Goal: Task Accomplishment & Management: Manage account settings

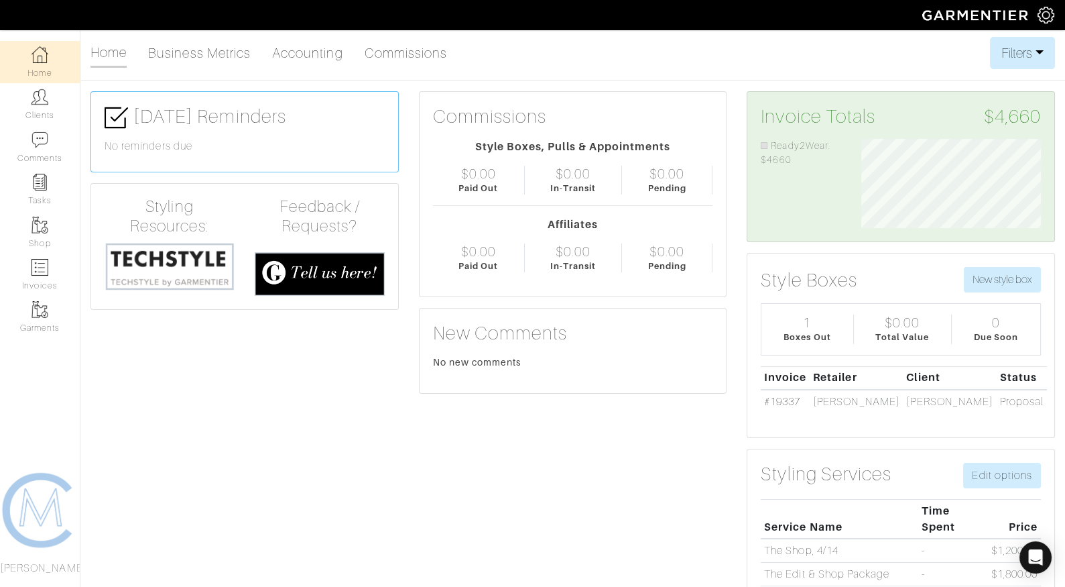
scroll to position [89, 200]
click at [44, 272] on img at bounding box center [40, 267] width 17 height 17
select select
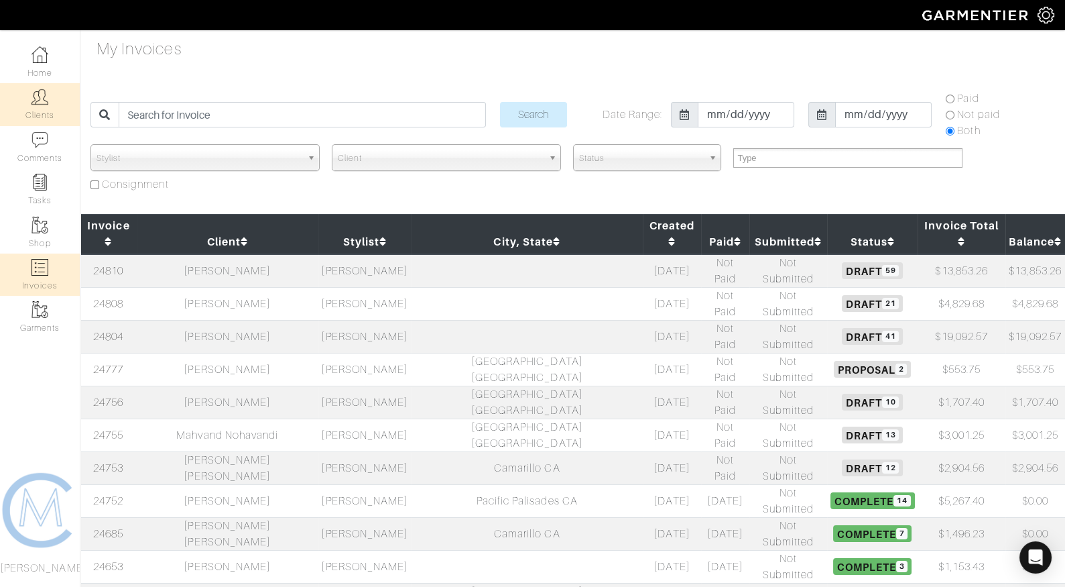
click at [34, 100] on img at bounding box center [40, 97] width 17 height 17
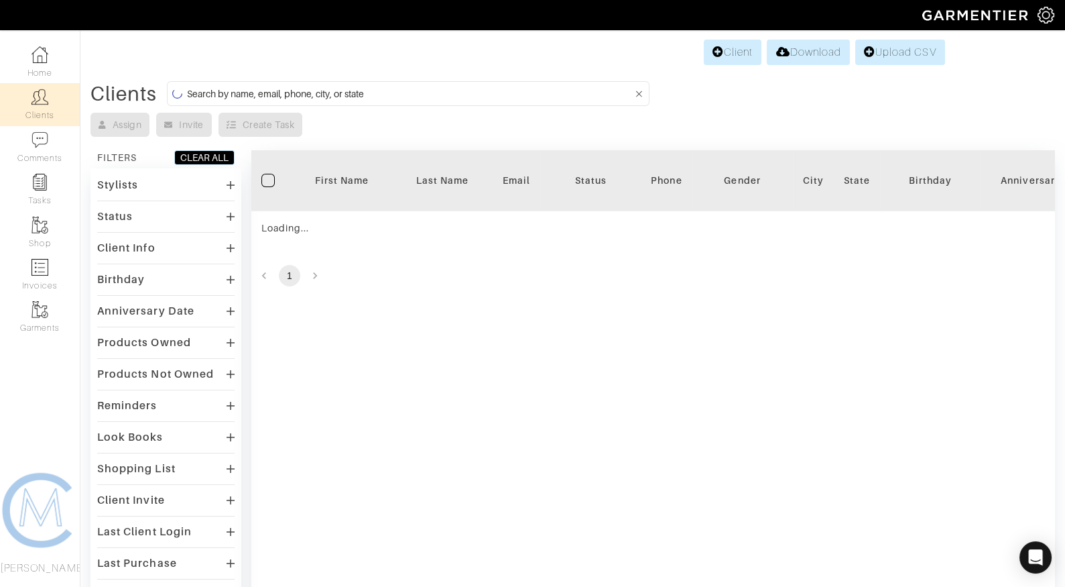
click at [219, 92] on input at bounding box center [410, 93] width 446 height 17
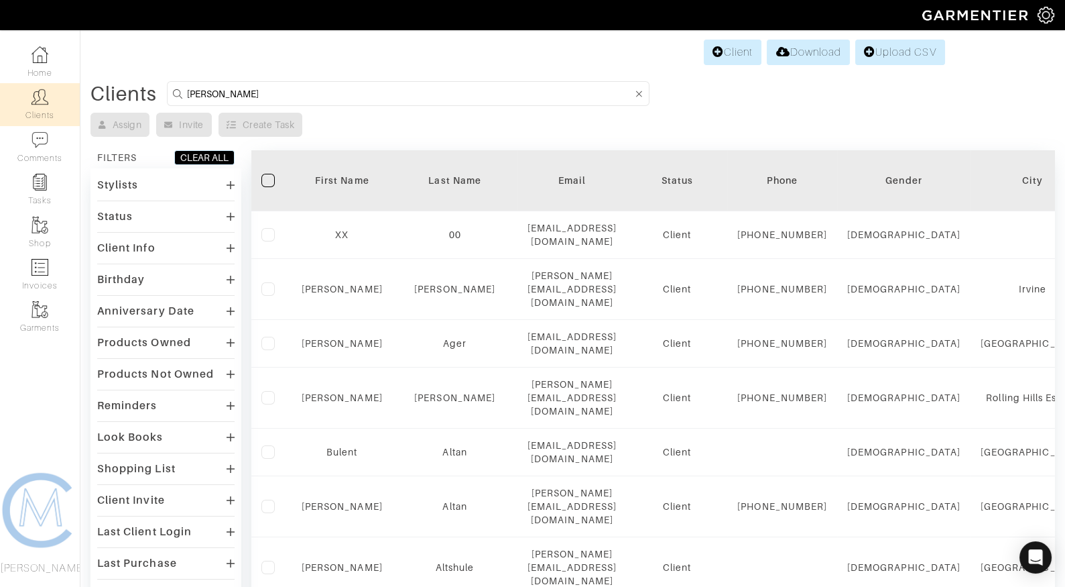
type input "matt dubeck"
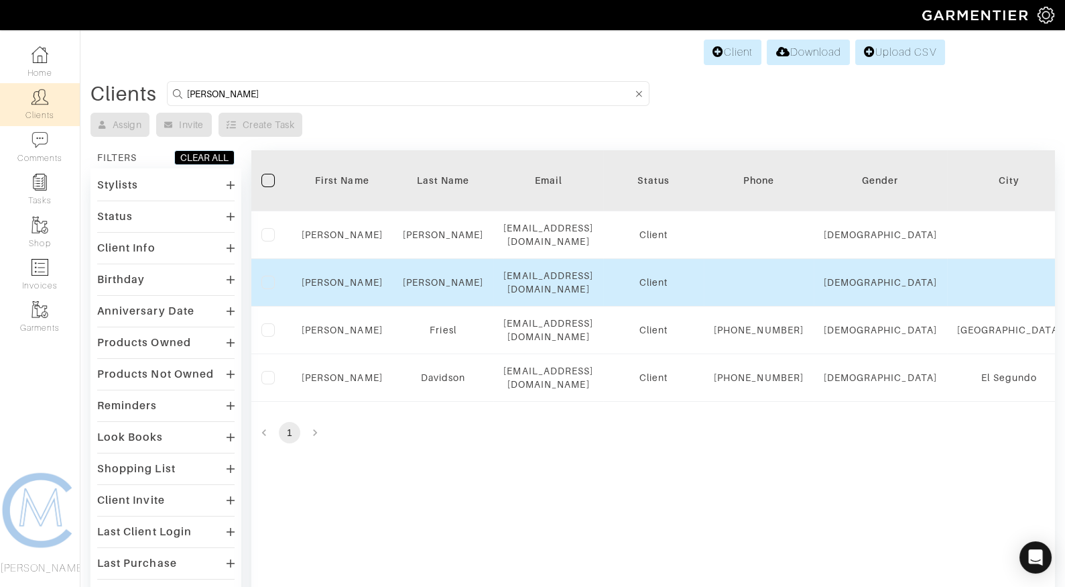
click at [353, 276] on div "Matt" at bounding box center [342, 282] width 81 height 13
click at [349, 277] on link "Matt" at bounding box center [342, 282] width 81 height 11
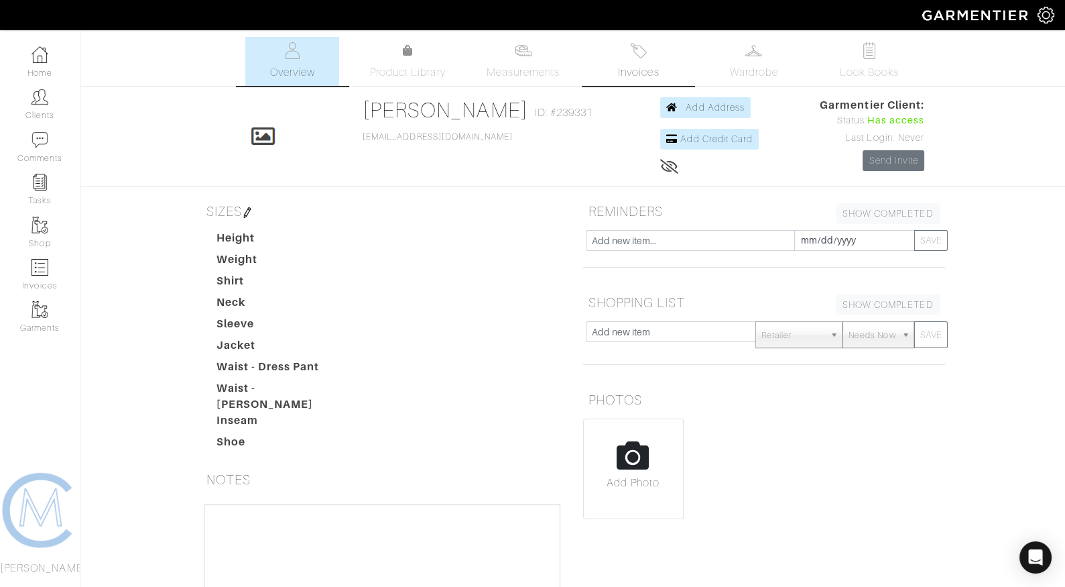
click at [630, 49] on link "Invoices" at bounding box center [639, 61] width 94 height 49
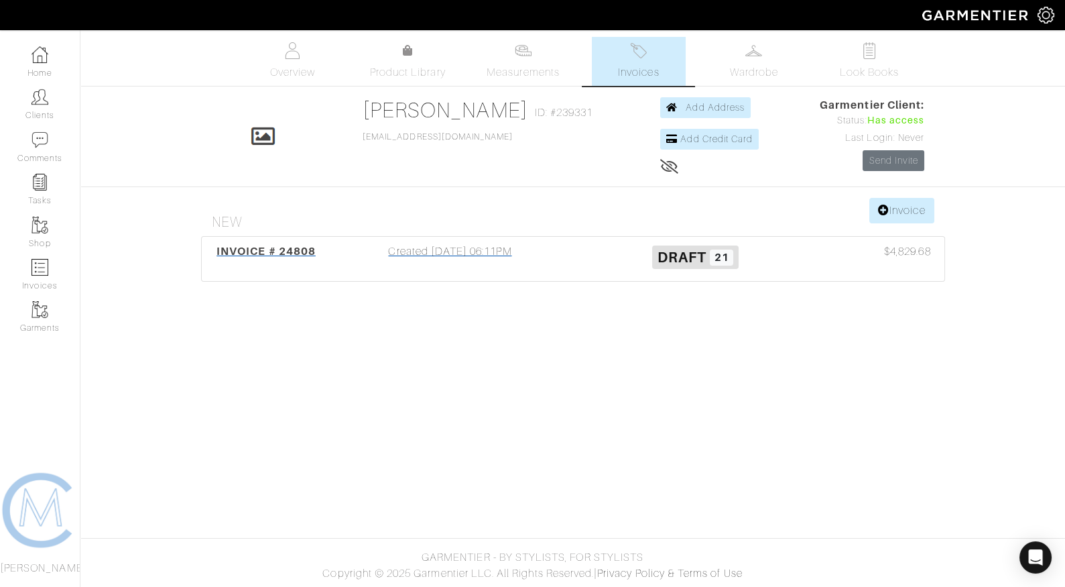
click at [474, 246] on div "Created 10/07/25 06:11PM" at bounding box center [450, 258] width 245 height 31
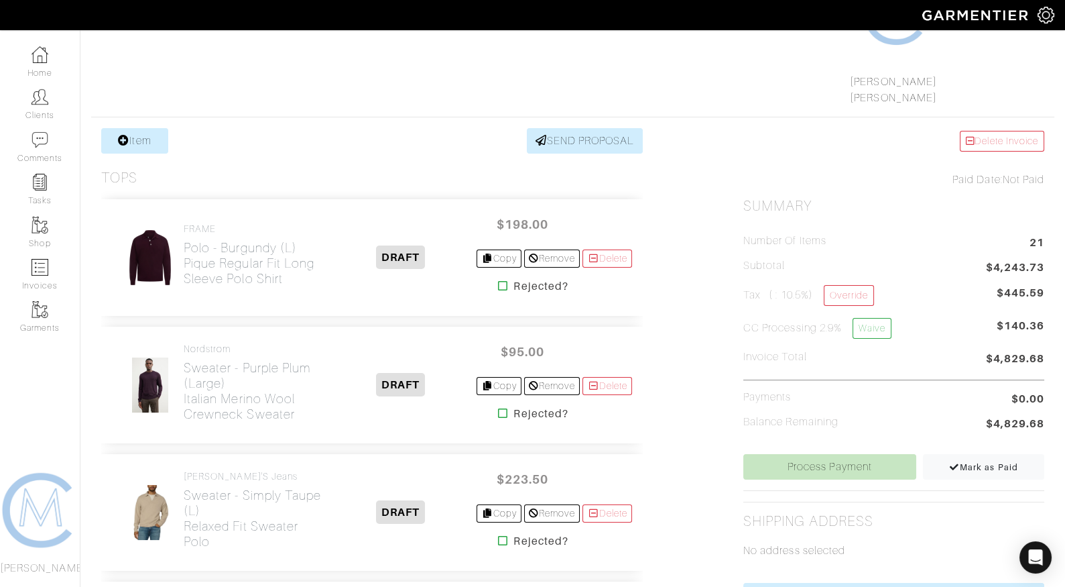
scroll to position [105, 0]
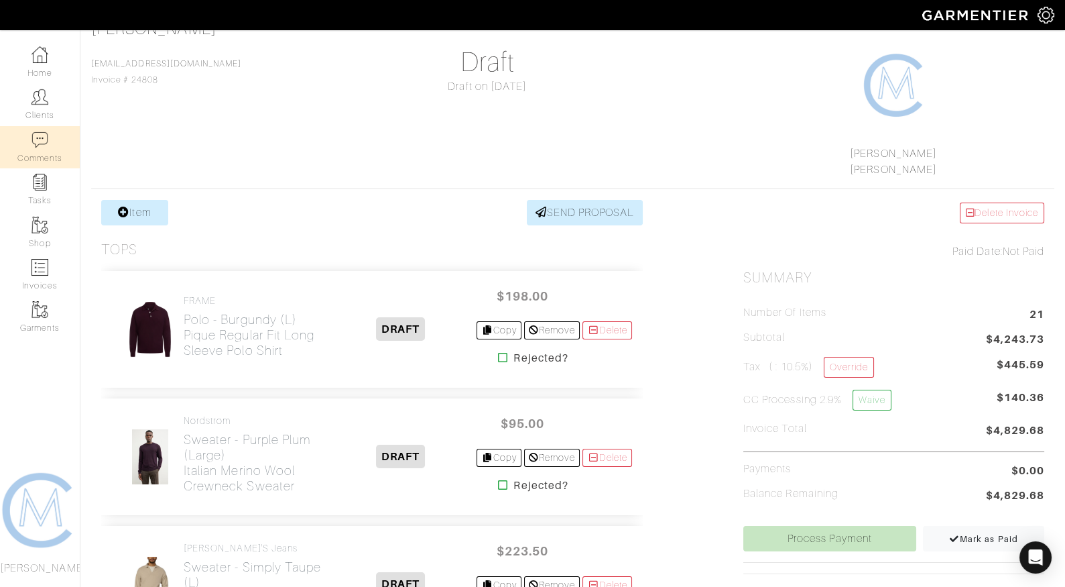
click at [33, 166] on link "Comments" at bounding box center [40, 147] width 80 height 42
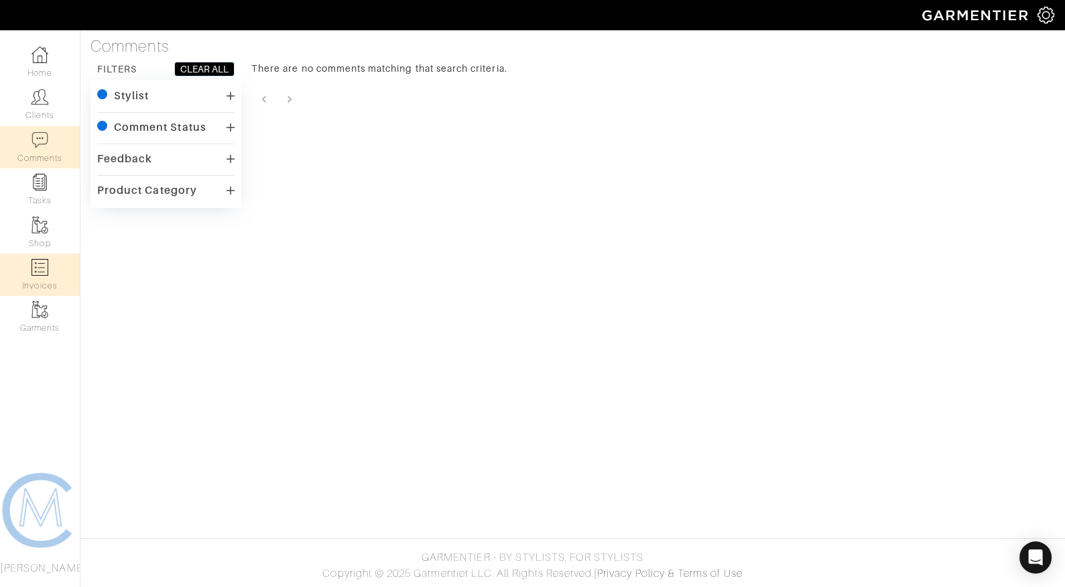
click at [36, 259] on img at bounding box center [40, 267] width 17 height 17
select select
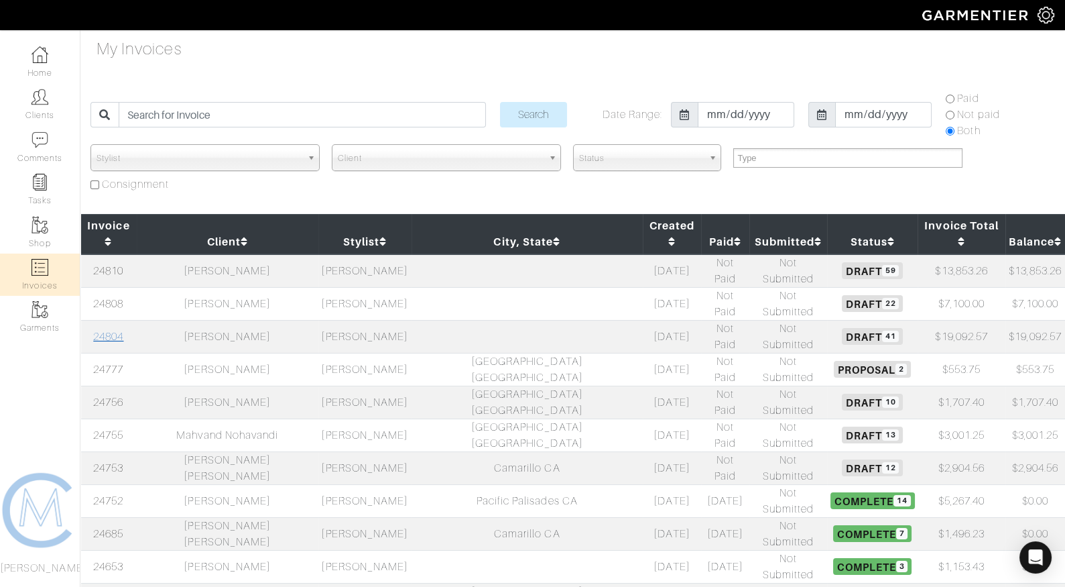
click at [111, 331] on link "24804" at bounding box center [108, 337] width 30 height 12
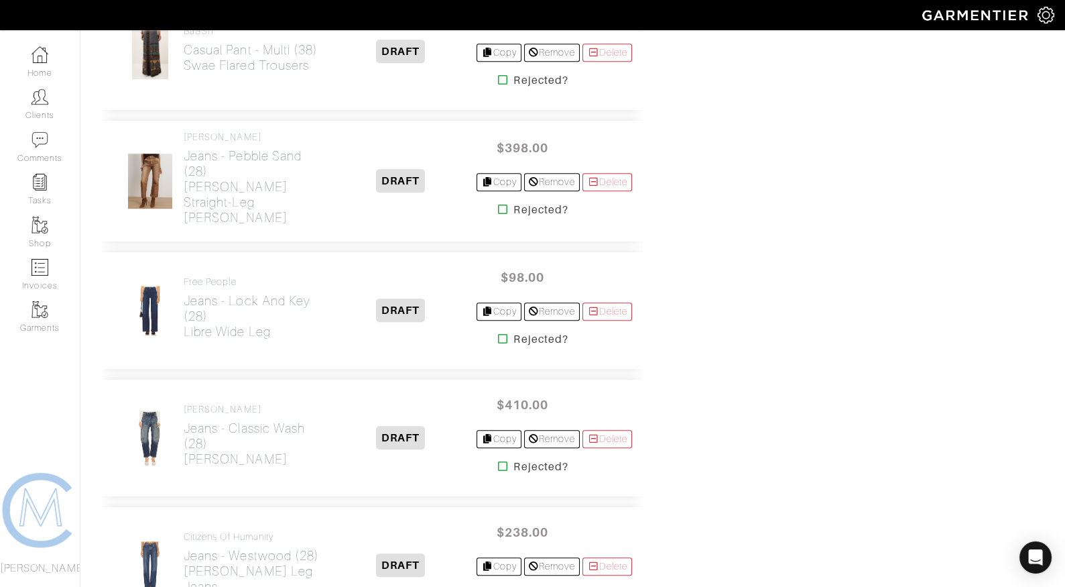
scroll to position [2463, 0]
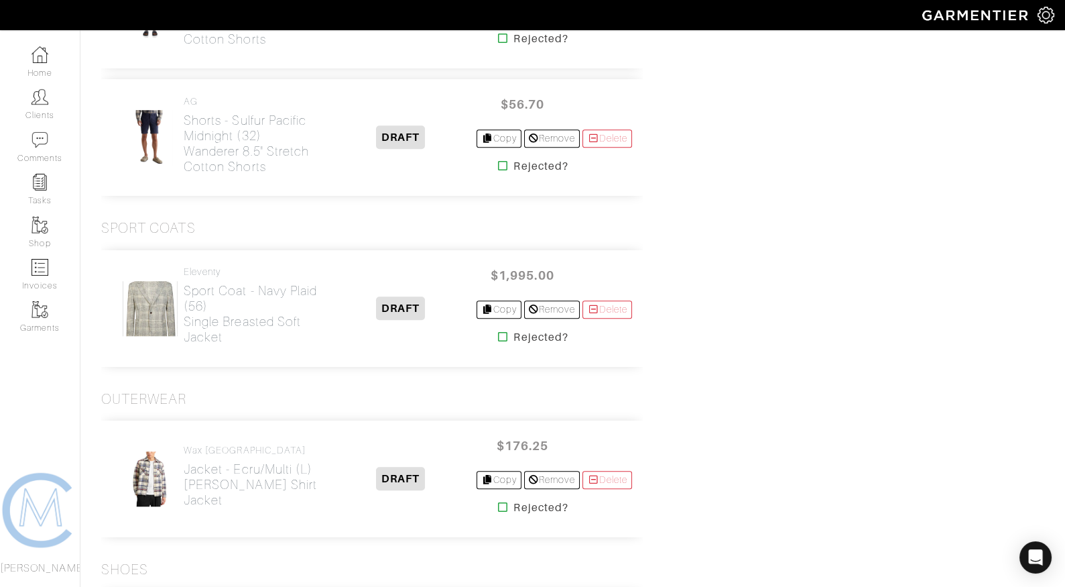
scroll to position [2251, 0]
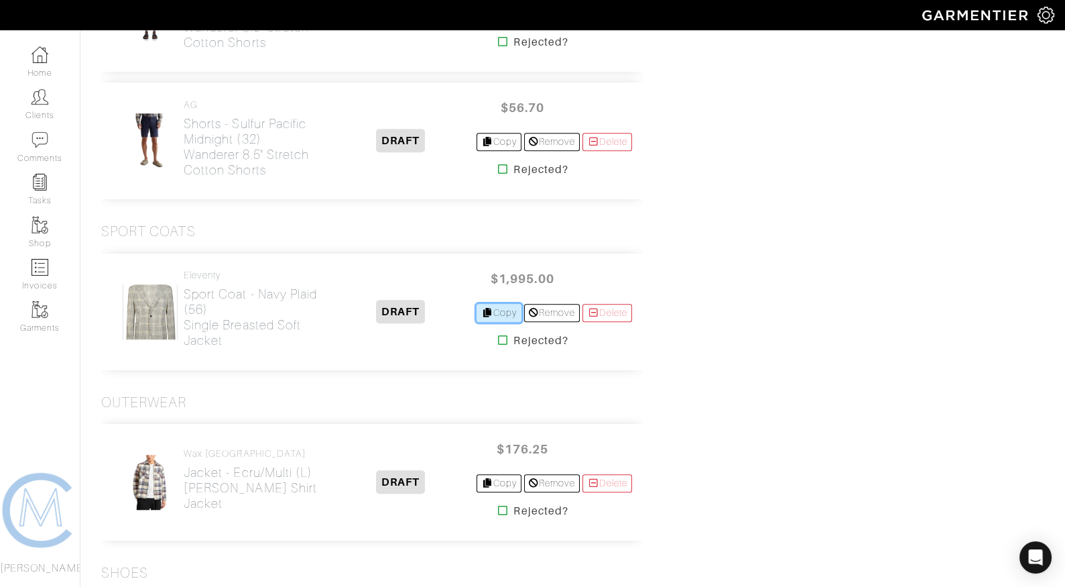
click at [501, 304] on link "Copy" at bounding box center [499, 313] width 45 height 18
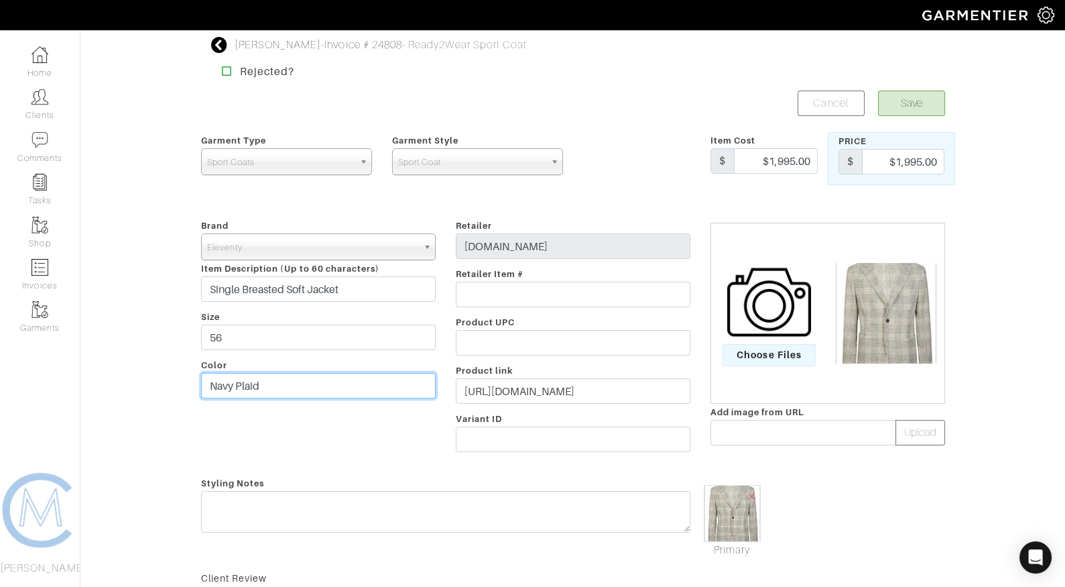
click at [247, 374] on input "Navy Plaid" at bounding box center [318, 385] width 235 height 25
click at [245, 386] on input "Navy Plaid" at bounding box center [318, 385] width 235 height 25
type input "Navy"
click at [930, 89] on div "Matt Dubeck - Invoice # 24808 - Ready2Wear Sport Coat Rejected? Save Cancel Gar…" at bounding box center [573, 401] width 764 height 728
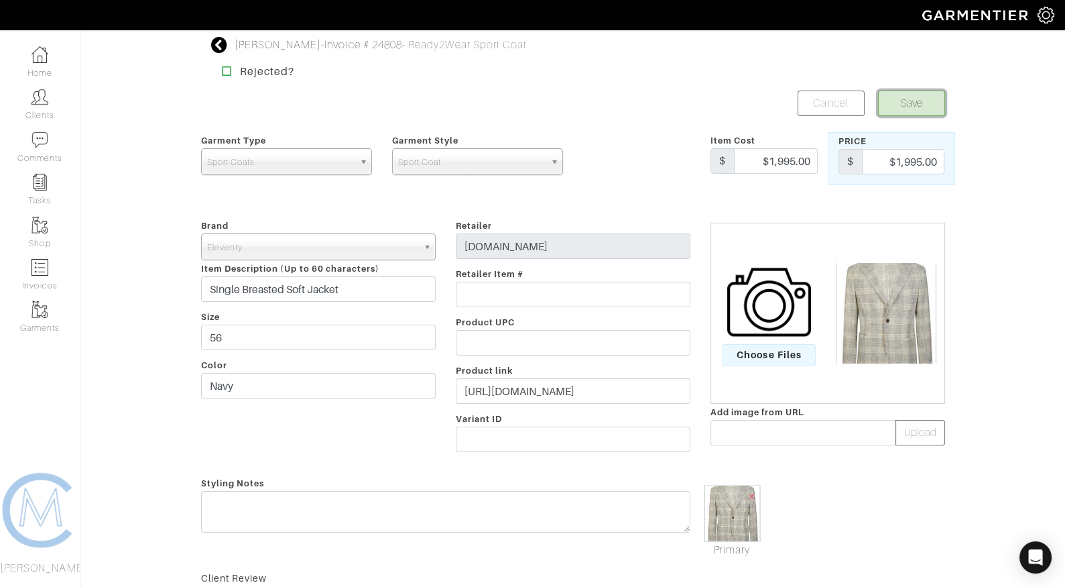
click at [930, 104] on button "Save" at bounding box center [911, 103] width 67 height 25
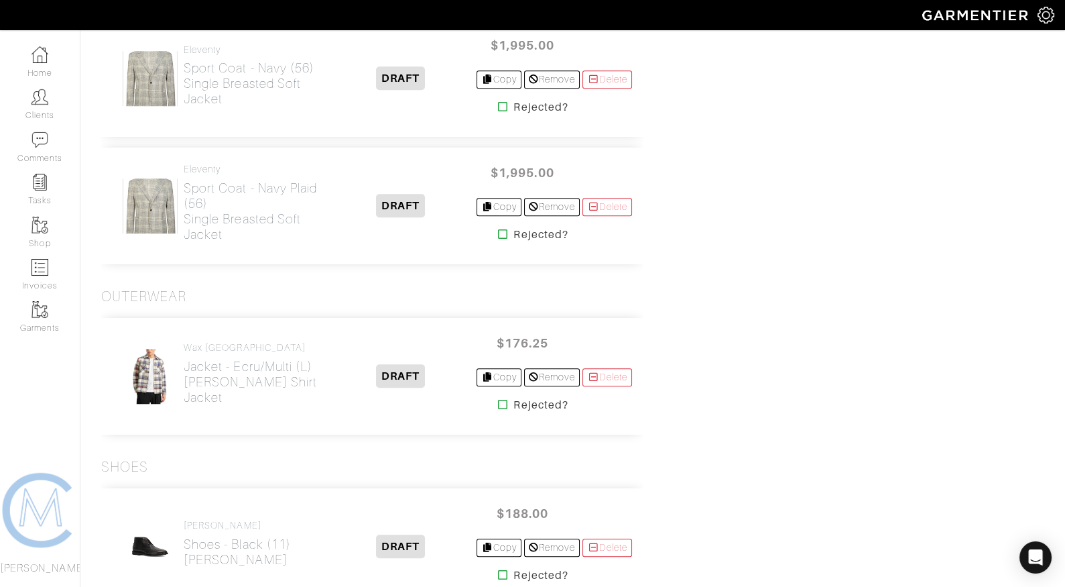
scroll to position [2344, 0]
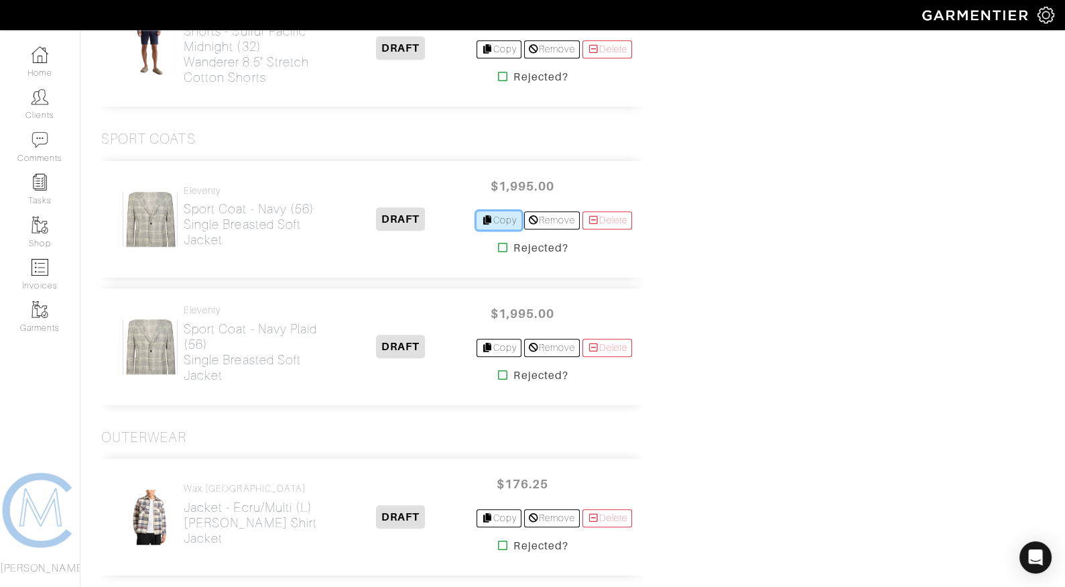
click at [492, 211] on link "Copy" at bounding box center [499, 220] width 45 height 18
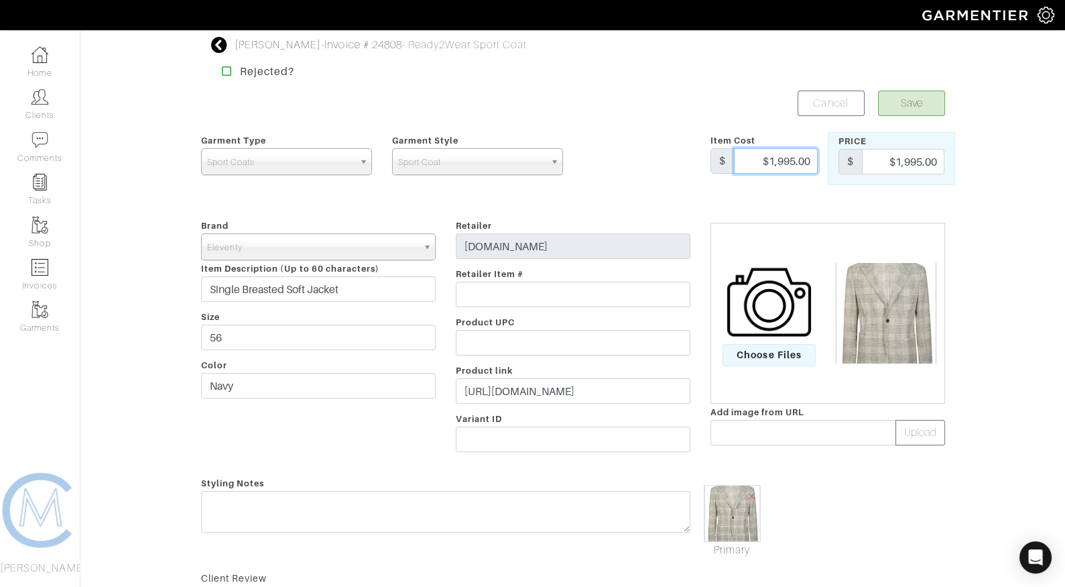
click at [785, 158] on input "$1,995.00" at bounding box center [776, 160] width 84 height 25
type input "$1,795.00"
click at [909, 162] on input "$1,995.00" at bounding box center [903, 161] width 82 height 25
type input "$1,795.00"
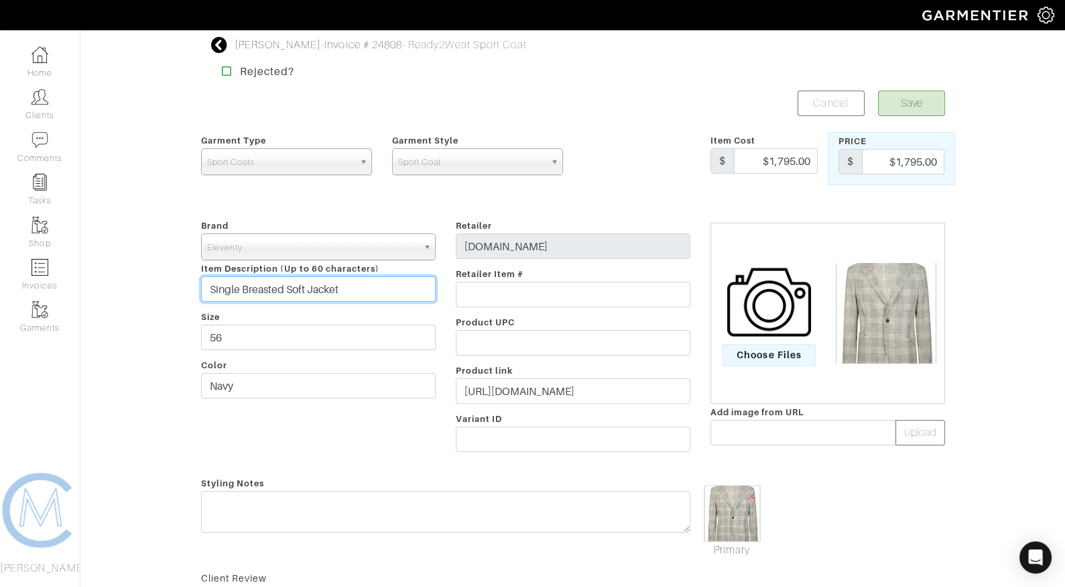
click at [312, 290] on input "Single Breasted Soft Jacket" at bounding box center [318, 288] width 235 height 25
paste input "3 ROLLED 2 TENNIS JACKET"
type input "3 ROLLED 2 TENNIS JACKET"
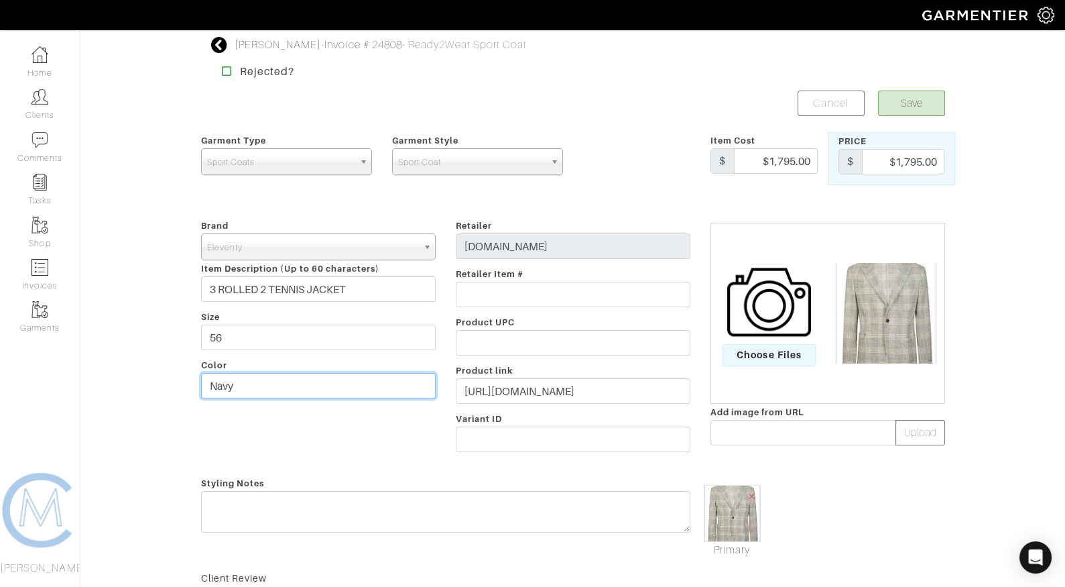
click at [259, 385] on input "Navy" at bounding box center [318, 385] width 235 height 25
type input "New Navy"
click at [896, 94] on button "Save" at bounding box center [911, 103] width 67 height 25
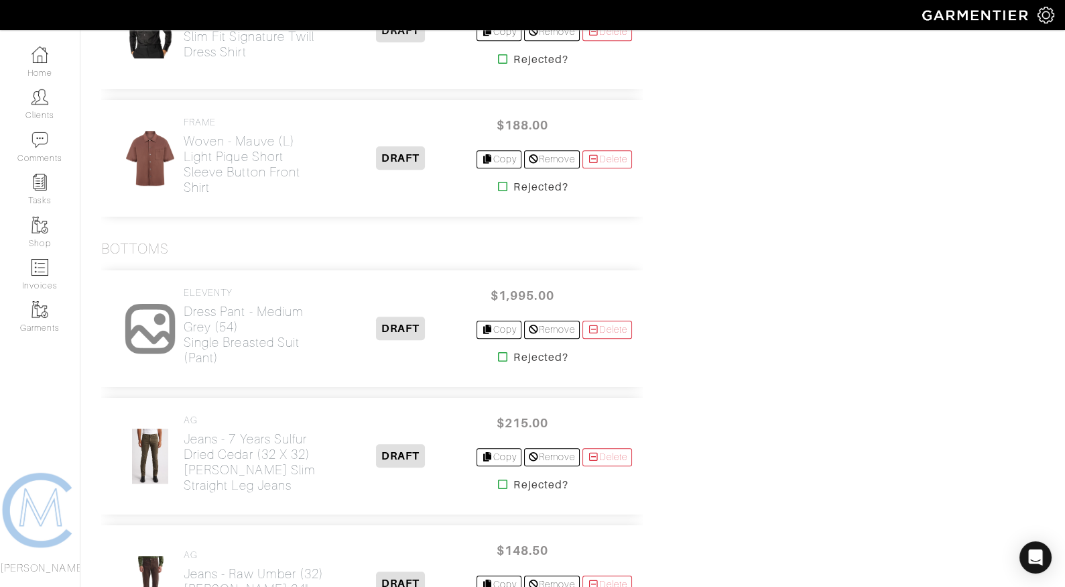
scroll to position [1426, 0]
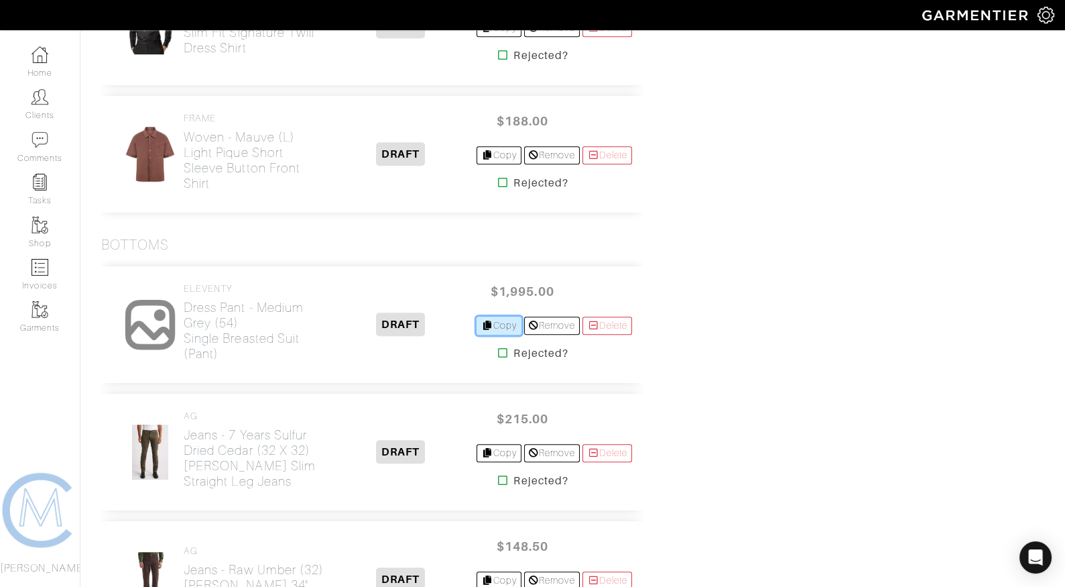
click at [481, 321] on icon at bounding box center [487, 325] width 12 height 9
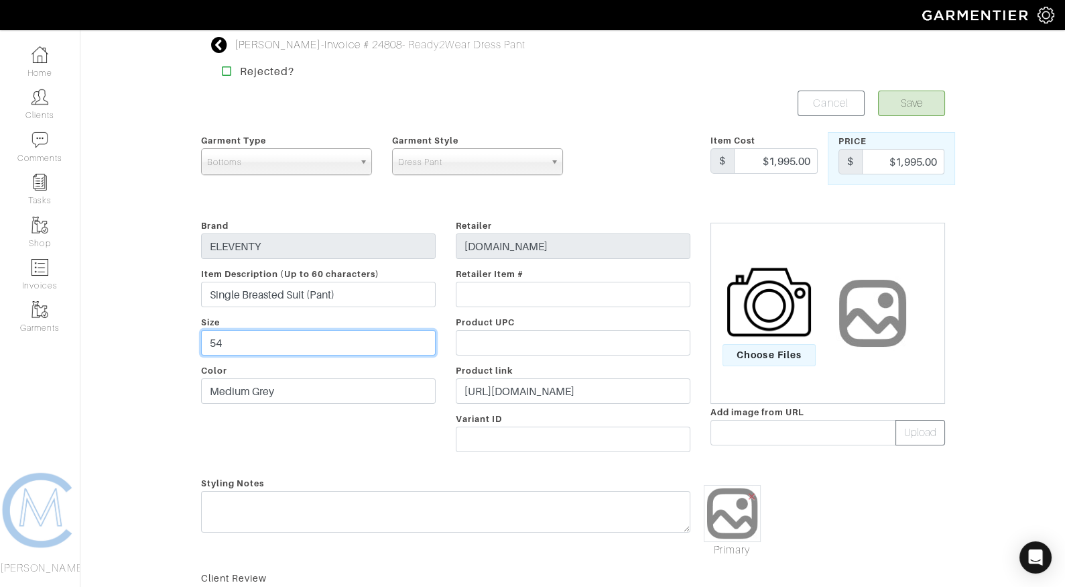
click at [312, 343] on input "54" at bounding box center [318, 342] width 235 height 25
type input "56"
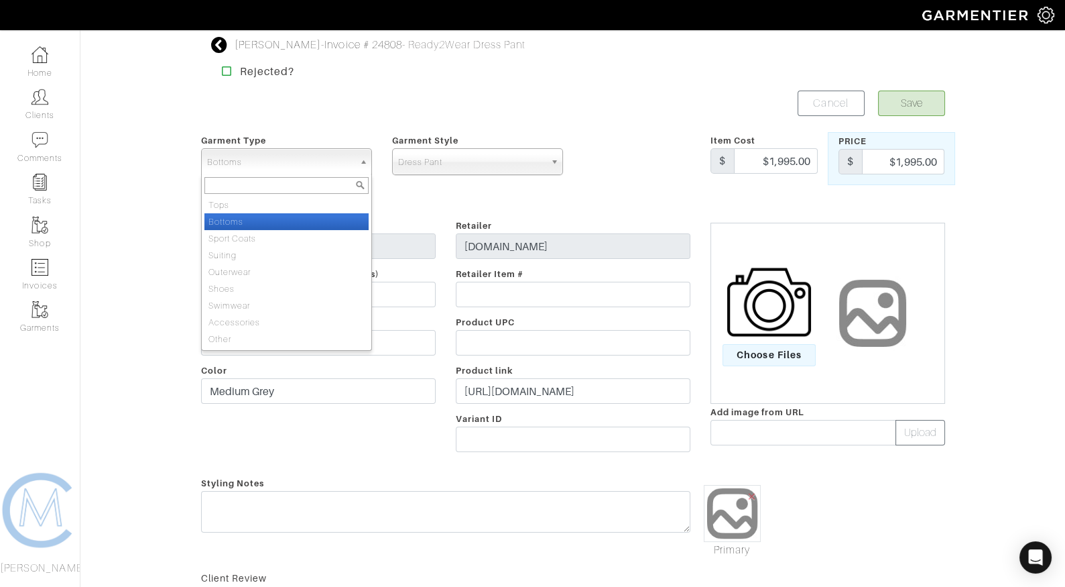
click at [353, 157] on span "Bottoms" at bounding box center [280, 162] width 147 height 27
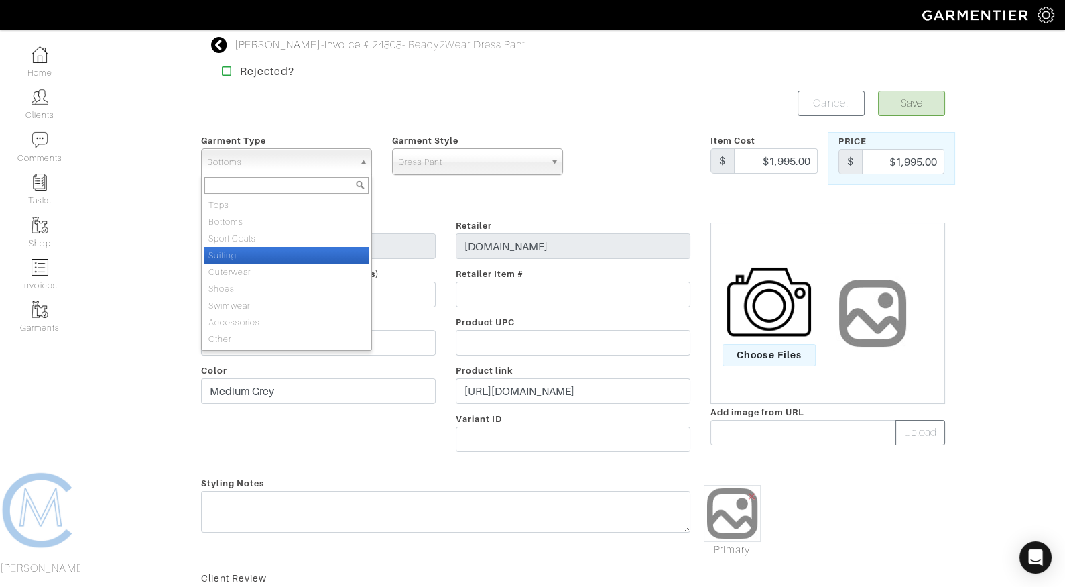
click at [308, 253] on li "Suiting" at bounding box center [287, 255] width 164 height 17
select select "4"
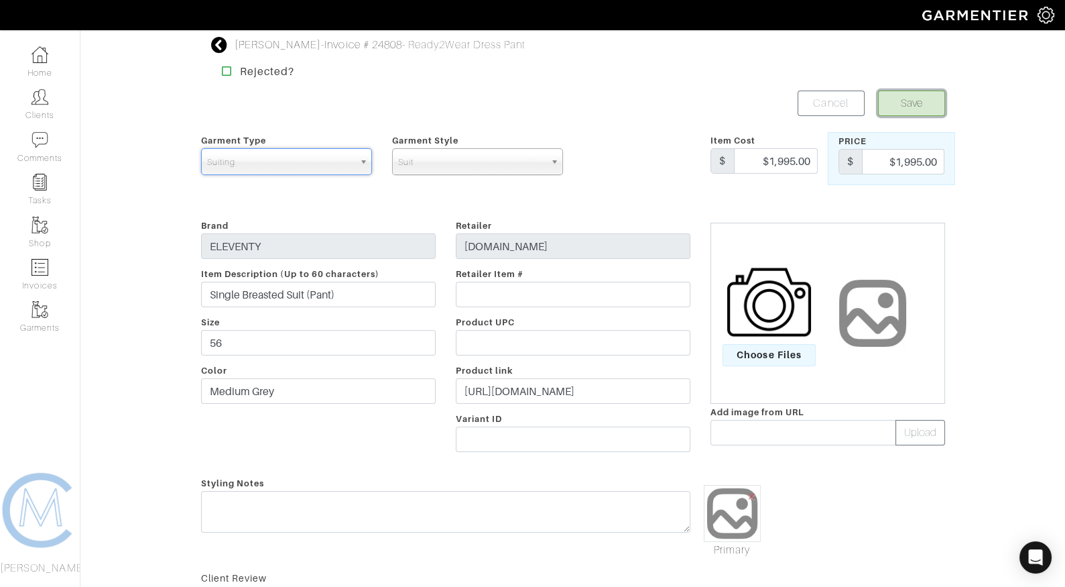
click at [891, 107] on button "Save" at bounding box center [911, 103] width 67 height 25
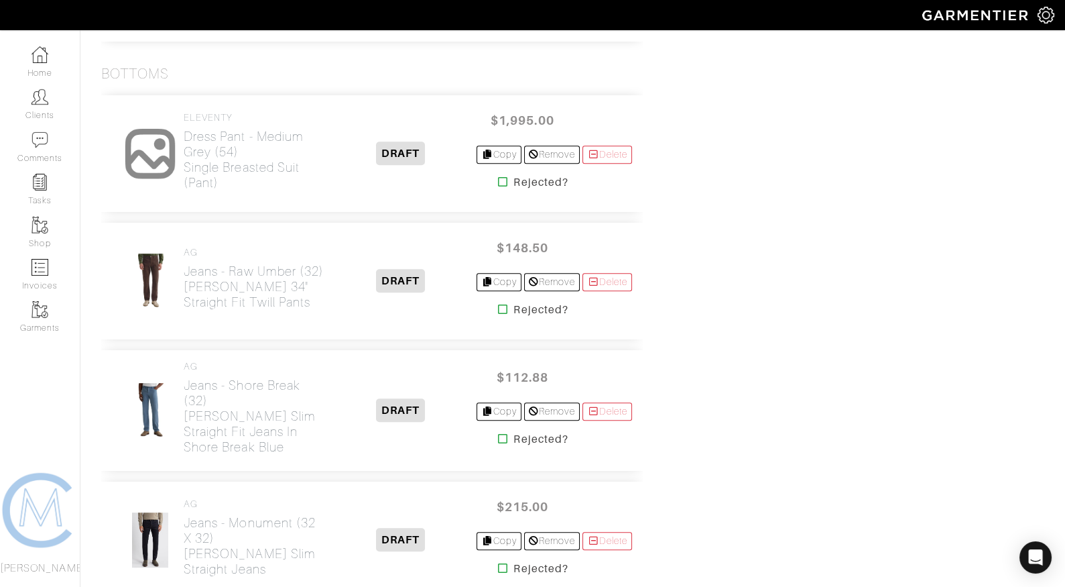
scroll to position [1593, 0]
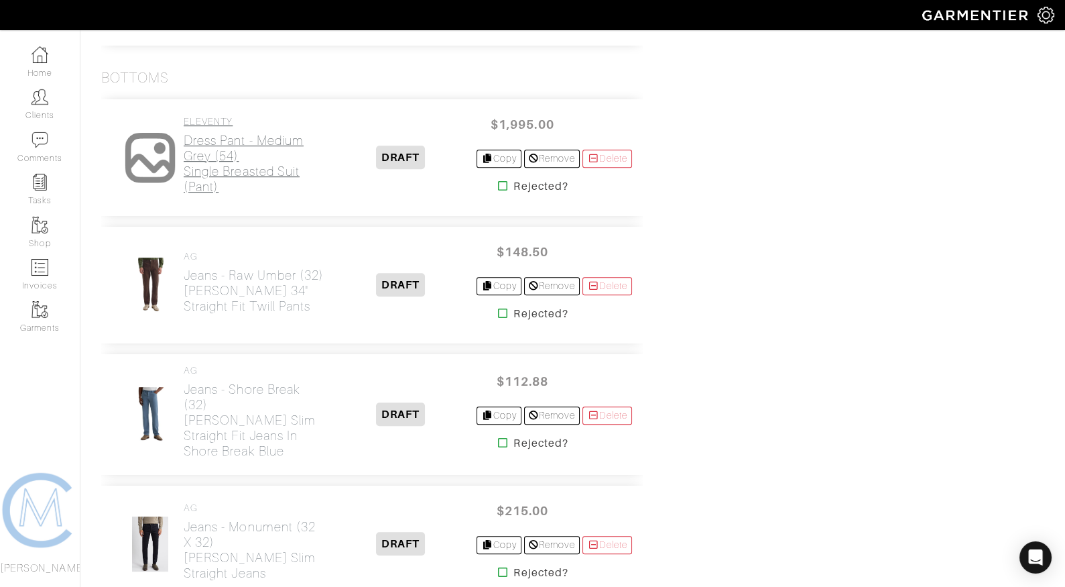
click at [209, 180] on h2 "Dress Pant - Medium Grey (54) Single Breasted Suit (Pant)" at bounding box center [254, 164] width 141 height 62
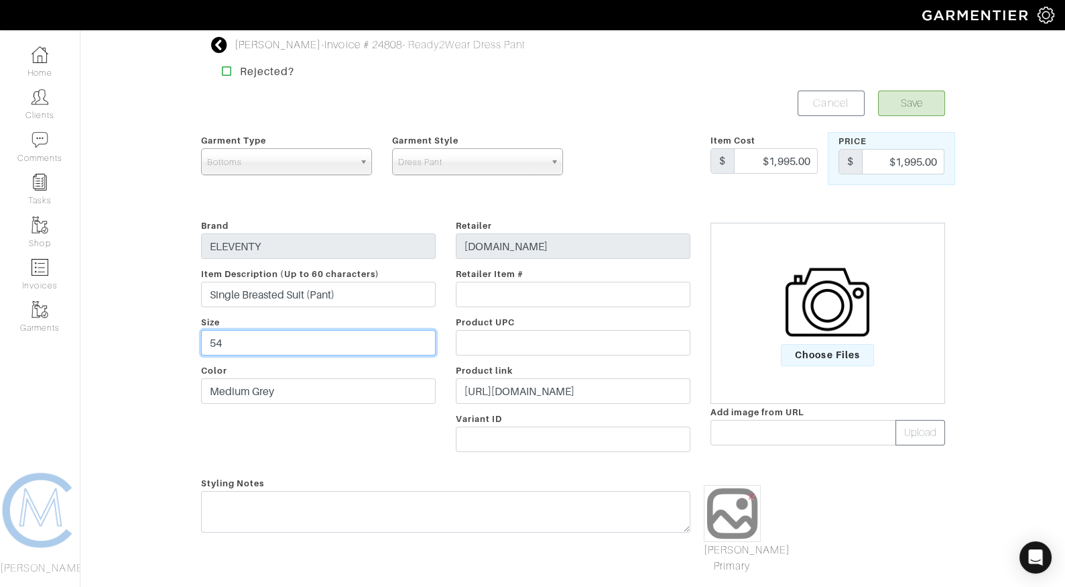
click at [276, 344] on input "54" at bounding box center [318, 342] width 235 height 25
click at [333, 158] on span "Bottoms" at bounding box center [280, 162] width 147 height 27
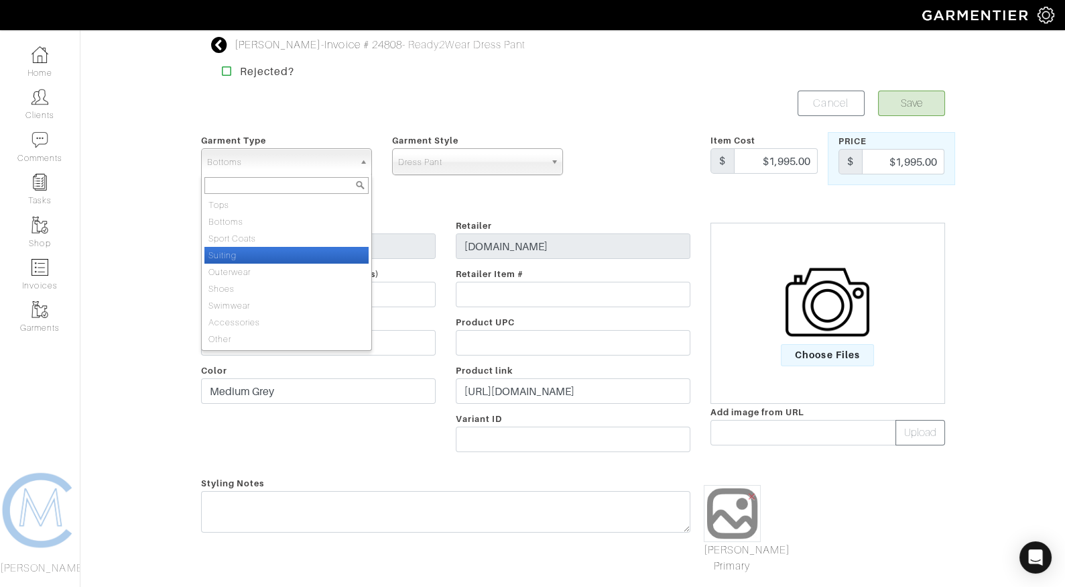
click at [288, 256] on li "Suiting" at bounding box center [287, 255] width 164 height 17
select select "4"
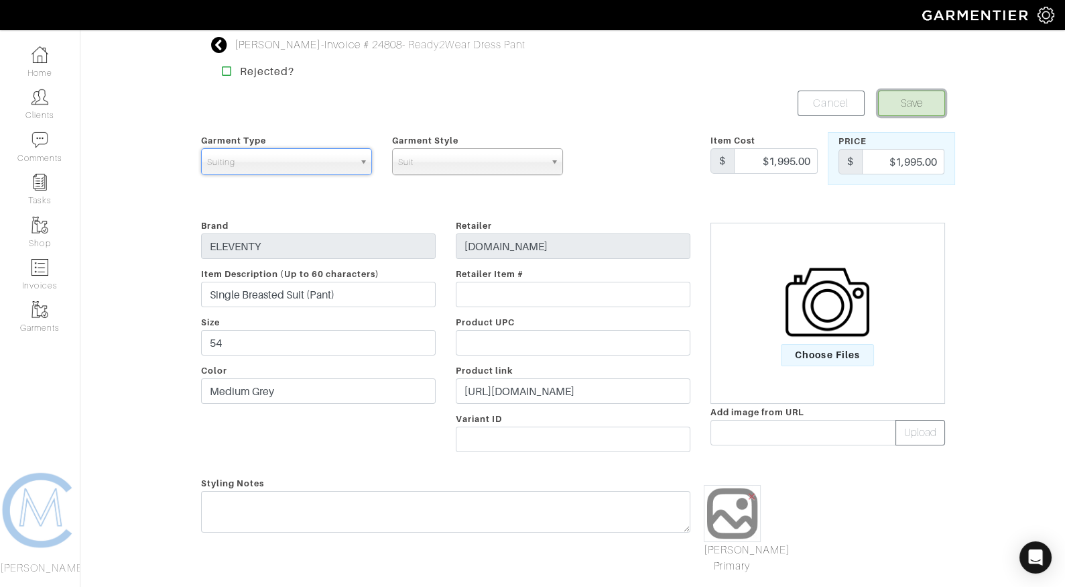
click at [916, 101] on button "Save" at bounding box center [911, 103] width 67 height 25
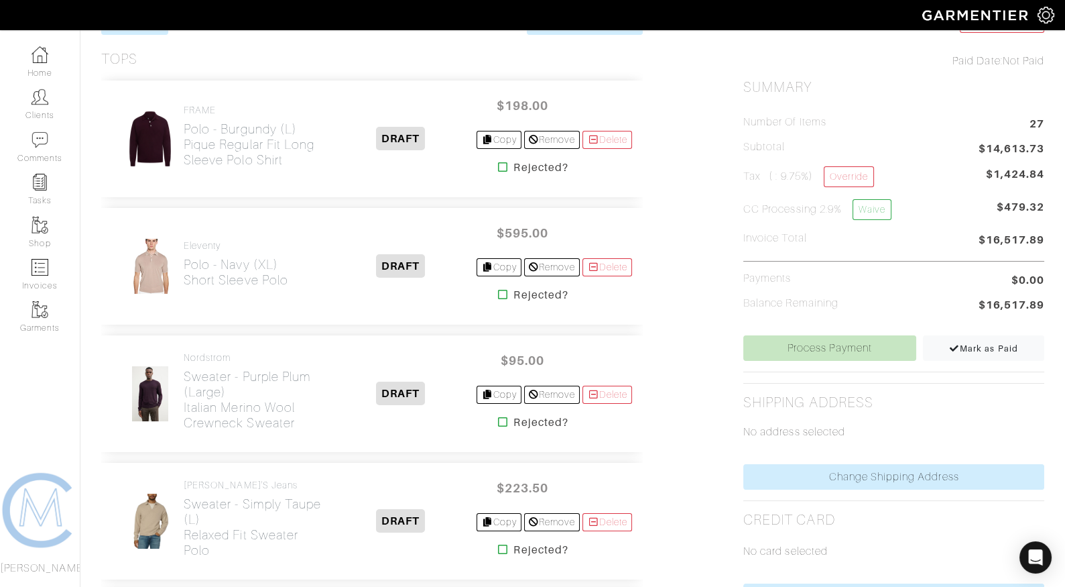
scroll to position [296, 0]
click at [503, 268] on link "Copy" at bounding box center [499, 266] width 45 height 18
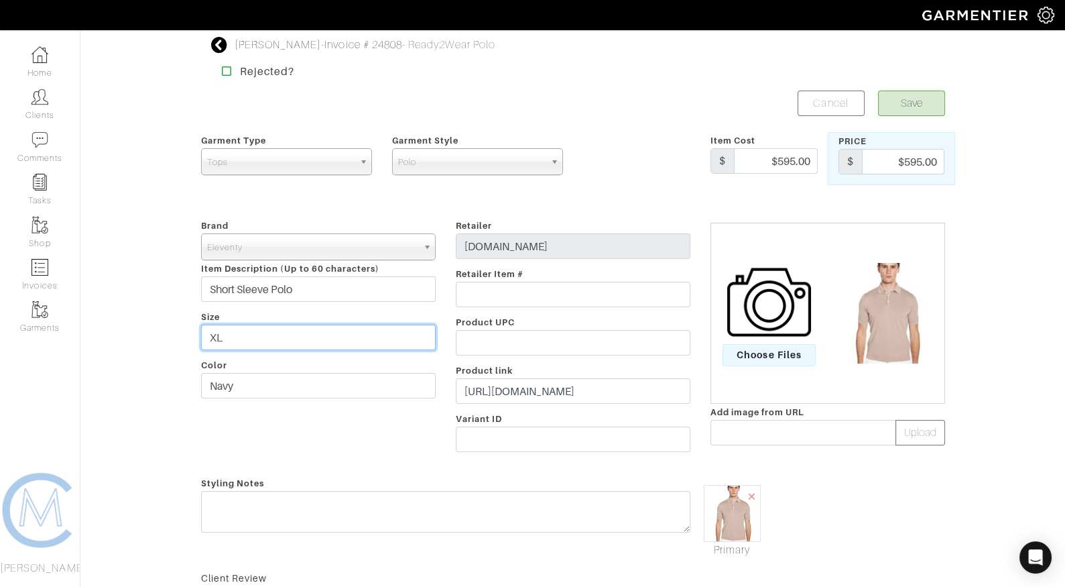
drag, startPoint x: 217, startPoint y: 337, endPoint x: 192, endPoint y: 332, distance: 24.7
click at [198, 335] on div "Brand - 032c 1017 ALYX 9SM 111SKIN 11 by [PERSON_NAME] 11 [PERSON_NAME] 12 Stor…" at bounding box center [318, 337] width 255 height 241
type input "L"
click at [909, 107] on button "Save" at bounding box center [911, 103] width 67 height 25
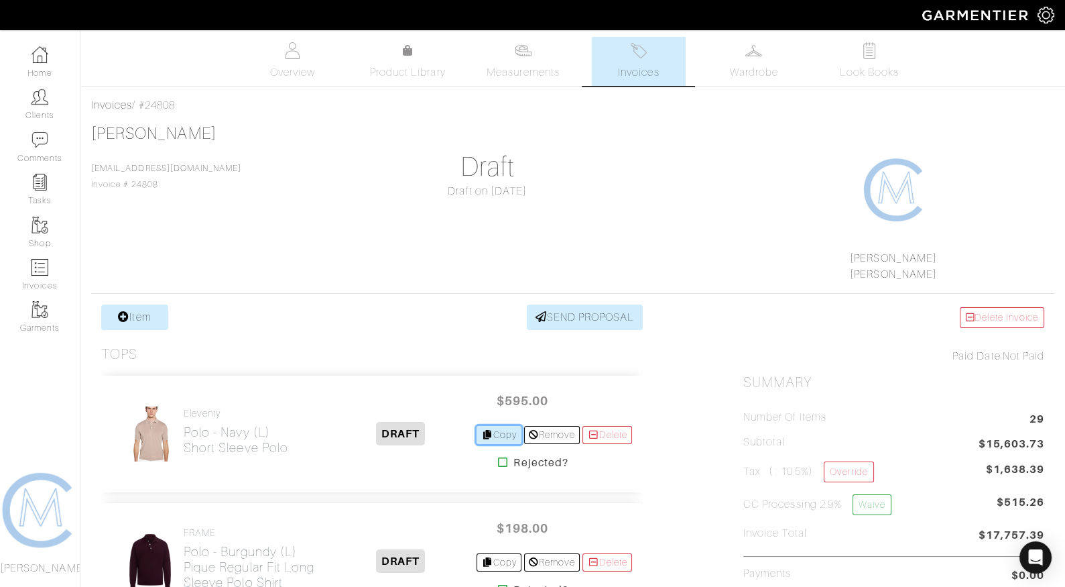
click at [502, 435] on link "Copy" at bounding box center [499, 435] width 45 height 18
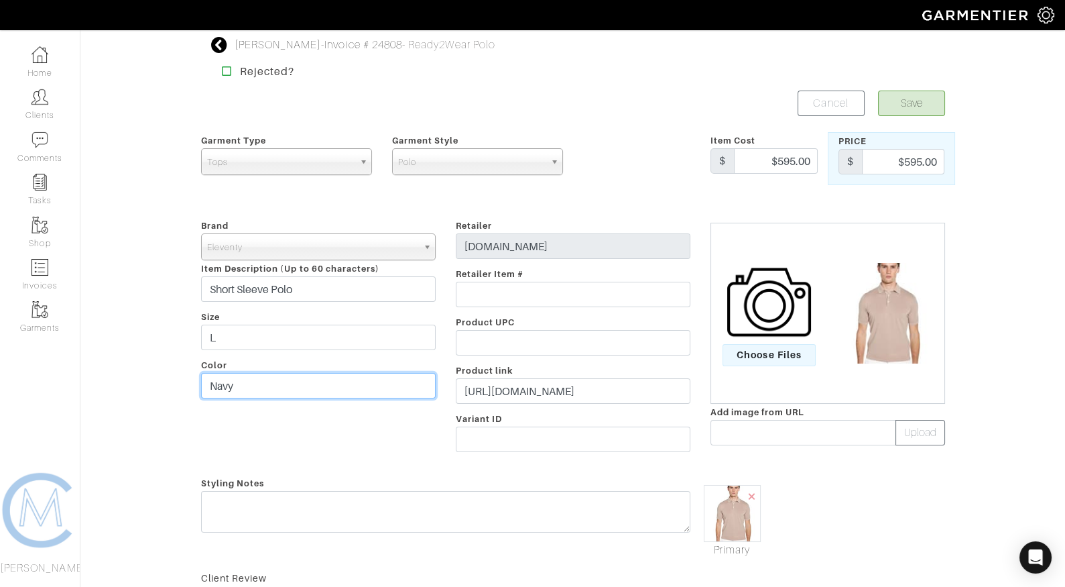
click at [279, 387] on input "Navy" at bounding box center [318, 385] width 235 height 25
type input "Black"
click at [783, 160] on input "$595.00" at bounding box center [776, 160] width 84 height 25
click at [785, 160] on input "$595.00" at bounding box center [776, 160] width 84 height 25
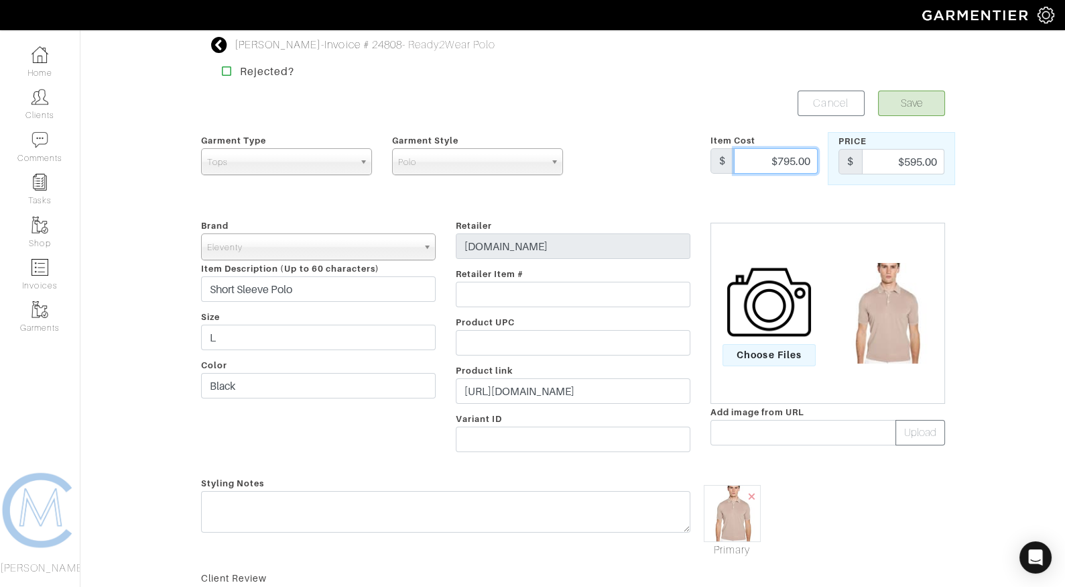
type input "$795.00"
click at [915, 160] on input "$595.00" at bounding box center [903, 161] width 82 height 25
click at [911, 160] on input "$595.00" at bounding box center [903, 161] width 82 height 25
type input "$795.00"
click at [917, 109] on button "Save" at bounding box center [911, 103] width 67 height 25
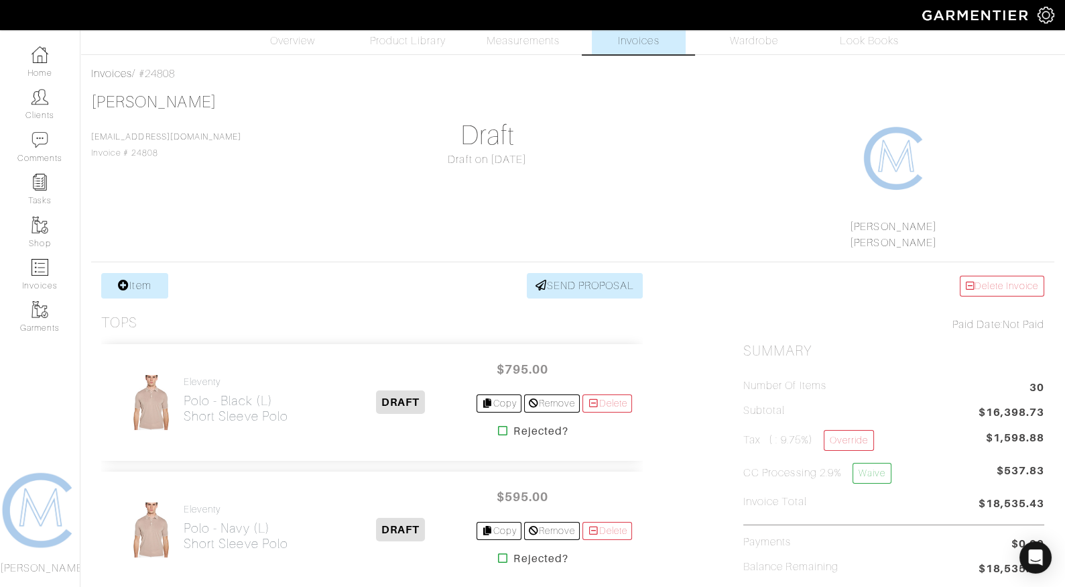
scroll to position [36, 0]
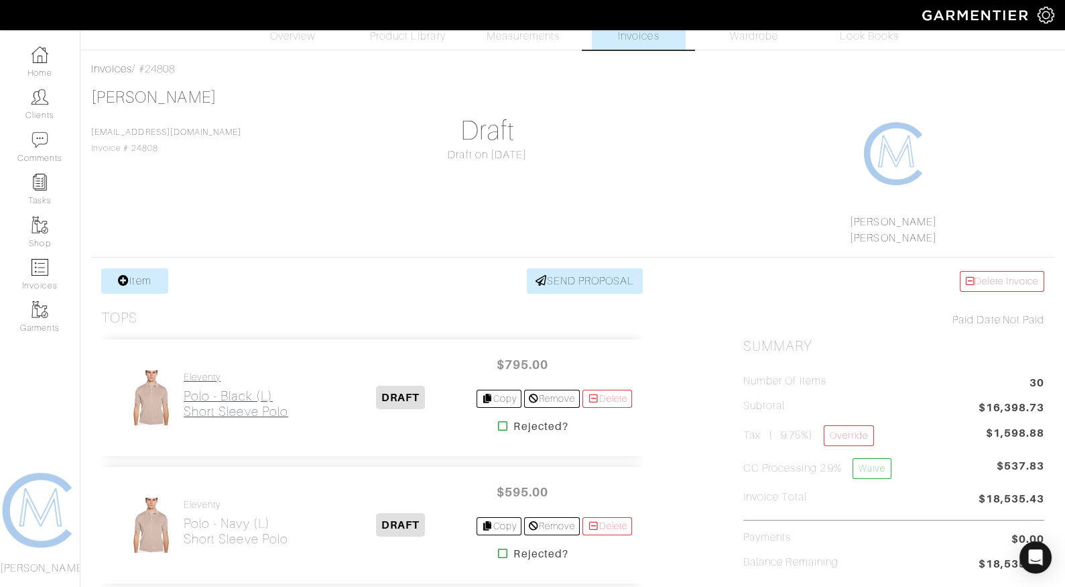
click at [196, 398] on h2 "Polo - Black (L) Short Sleeve Polo" at bounding box center [236, 403] width 105 height 31
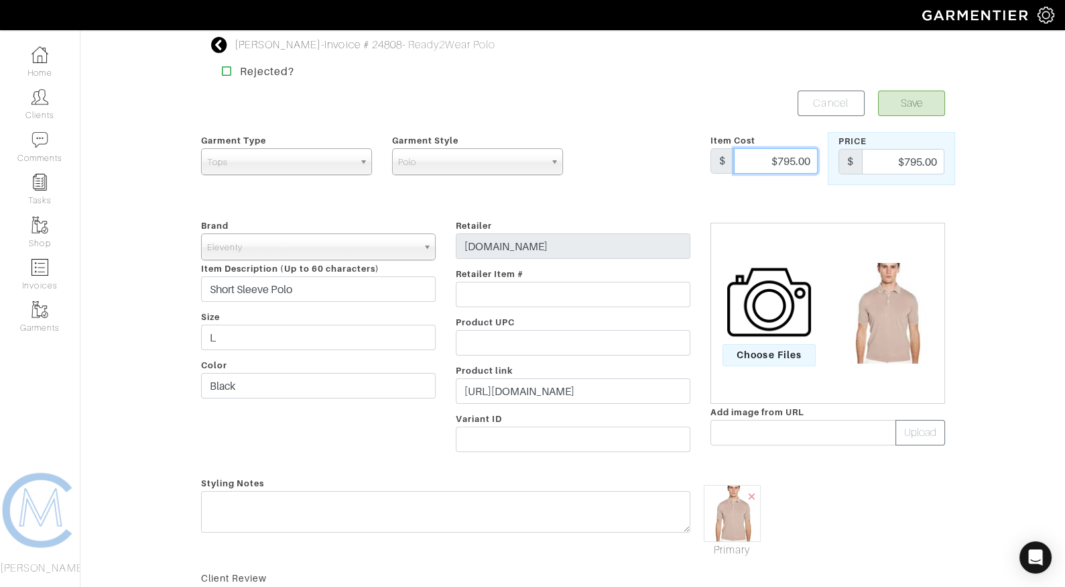
click at [797, 159] on input "$795.00" at bounding box center [776, 160] width 84 height 25
click at [789, 159] on input "$795.00" at bounding box center [776, 160] width 84 height 25
type input "$745.00"
click at [904, 157] on input "$795.00" at bounding box center [903, 161] width 82 height 25
click at [912, 156] on input "$795.00" at bounding box center [903, 161] width 82 height 25
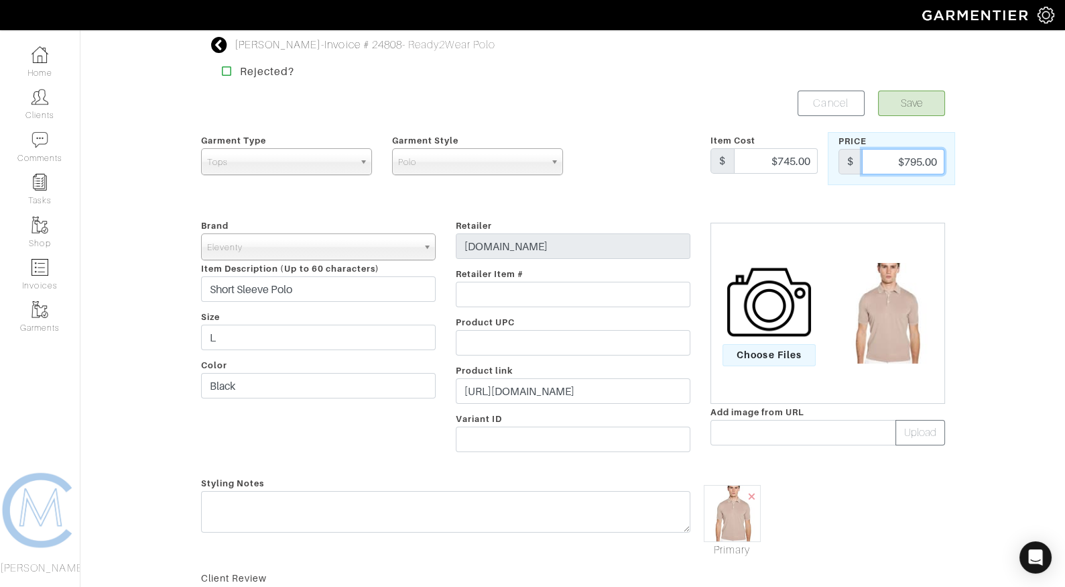
click at [915, 160] on input "$795.00" at bounding box center [903, 161] width 82 height 25
type input "745"
click at [909, 101] on button "Save" at bounding box center [911, 103] width 67 height 25
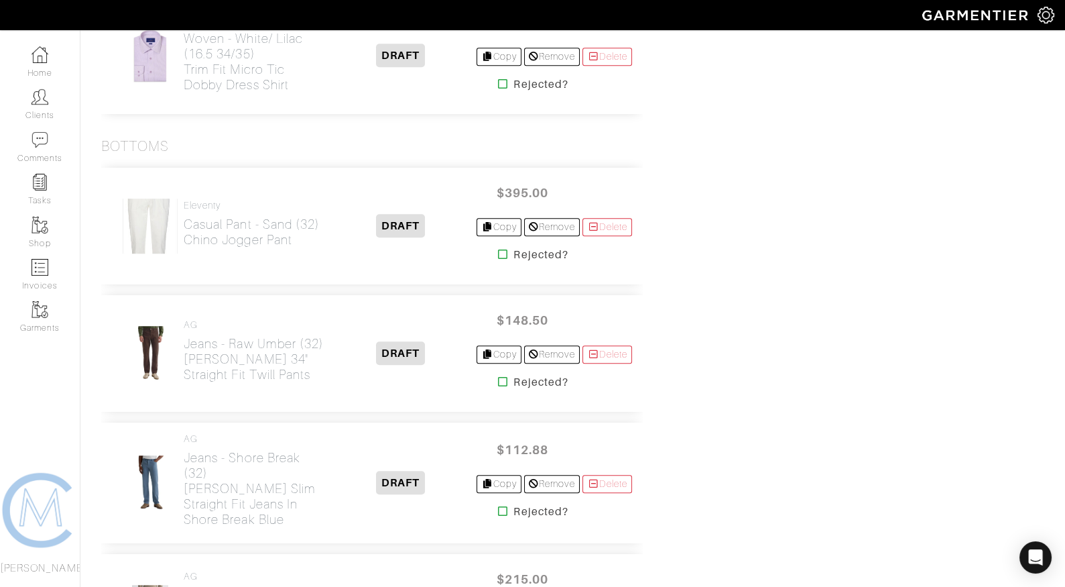
scroll to position [1926, 0]
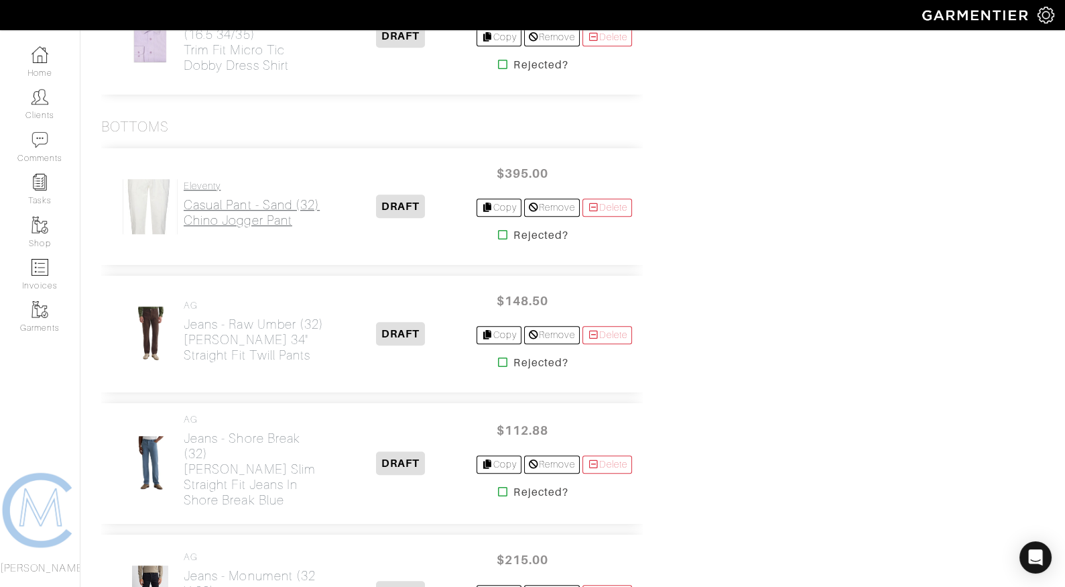
click at [248, 197] on h2 "Casual Pant - Sand (32) Chino Jogger Pant" at bounding box center [252, 212] width 136 height 31
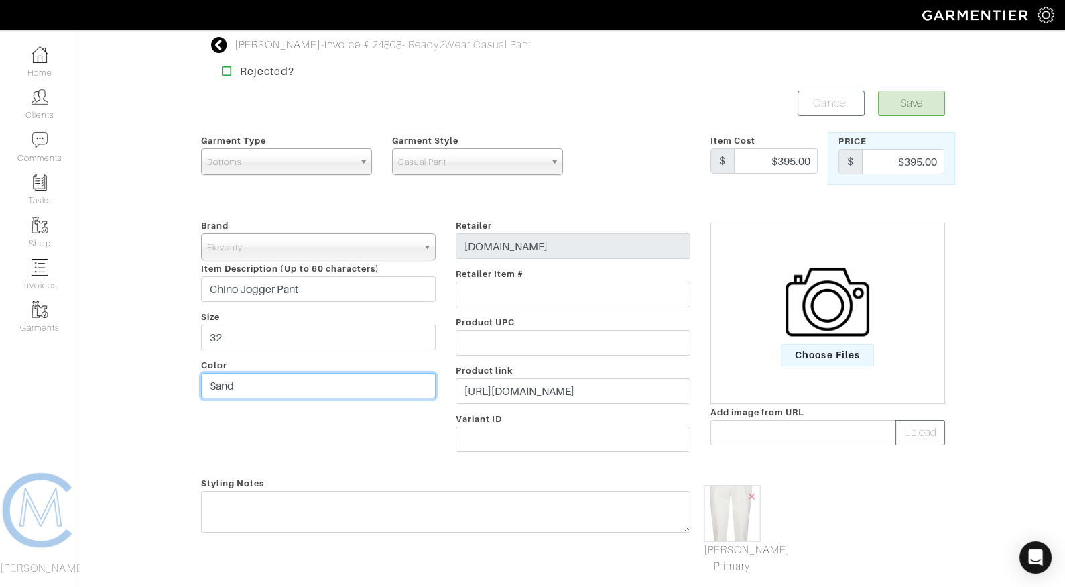
click at [259, 391] on input "Sand" at bounding box center [318, 385] width 235 height 25
type input "Black"
click at [919, 97] on button "Save" at bounding box center [911, 103] width 67 height 25
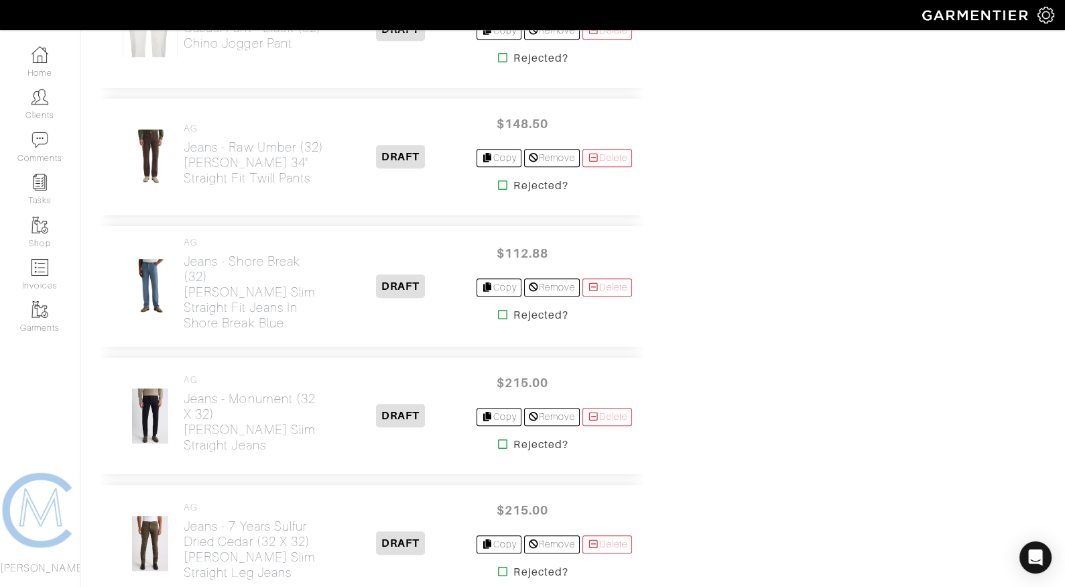
scroll to position [1761, 0]
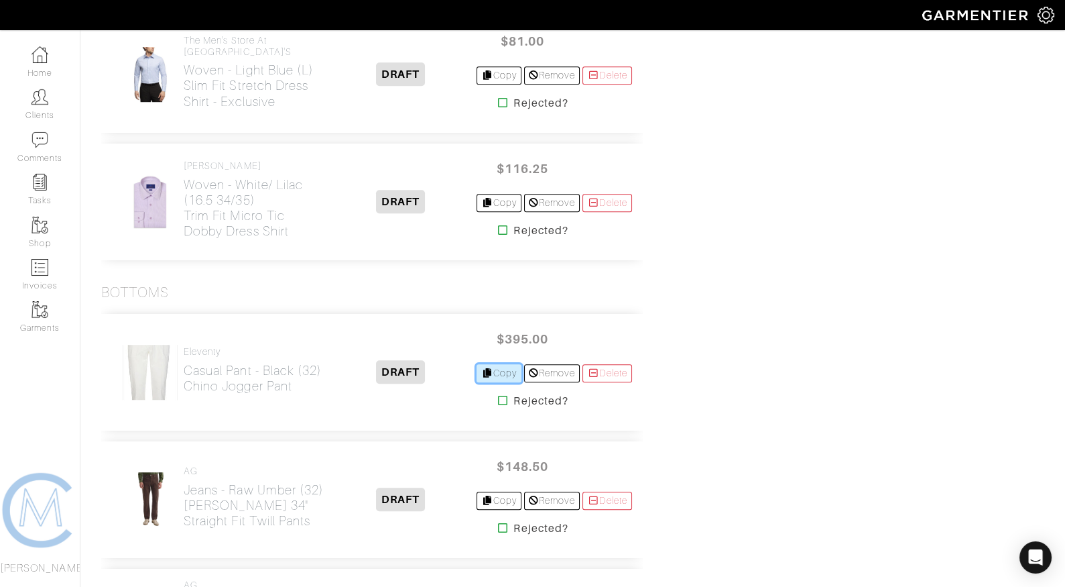
click at [487, 368] on link "Copy" at bounding box center [499, 373] width 45 height 18
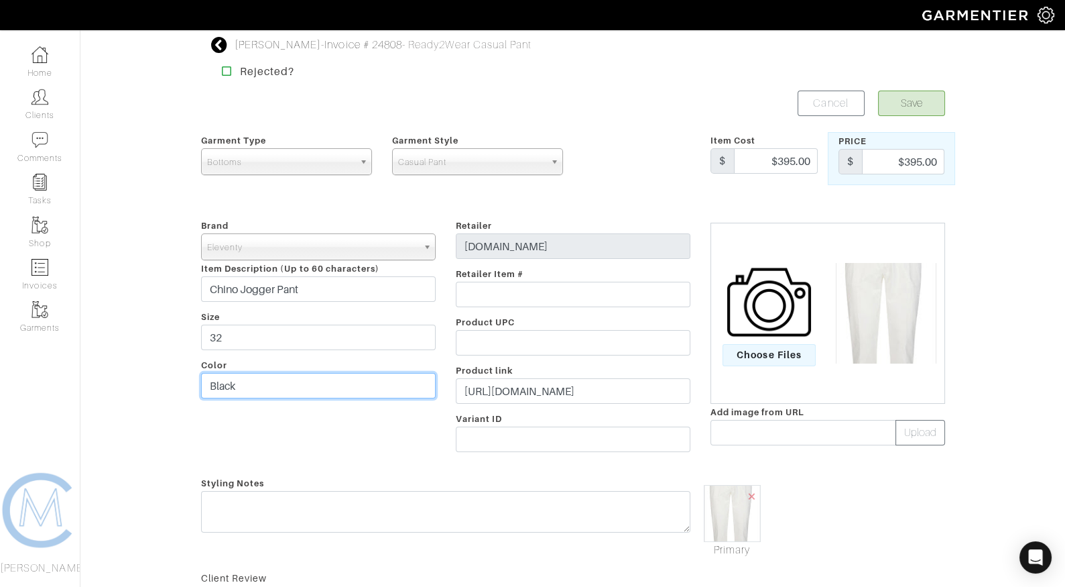
click at [227, 386] on input "Black" at bounding box center [318, 385] width 235 height 25
click at [227, 385] on input "Black" at bounding box center [318, 385] width 235 height 25
type input "Sand"
click at [907, 111] on button "Save" at bounding box center [911, 103] width 67 height 25
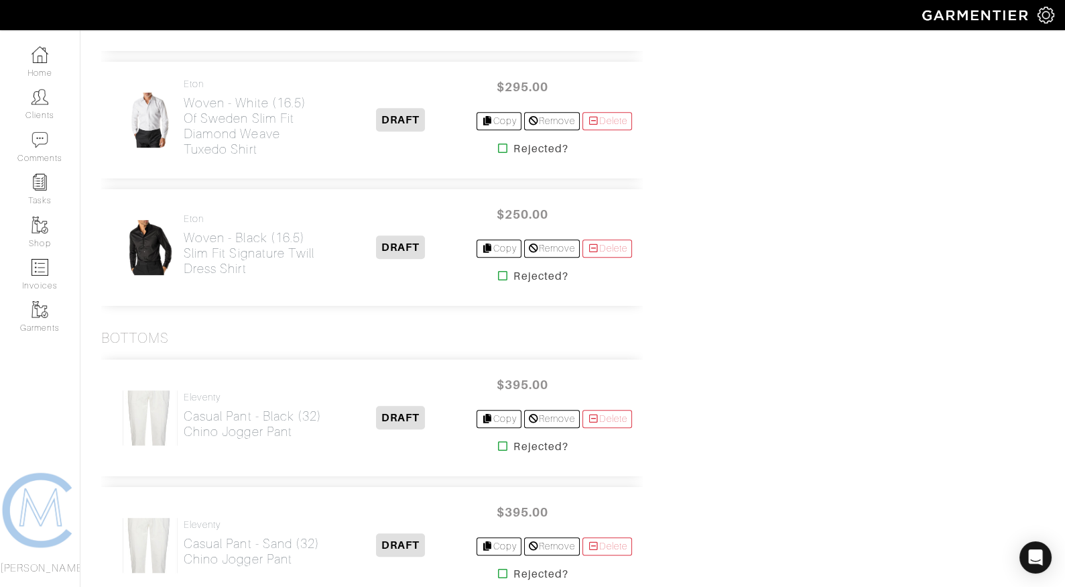
scroll to position [2030, 0]
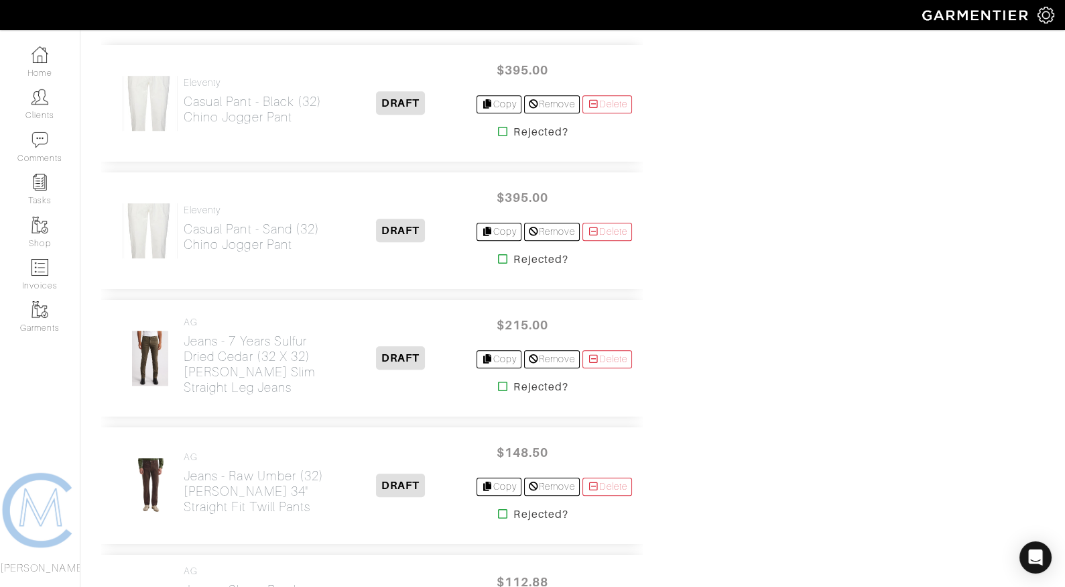
click at [494, 105] on div "$395.00 Copy Remove [GEOGRAPHIC_DATA] Rejected?" at bounding box center [555, 103] width 156 height 95
click at [494, 101] on link "Copy" at bounding box center [499, 104] width 45 height 18
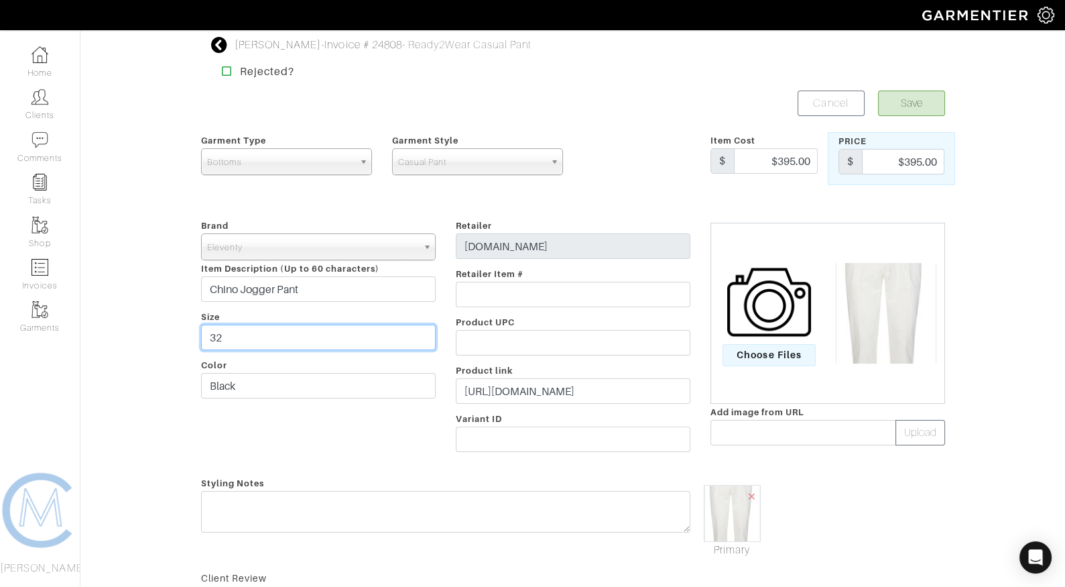
click at [298, 332] on input "32" at bounding box center [318, 337] width 235 height 25
type input "31"
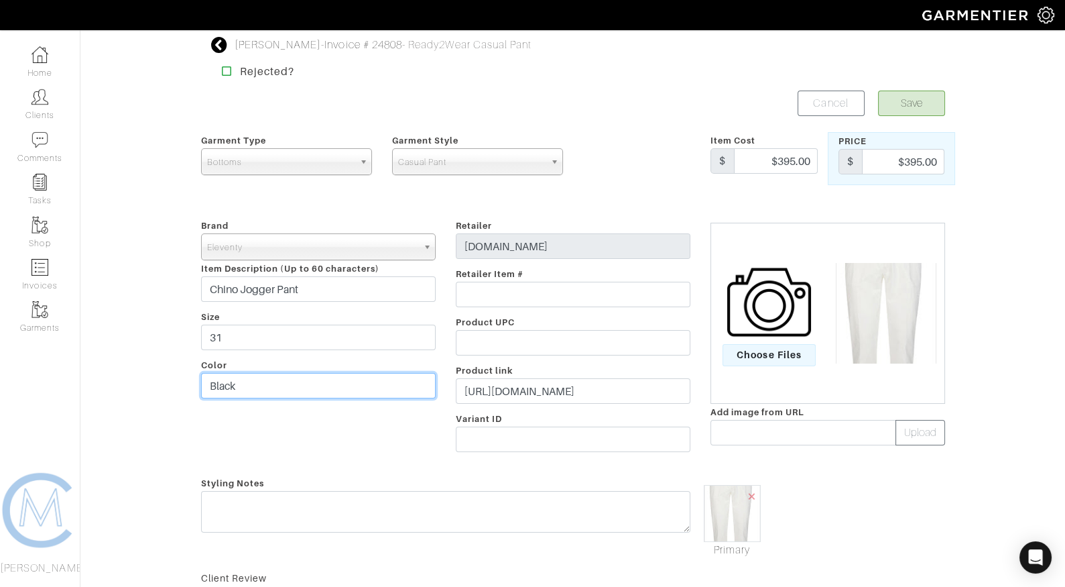
click at [214, 388] on input "Black" at bounding box center [318, 385] width 235 height 25
click at [215, 388] on input "Black" at bounding box center [318, 385] width 235 height 25
click at [217, 385] on input "Purple" at bounding box center [318, 385] width 235 height 25
type input "Blueberry"
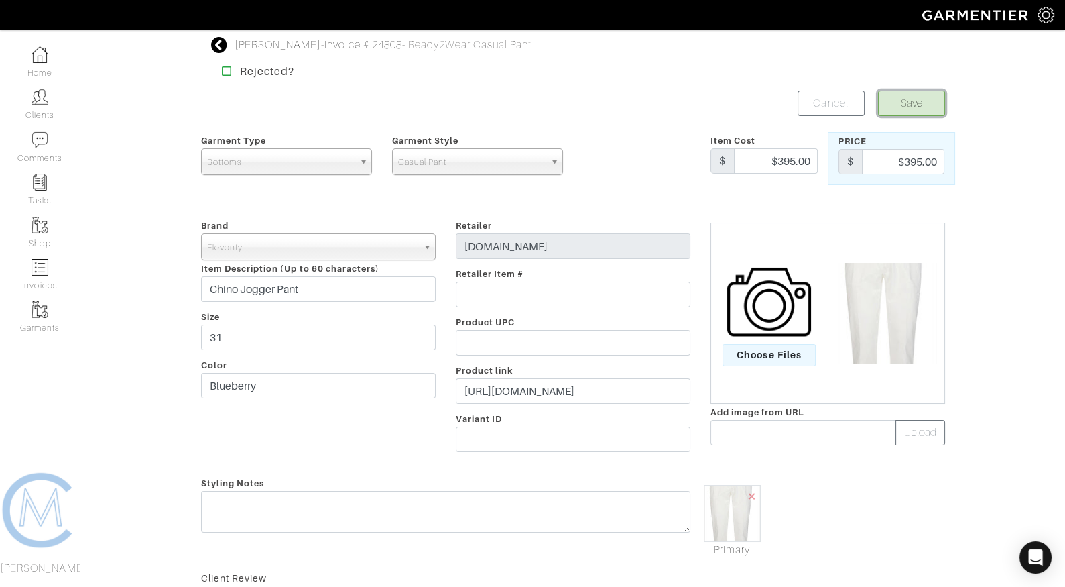
click at [884, 107] on button "Save" at bounding box center [911, 103] width 67 height 25
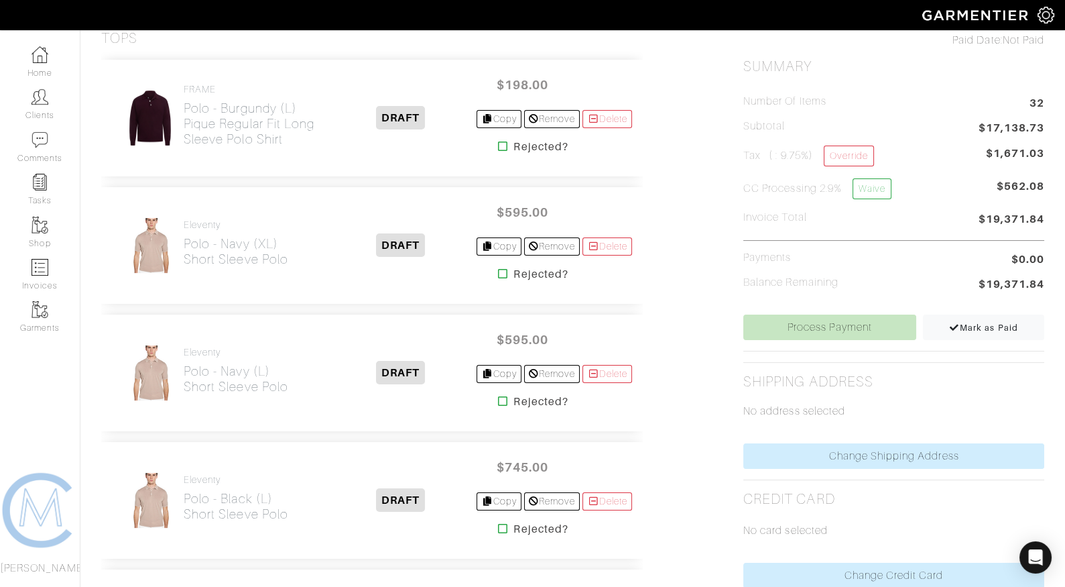
scroll to position [315, 0]
click at [257, 230] on link "Eleventy Polo - Navy (XL) Short Sleeve Polo" at bounding box center [236, 244] width 105 height 48
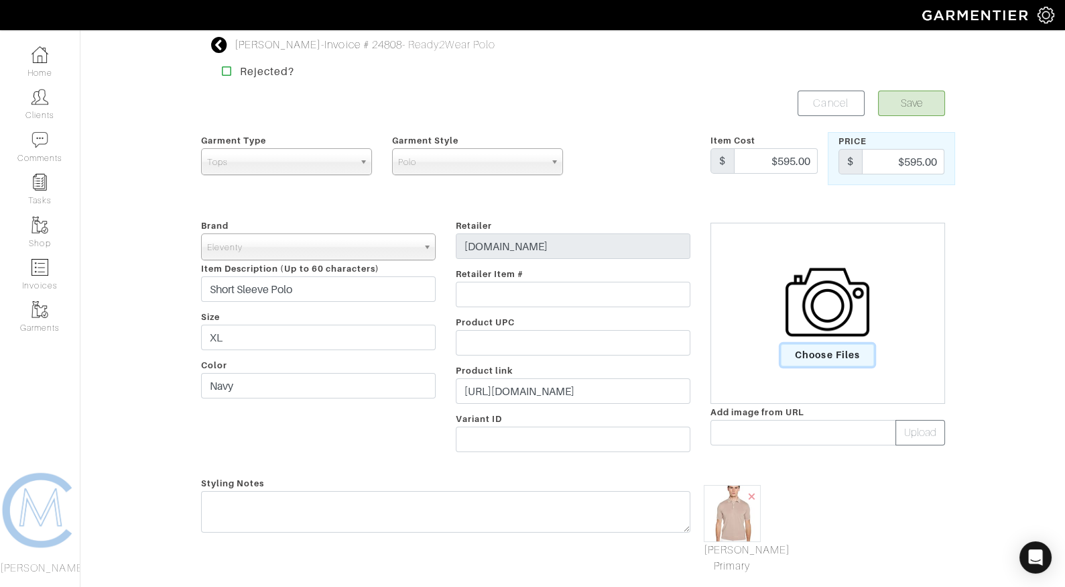
click at [870, 352] on span "Choose Files" at bounding box center [827, 355] width 93 height 22
click at [0, 0] on input "Choose Files" at bounding box center [0, 0] width 0 height 0
click at [812, 494] on span "×" at bounding box center [815, 496] width 11 height 18
click at [628, 190] on form "Save Cancel Garment Type Tops Bottoms Sport Coats Suiting Outerwear Shoes Swimw…" at bounding box center [573, 419] width 744 height 656
click at [848, 349] on span "Choose Files" at bounding box center [827, 355] width 93 height 22
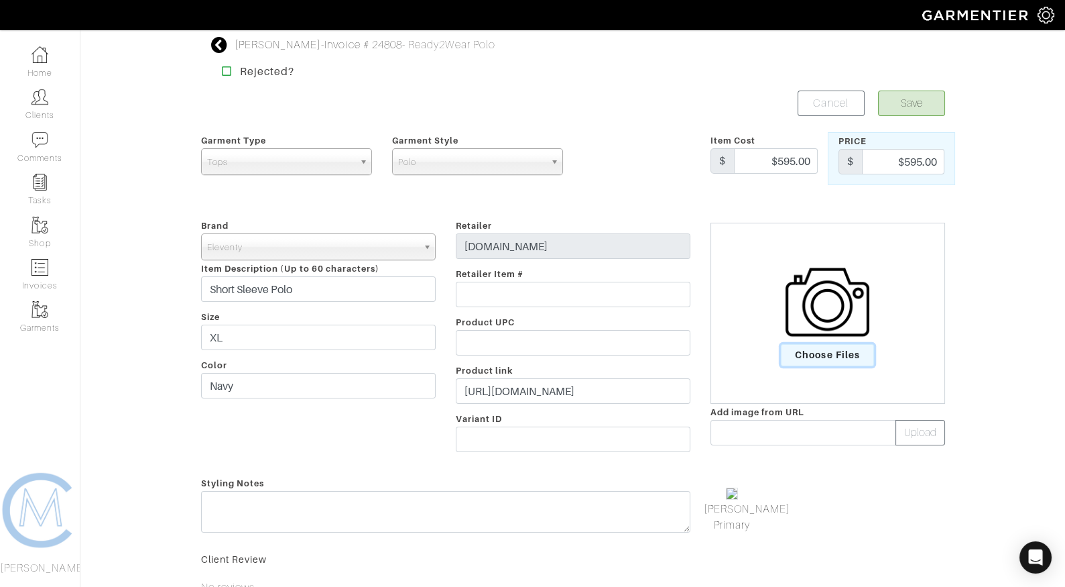
click at [0, 0] on input "Choose Files" at bounding box center [0, 0] width 0 height 0
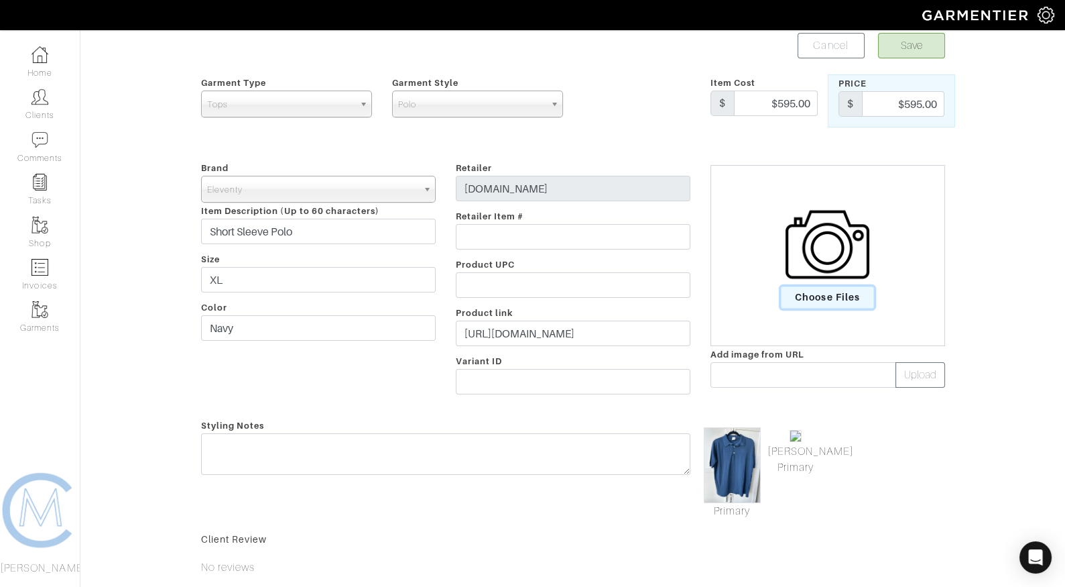
scroll to position [55, 0]
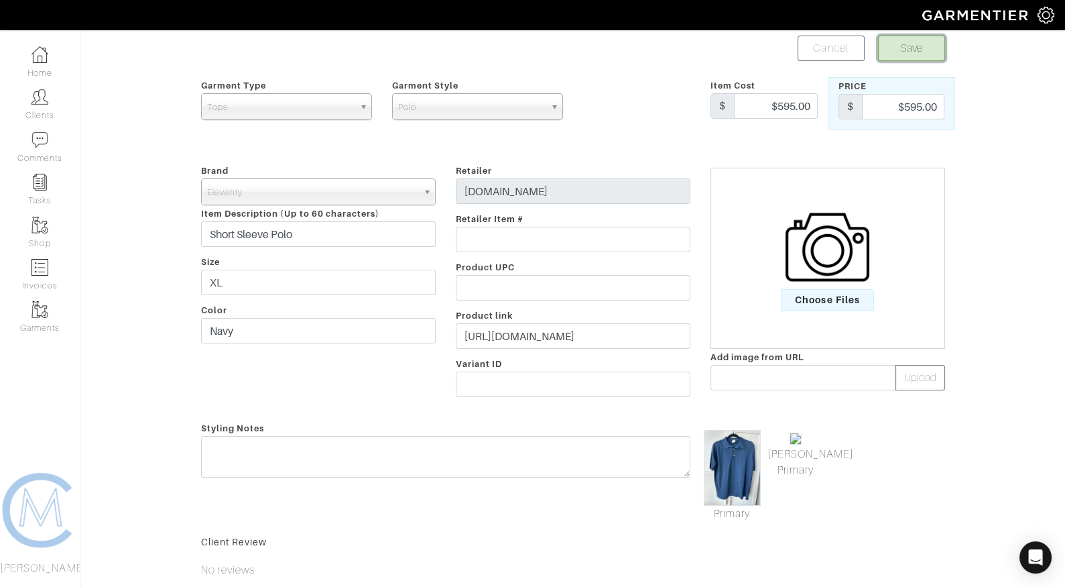
click at [919, 51] on button "Save" at bounding box center [911, 48] width 67 height 25
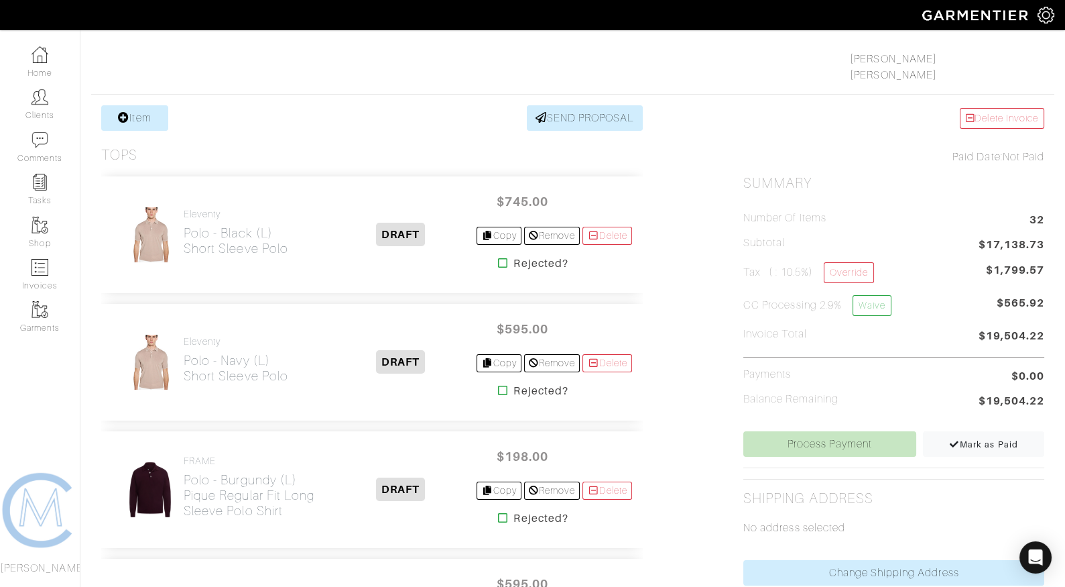
scroll to position [203, 0]
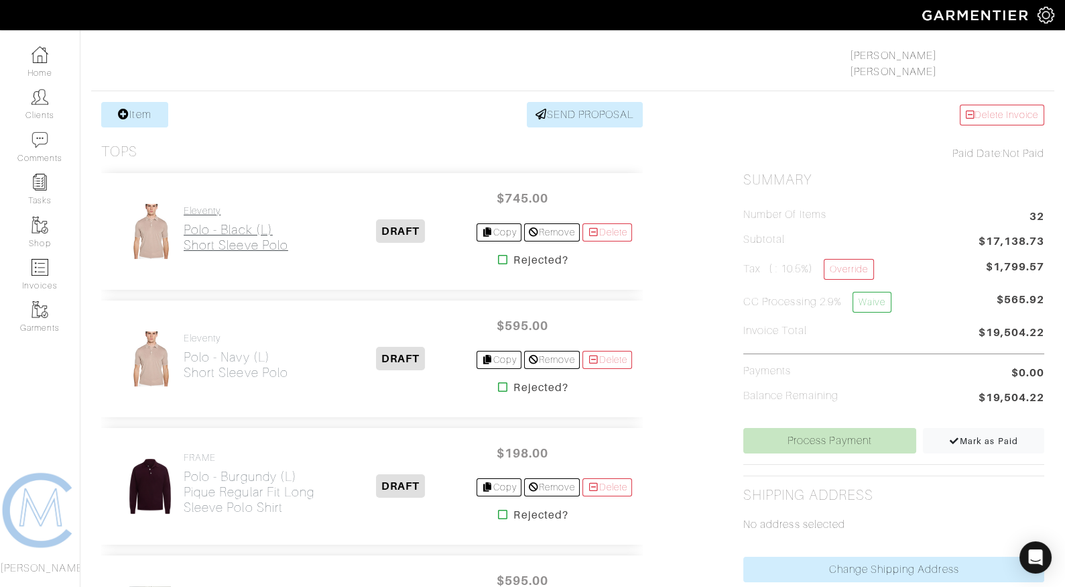
click at [267, 239] on h2 "Polo - Black (L) Short Sleeve Polo" at bounding box center [236, 237] width 105 height 31
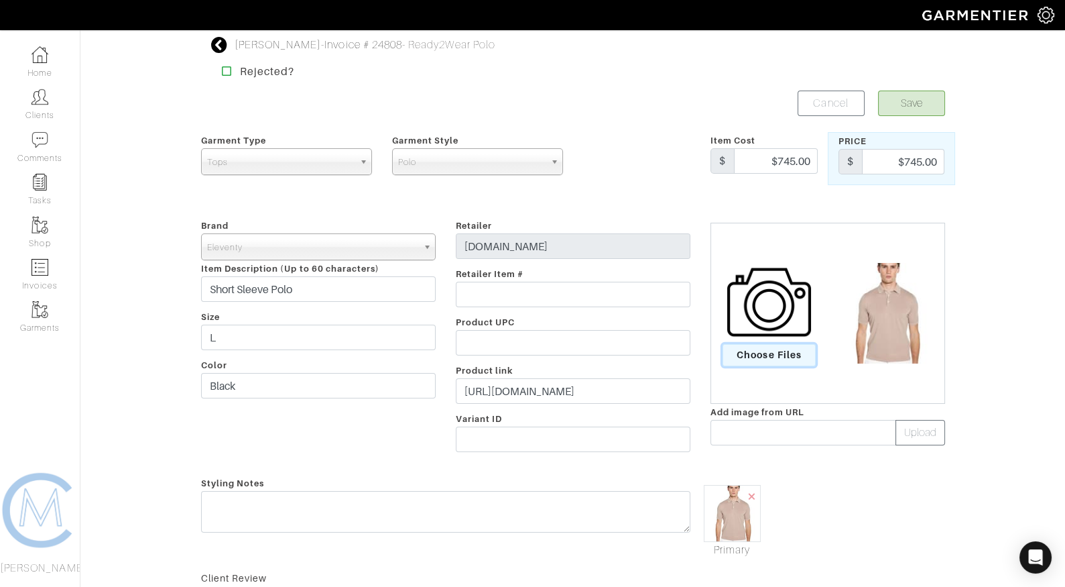
click at [764, 354] on span "Choose Files" at bounding box center [769, 355] width 93 height 22
click at [0, 0] on input "Choose Files" at bounding box center [0, 0] width 0 height 0
click at [764, 358] on span "Choose Files" at bounding box center [769, 355] width 93 height 22
click at [0, 0] on input "Choose Files" at bounding box center [0, 0] width 0 height 0
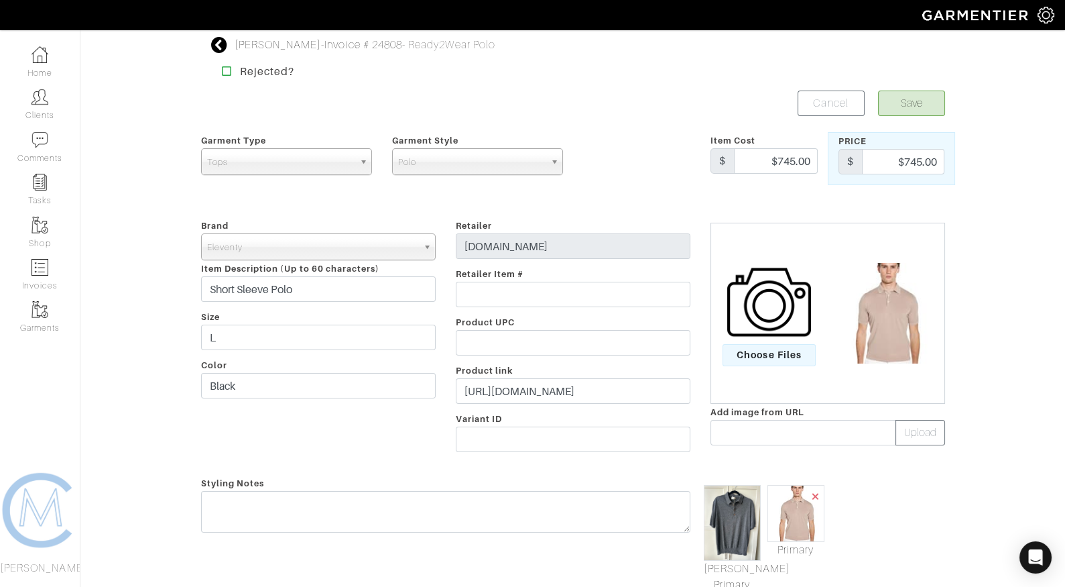
click at [816, 494] on span "×" at bounding box center [815, 496] width 11 height 18
click at [737, 571] on link "[PERSON_NAME] Primary" at bounding box center [732, 577] width 57 height 32
click at [913, 98] on button "Save" at bounding box center [911, 103] width 67 height 25
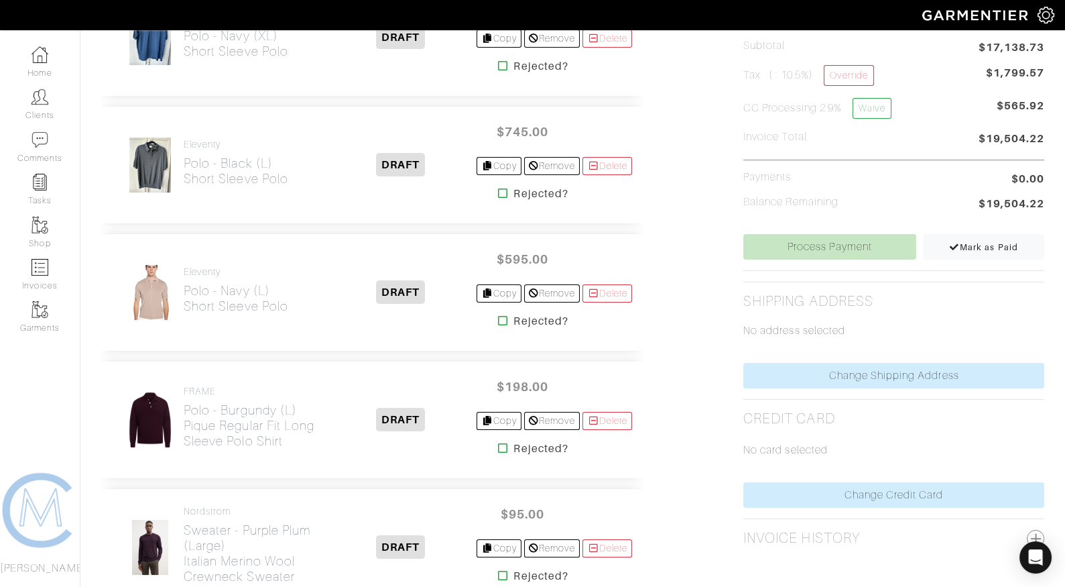
scroll to position [398, 0]
click at [236, 290] on h2 "Polo - Navy (L) Short Sleeve Polo" at bounding box center [236, 297] width 105 height 31
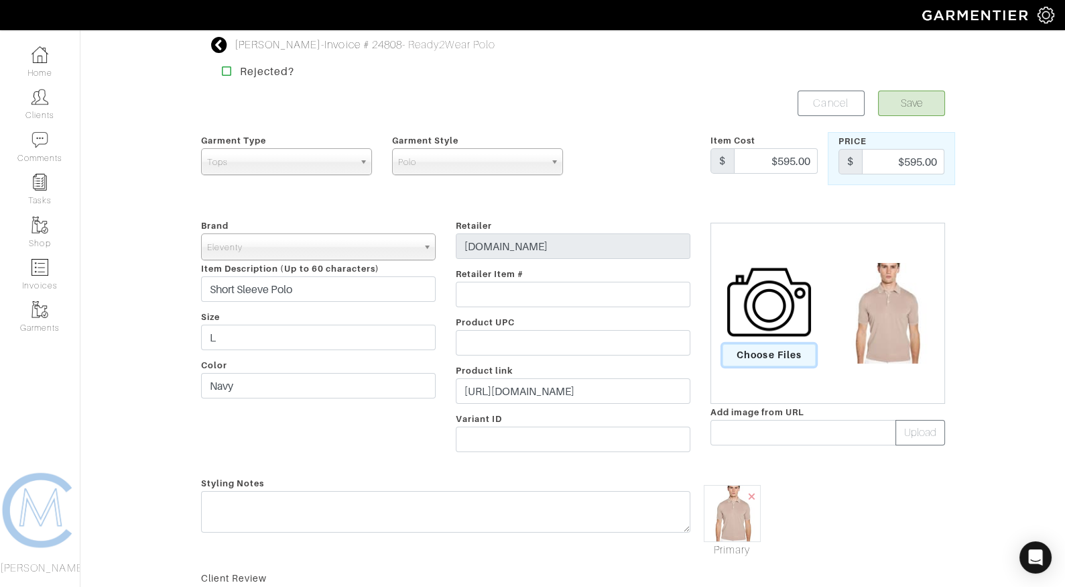
click at [768, 351] on span "Choose Files" at bounding box center [769, 355] width 93 height 22
click at [0, 0] on input "Choose Files" at bounding box center [0, 0] width 0 height 0
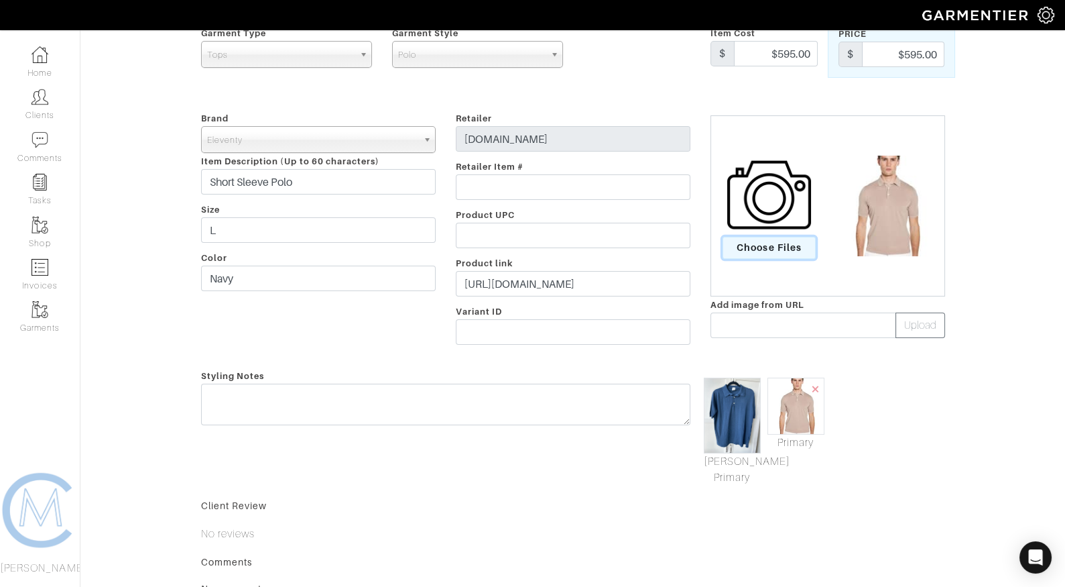
scroll to position [125, 0]
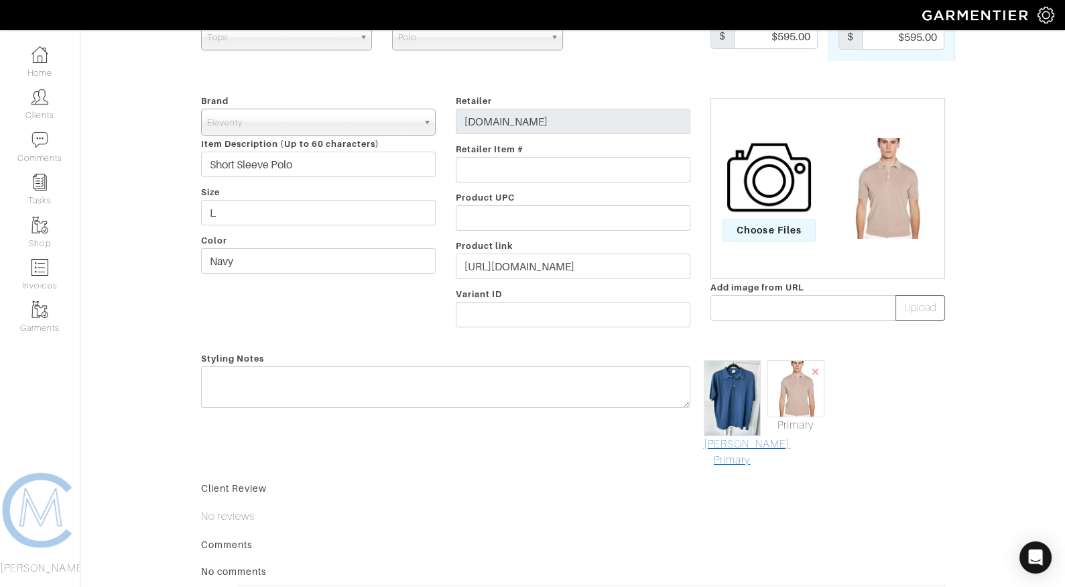
click at [740, 449] on link "[PERSON_NAME] Primary" at bounding box center [732, 452] width 57 height 32
click at [817, 367] on span "×" at bounding box center [815, 371] width 11 height 18
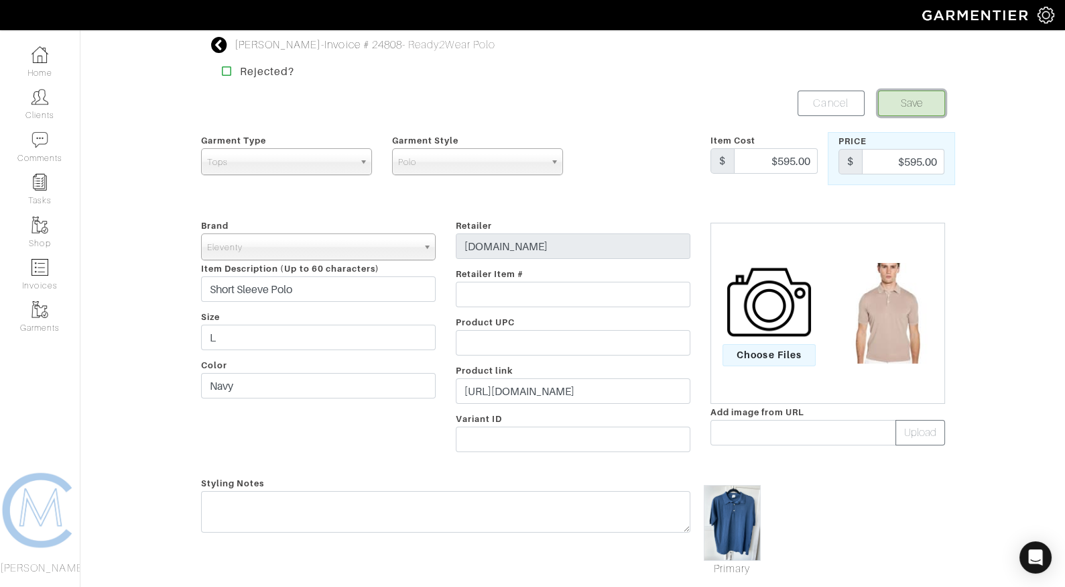
click at [931, 113] on button "Save" at bounding box center [911, 103] width 67 height 25
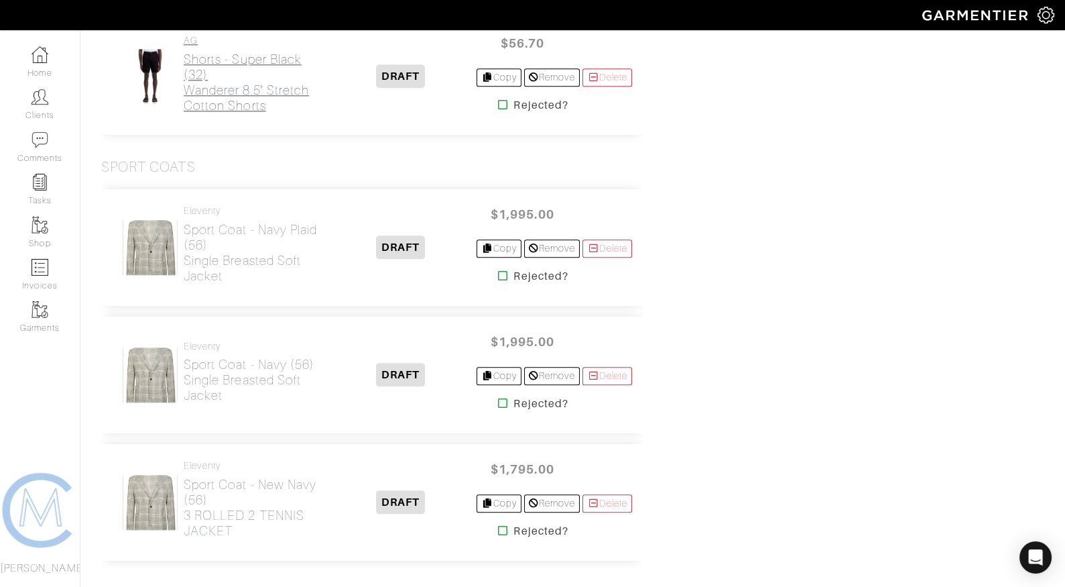
scroll to position [3087, 0]
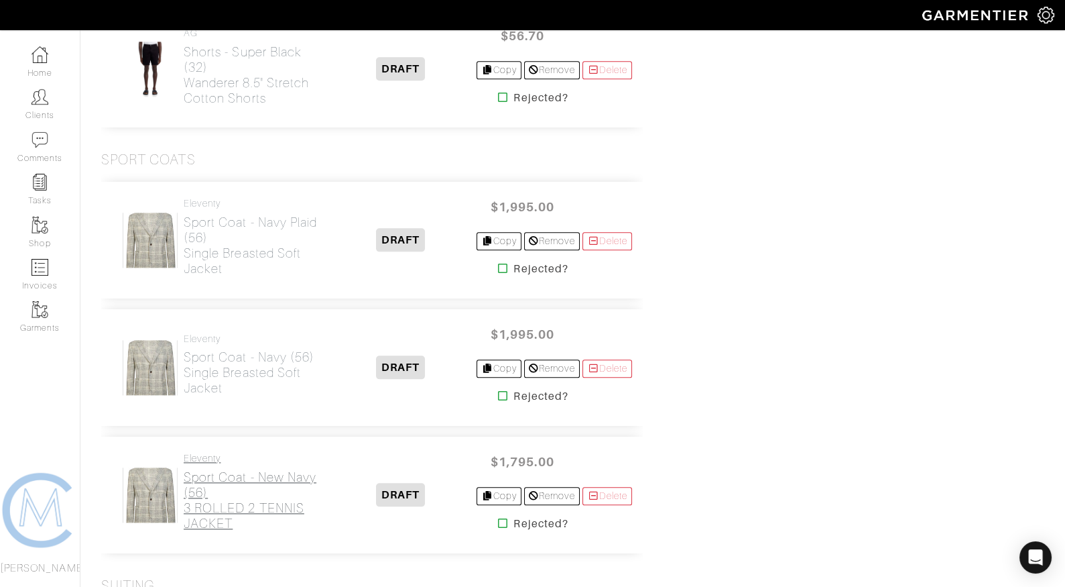
click at [211, 501] on h2 "Sport Coat - New Navy (56) 3 ROLLED 2 TENNIS JACKET" at bounding box center [254, 500] width 141 height 62
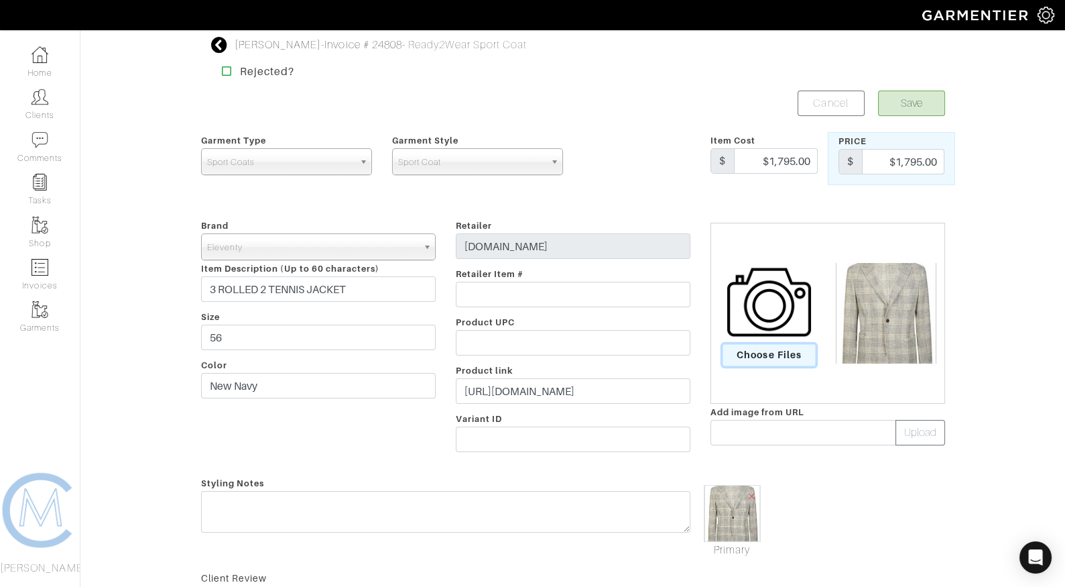
click at [794, 355] on span "Choose Files" at bounding box center [769, 355] width 93 height 22
click at [0, 0] on input "Choose Files" at bounding box center [0, 0] width 0 height 0
click at [762, 355] on span "Choose Files" at bounding box center [769, 355] width 93 height 22
click at [0, 0] on input "Choose Files" at bounding box center [0, 0] width 0 height 0
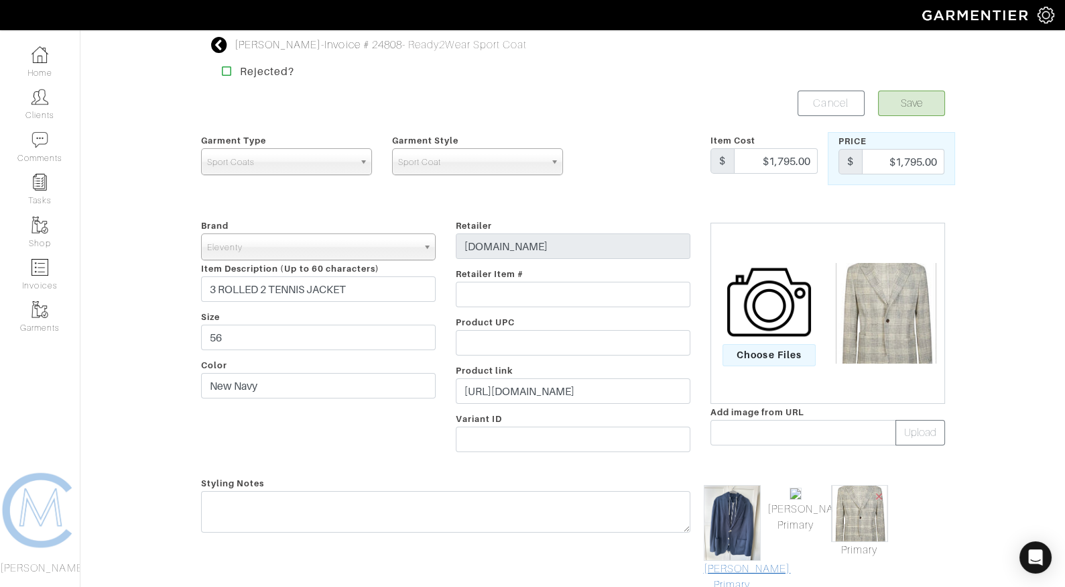
click at [722, 565] on link "[PERSON_NAME] Primary" at bounding box center [732, 577] width 57 height 32
click at [881, 494] on span "×" at bounding box center [879, 496] width 11 height 18
click at [898, 101] on button "Save" at bounding box center [911, 103] width 67 height 25
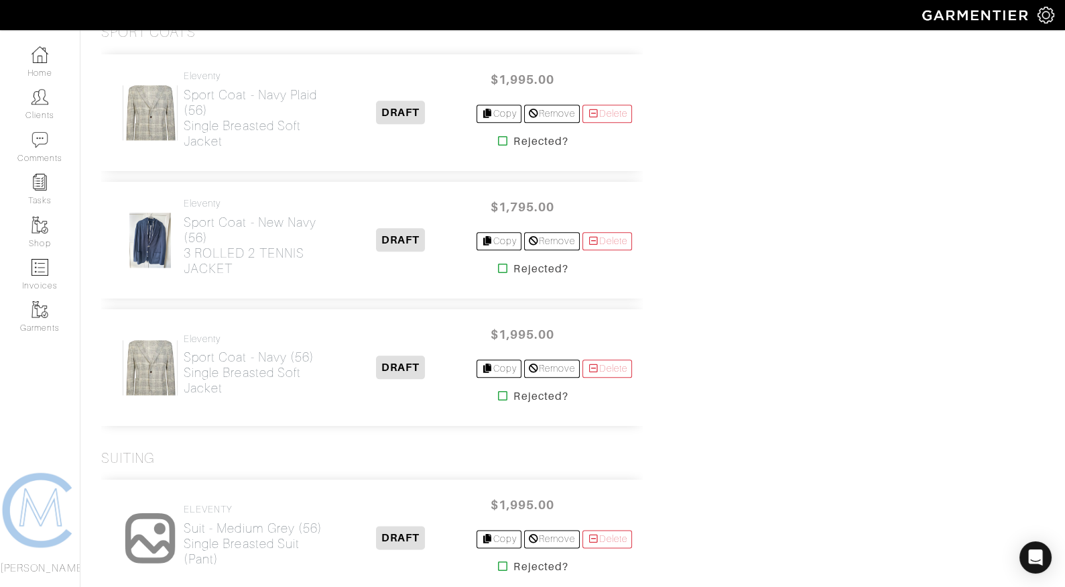
scroll to position [3215, 0]
click at [211, 105] on h2 "Sport Coat - Navy Plaid (56) Single Breasted Soft Jacket" at bounding box center [254, 117] width 141 height 62
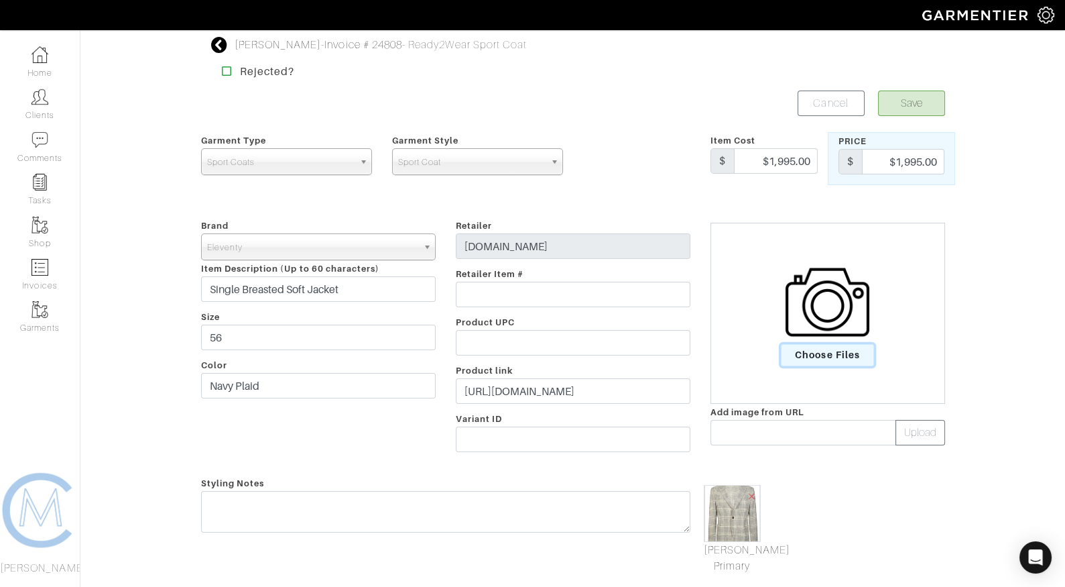
click at [826, 345] on span "Choose Files" at bounding box center [827, 355] width 93 height 22
click at [0, 0] on input "Choose Files" at bounding box center [0, 0] width 0 height 0
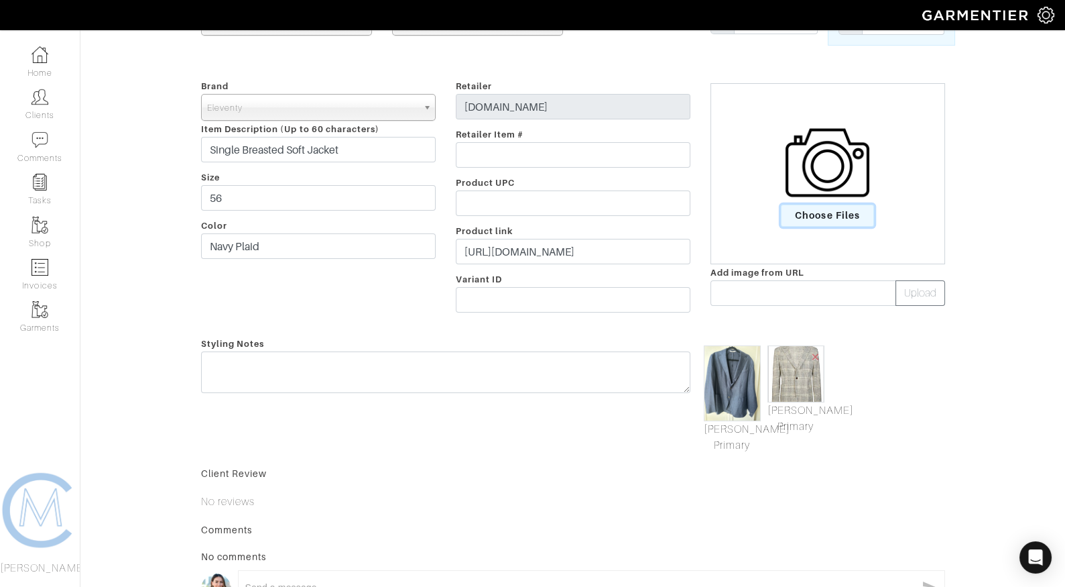
scroll to position [172, 0]
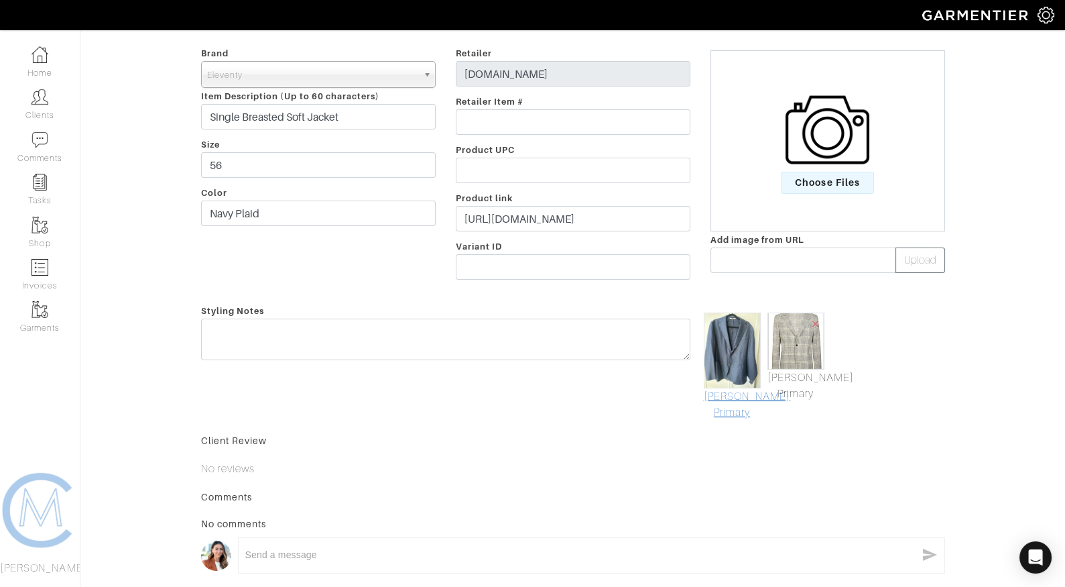
click at [740, 396] on link "Mark As Primary" at bounding box center [732, 404] width 57 height 32
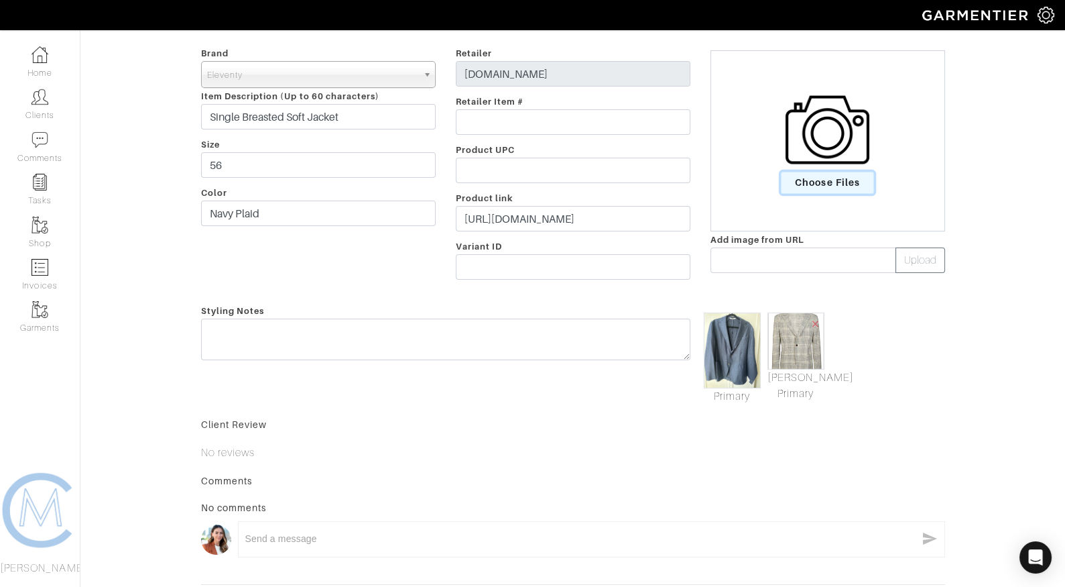
click at [809, 178] on span "Choose Files" at bounding box center [827, 183] width 93 height 22
click at [0, 0] on input "Choose Files" at bounding box center [0, 0] width 0 height 0
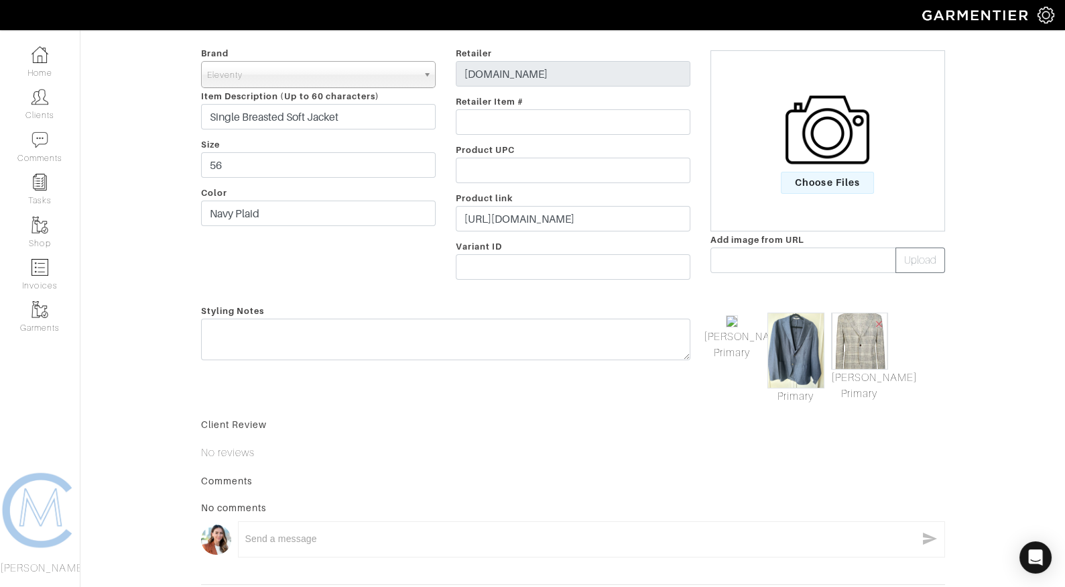
click at [801, 195] on div "Choose Files" at bounding box center [828, 140] width 235 height 181
click at [805, 182] on span "Choose Files" at bounding box center [827, 183] width 93 height 22
click at [0, 0] on input "Choose Files" at bounding box center [0, 0] width 0 height 0
click at [875, 321] on span "×" at bounding box center [879, 323] width 11 height 18
click at [724, 333] on link "Mark As Primary" at bounding box center [732, 345] width 57 height 32
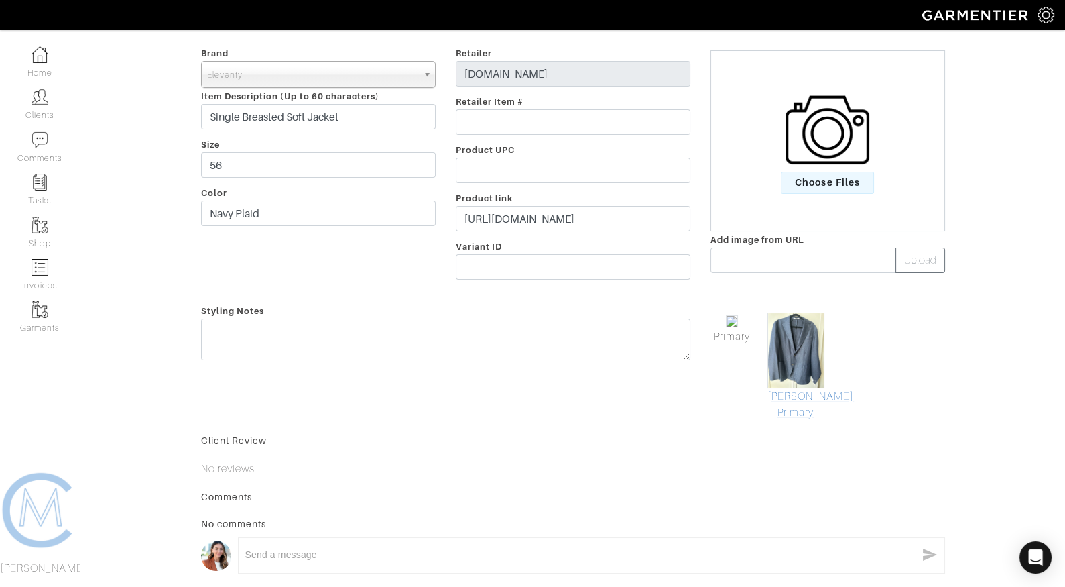
scroll to position [0, 0]
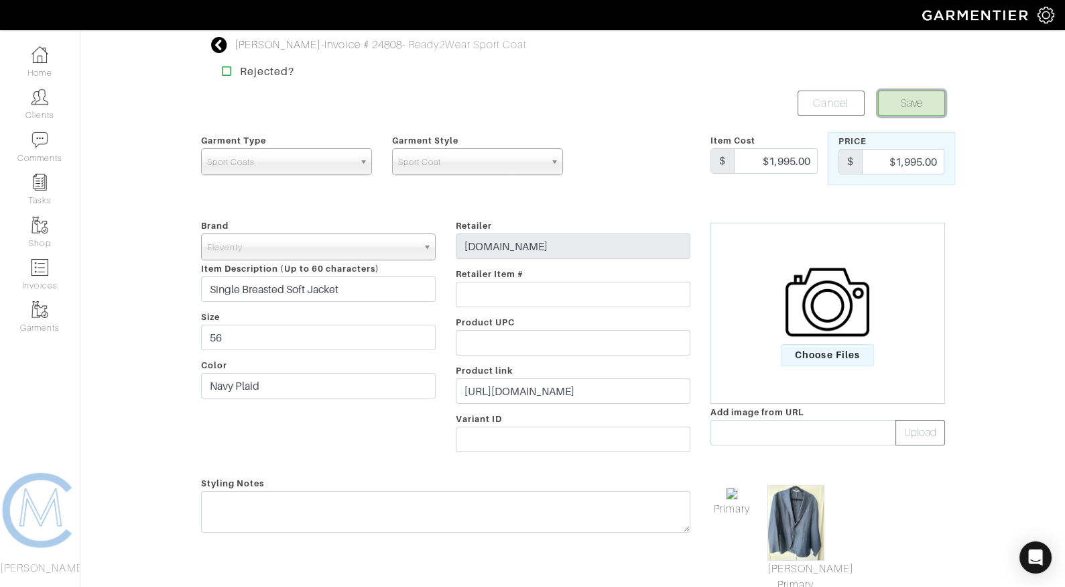
click at [903, 94] on button "Save" at bounding box center [911, 103] width 67 height 25
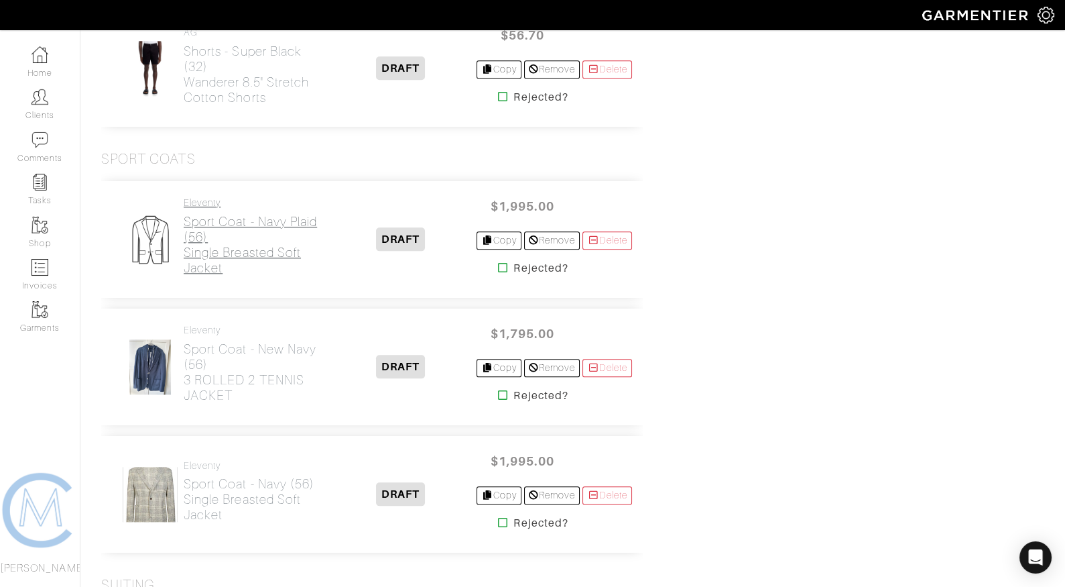
scroll to position [3087, 0]
click at [237, 484] on h2 "Sport Coat - Navy (56) Single Breasted Soft Jacket" at bounding box center [254, 500] width 141 height 46
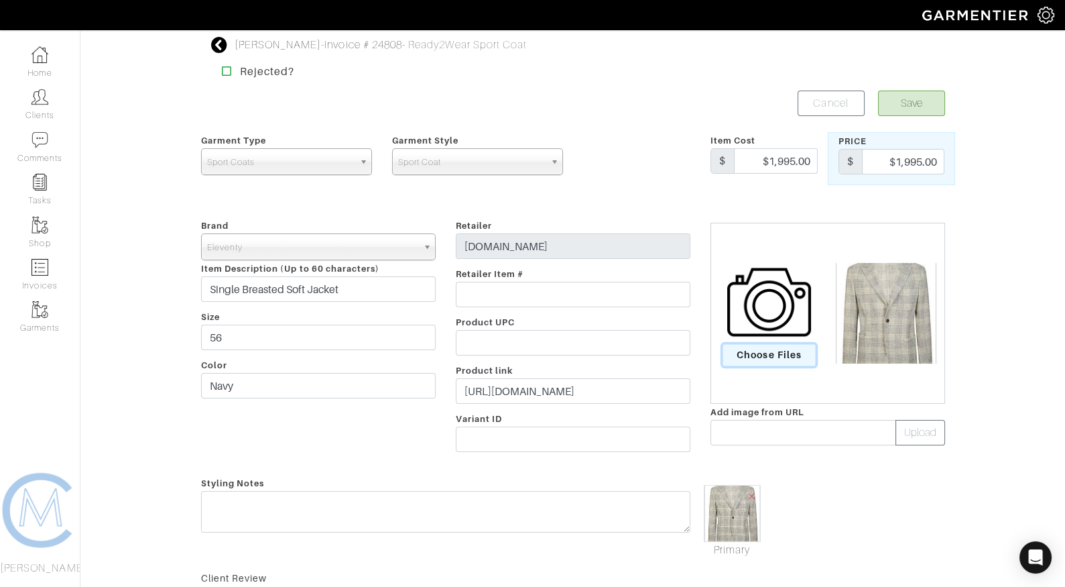
click at [734, 353] on span "Choose Files" at bounding box center [769, 355] width 93 height 22
click at [0, 0] on input "Choose Files" at bounding box center [0, 0] width 0 height 0
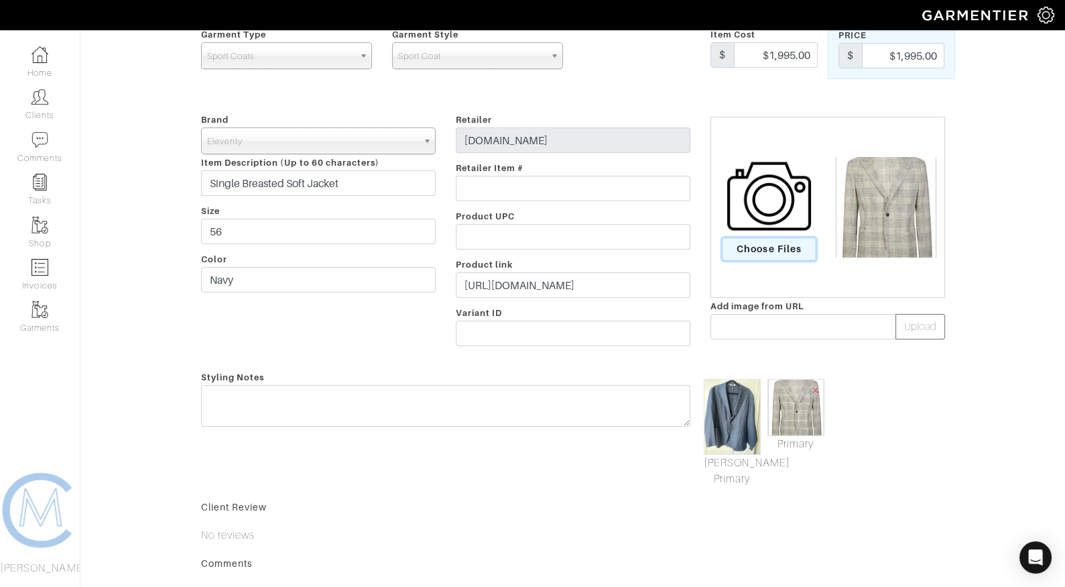
scroll to position [123, 0]
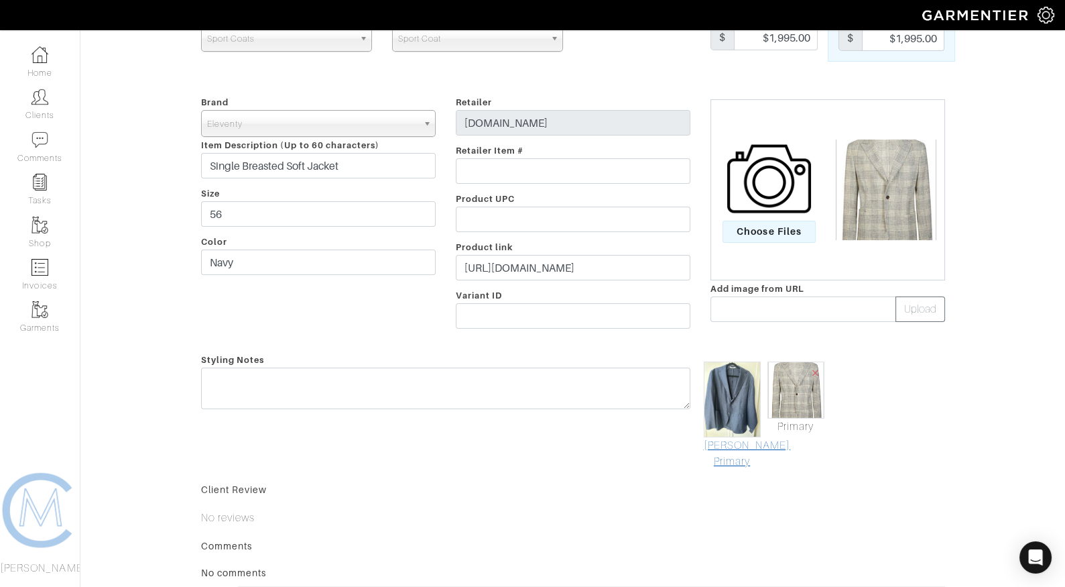
click at [746, 460] on link "Mark As Primary" at bounding box center [732, 453] width 57 height 32
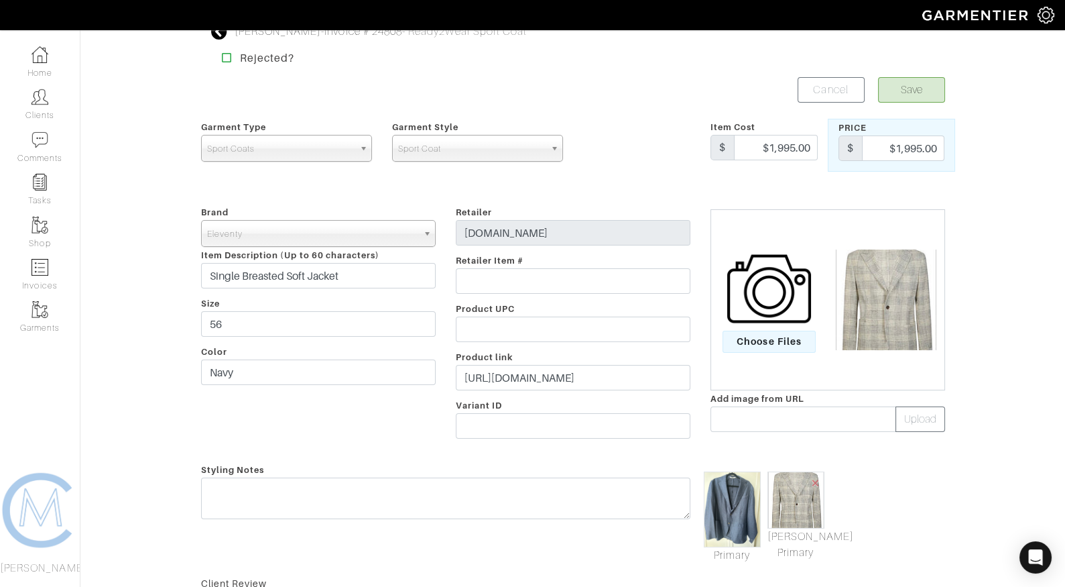
scroll to position [0, 0]
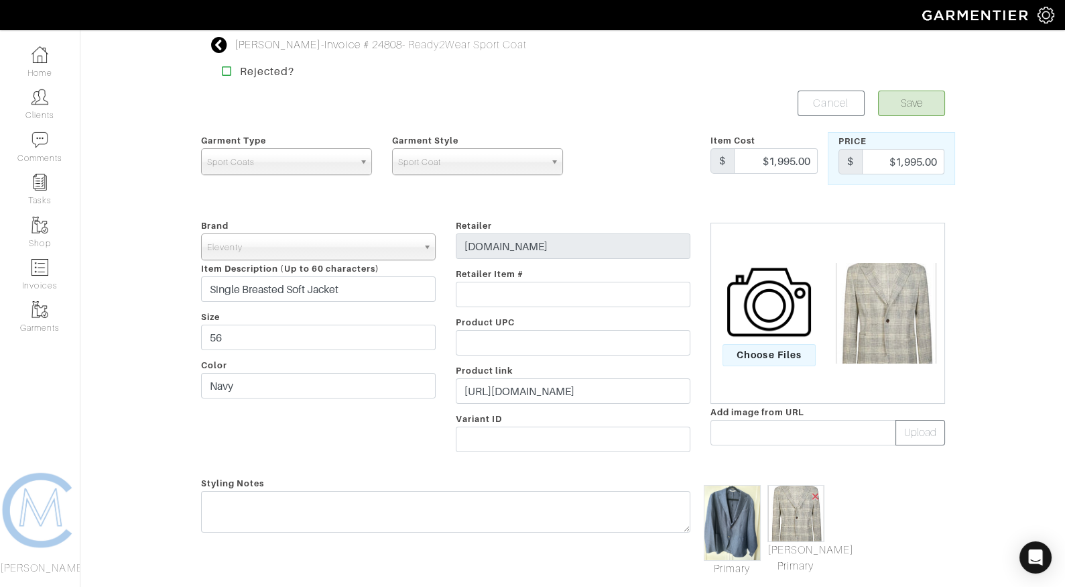
click at [819, 495] on span "×" at bounding box center [815, 496] width 11 height 18
click at [917, 105] on button "Save" at bounding box center [911, 103] width 67 height 25
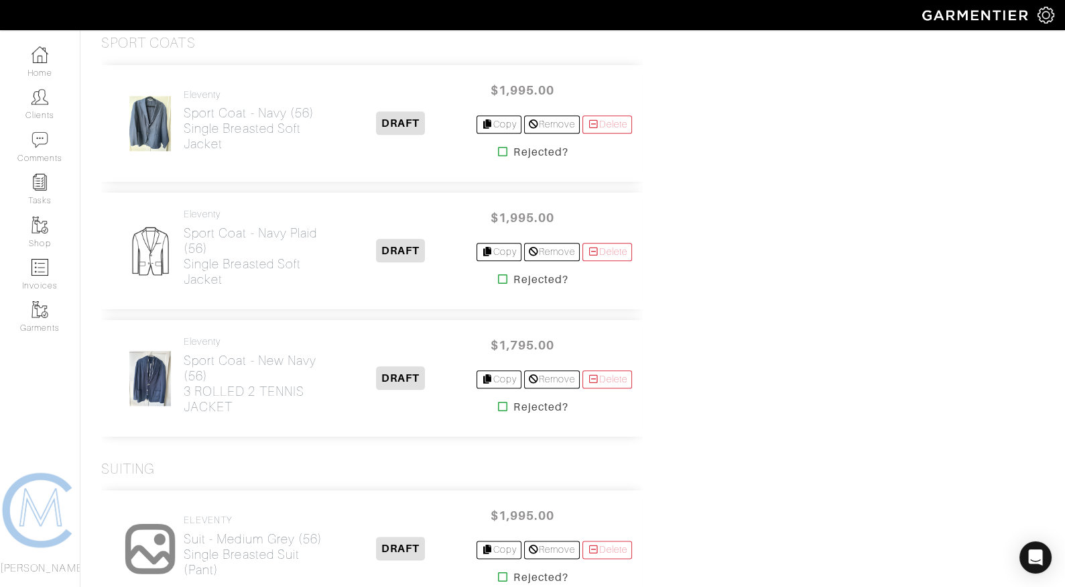
scroll to position [3201, 0]
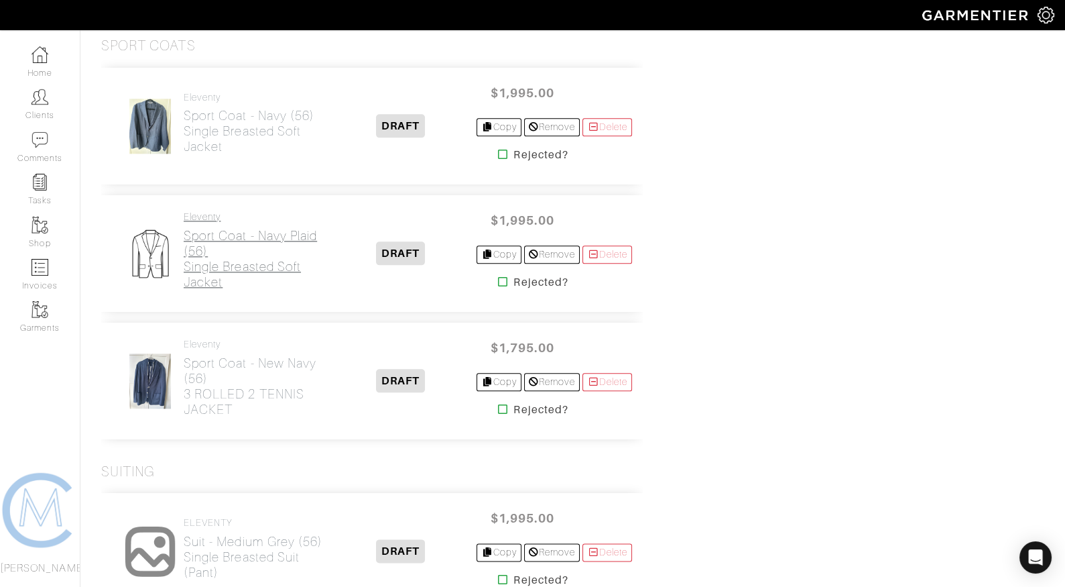
click at [272, 248] on h2 "Sport Coat - Navy Plaid (56) Single Breasted Soft Jacket" at bounding box center [254, 259] width 141 height 62
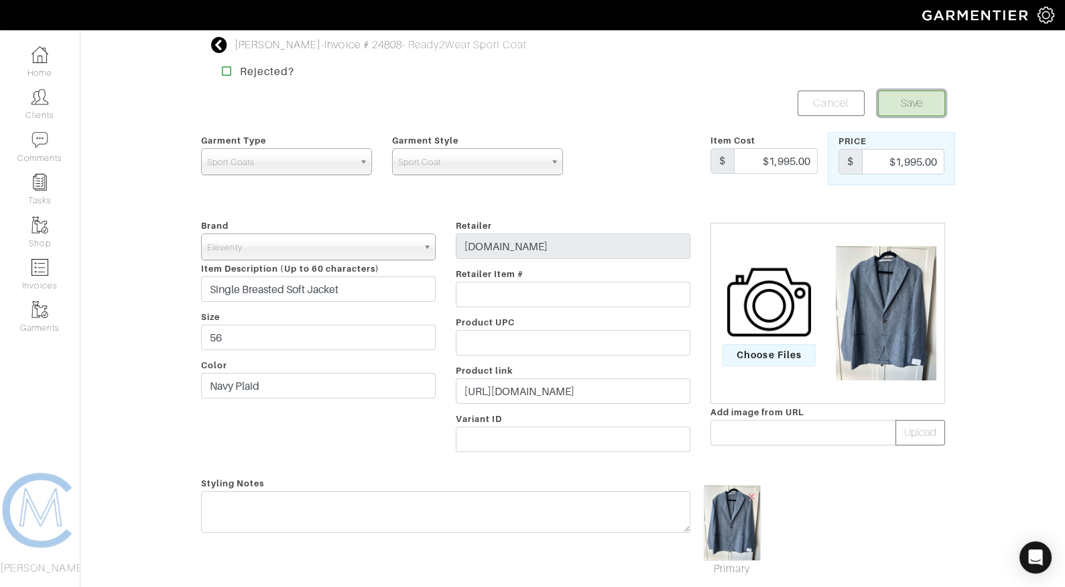
click at [890, 101] on button "Save" at bounding box center [911, 103] width 67 height 25
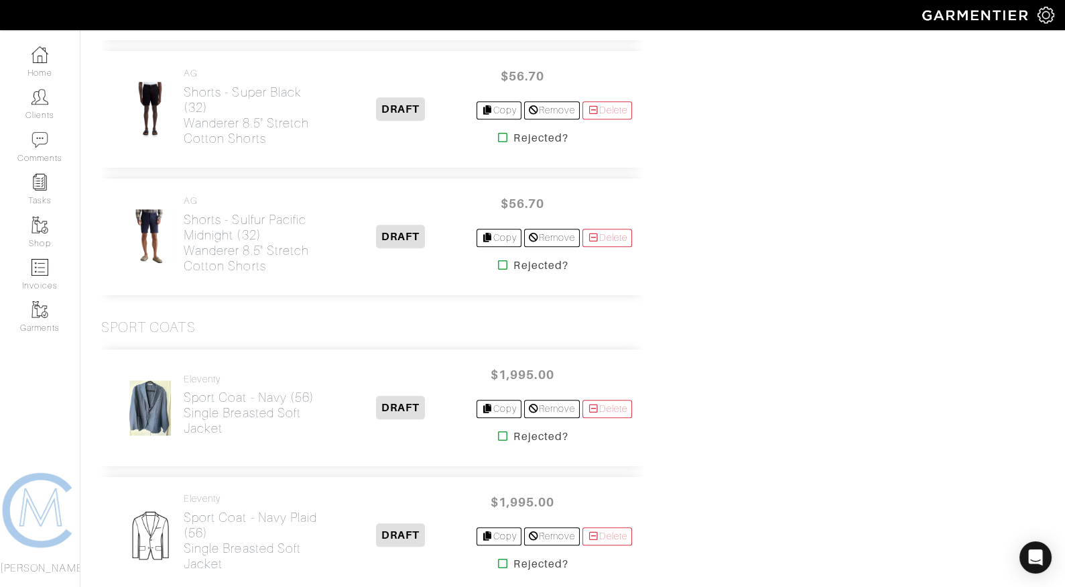
scroll to position [3062, 0]
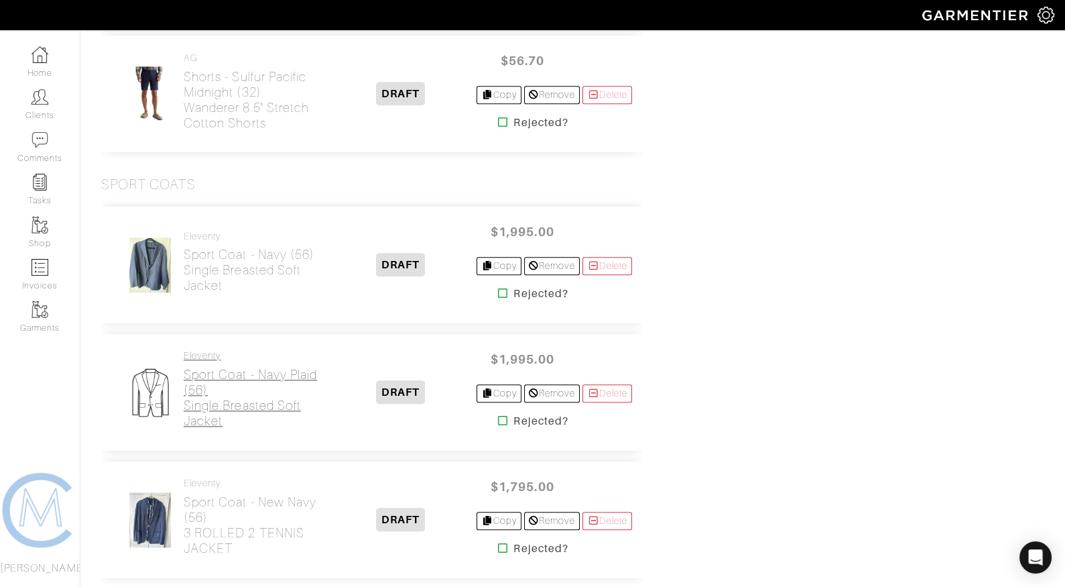
click at [290, 367] on h2 "Sport Coat - Navy Plaid (56) Single Breasted Soft Jacket" at bounding box center [254, 398] width 141 height 62
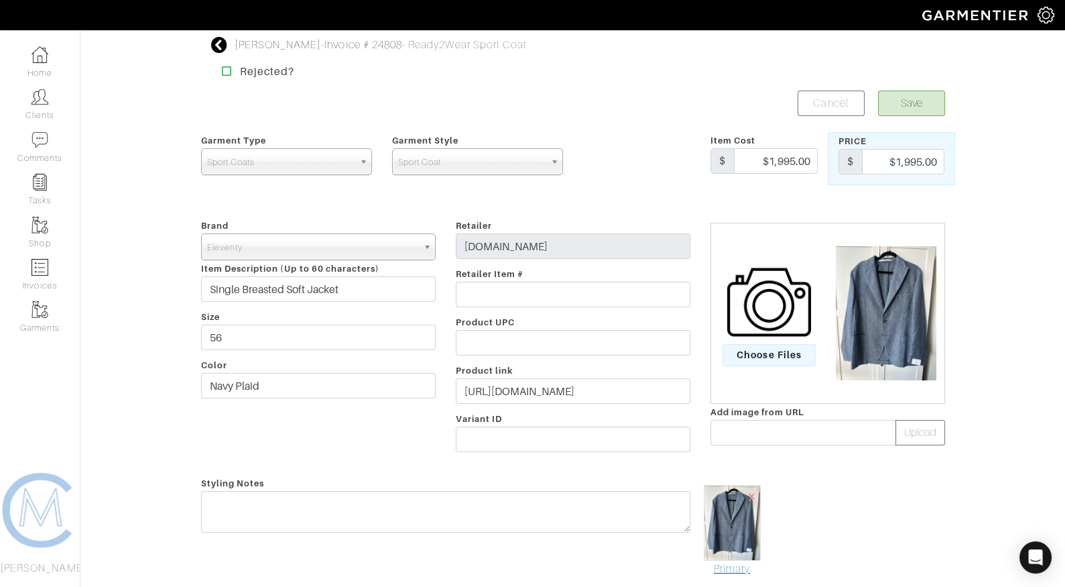
click at [724, 572] on link "Primary" at bounding box center [732, 569] width 57 height 16
click at [915, 108] on button "Save" at bounding box center [911, 103] width 67 height 25
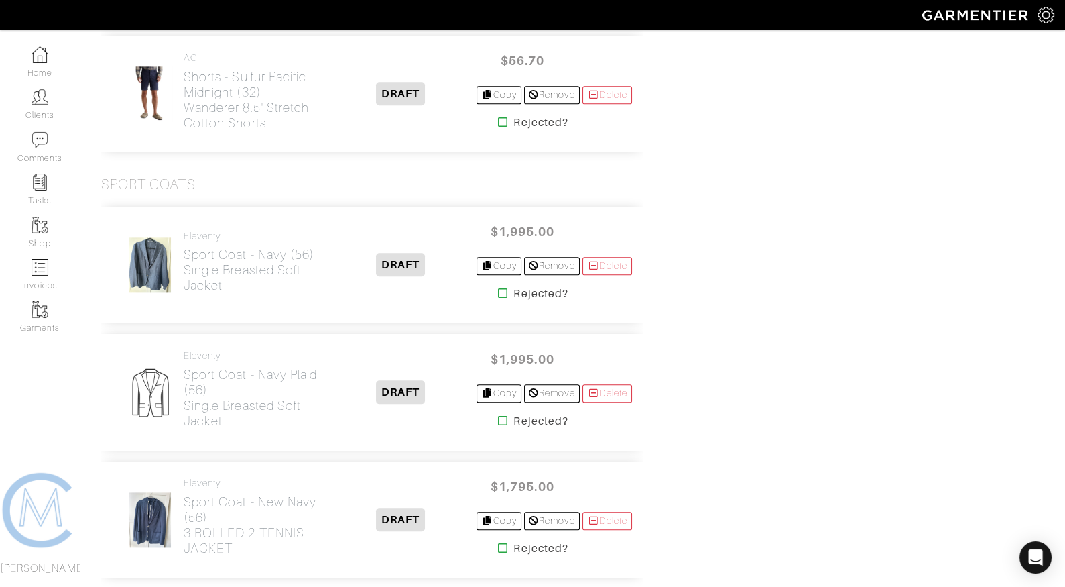
scroll to position [3019, 0]
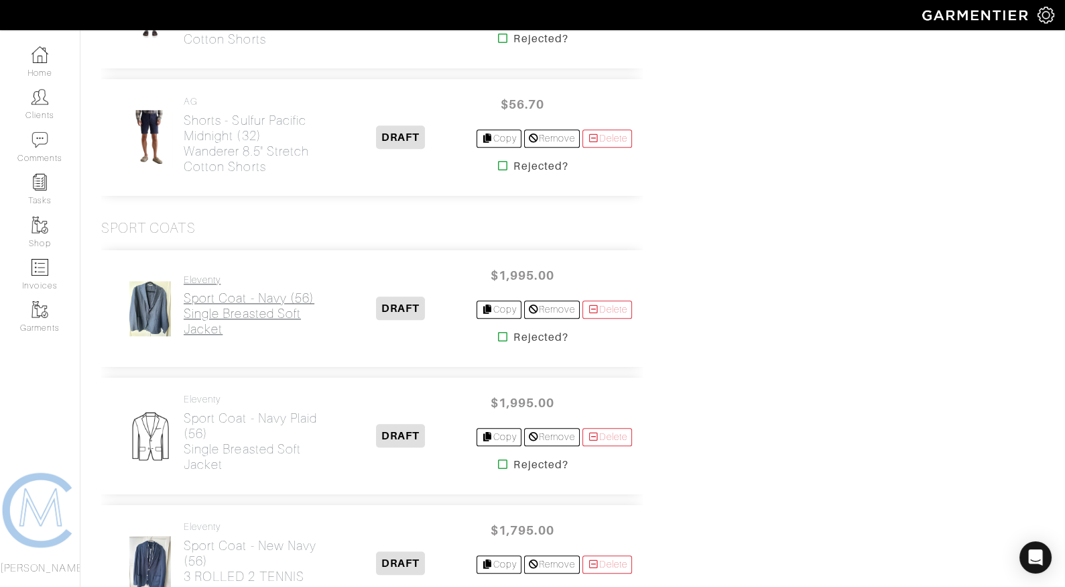
click at [268, 300] on h2 "Sport Coat - Navy (56) Single Breasted Soft Jacket" at bounding box center [254, 313] width 141 height 46
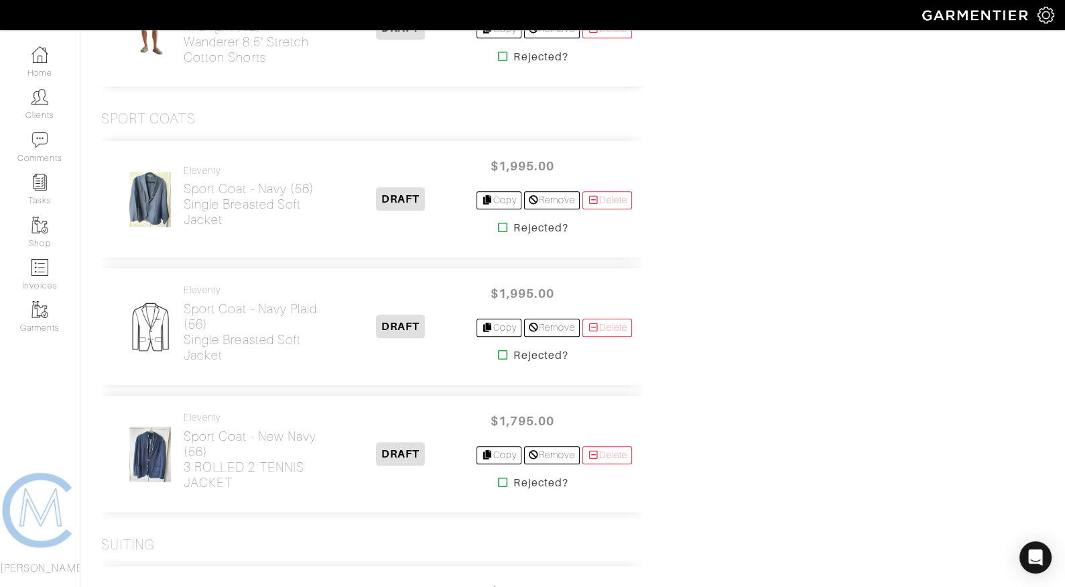
scroll to position [3127, 0]
click at [212, 333] on h2 "Sport Coat - Navy Plaid (56) Single Breasted Soft Jacket" at bounding box center [254, 333] width 141 height 62
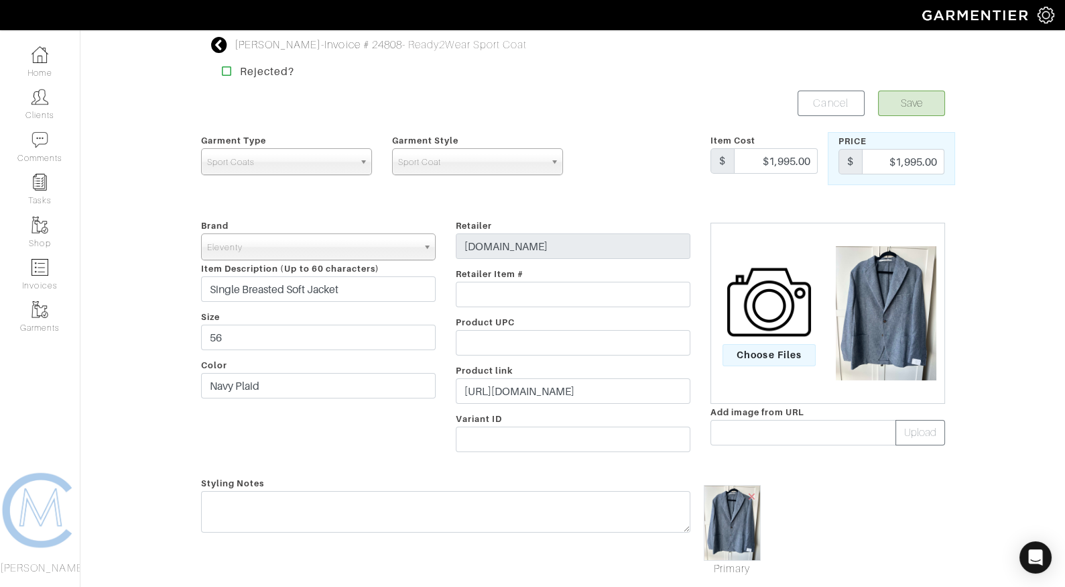
click at [220, 47] on icon at bounding box center [219, 45] width 17 height 16
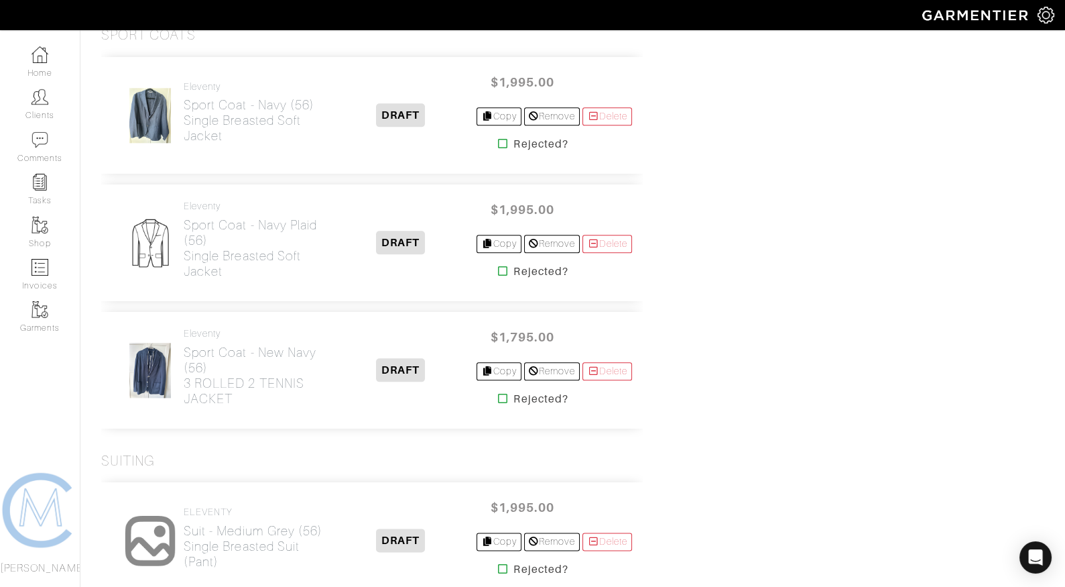
scroll to position [3209, 0]
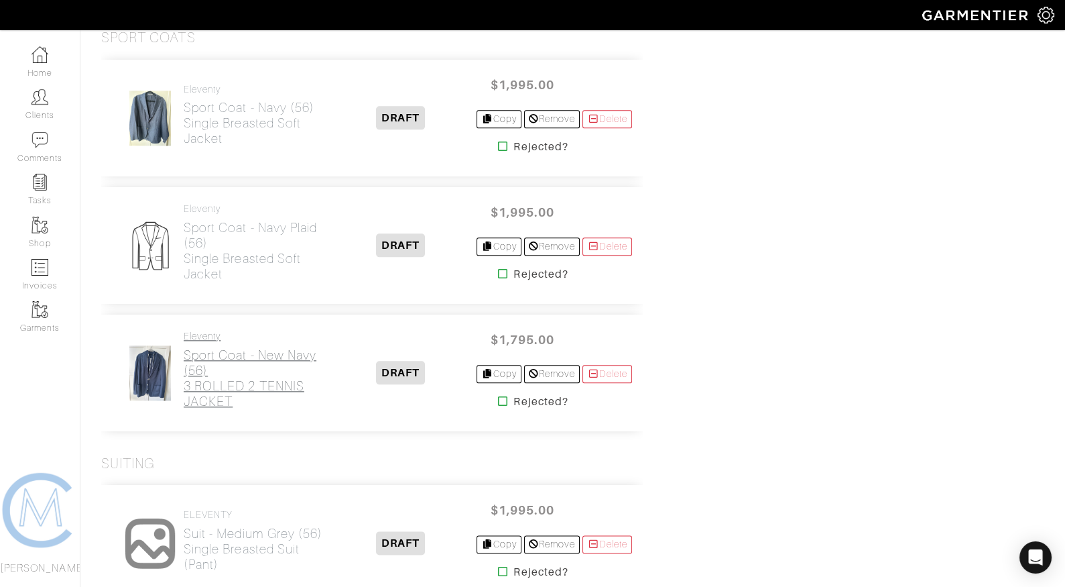
click at [206, 347] on h2 "Sport Coat - New Navy (56) 3 ROLLED 2 TENNIS JACKET" at bounding box center [254, 378] width 141 height 62
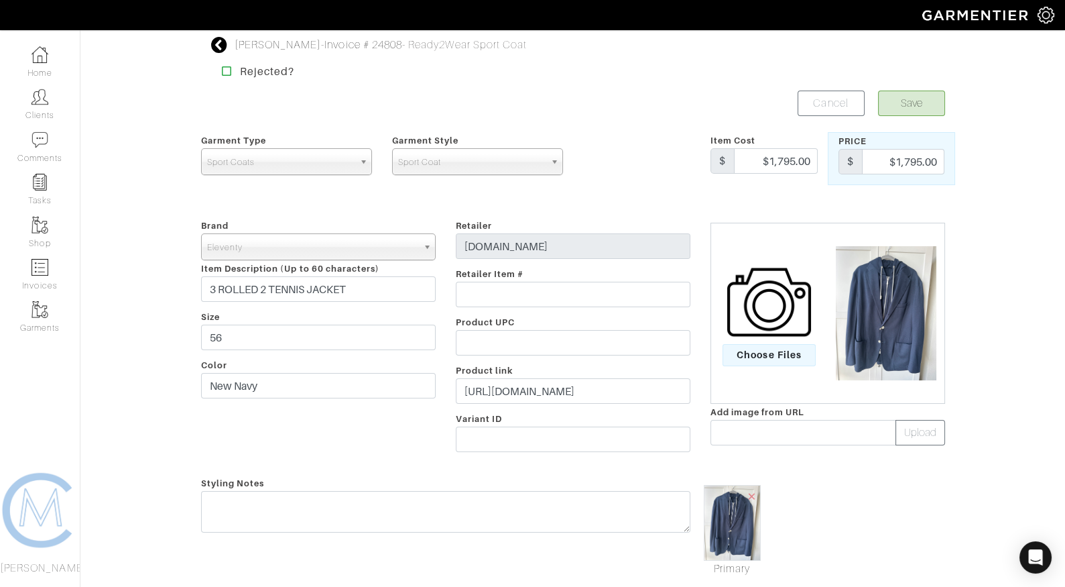
click at [223, 42] on icon at bounding box center [219, 45] width 17 height 16
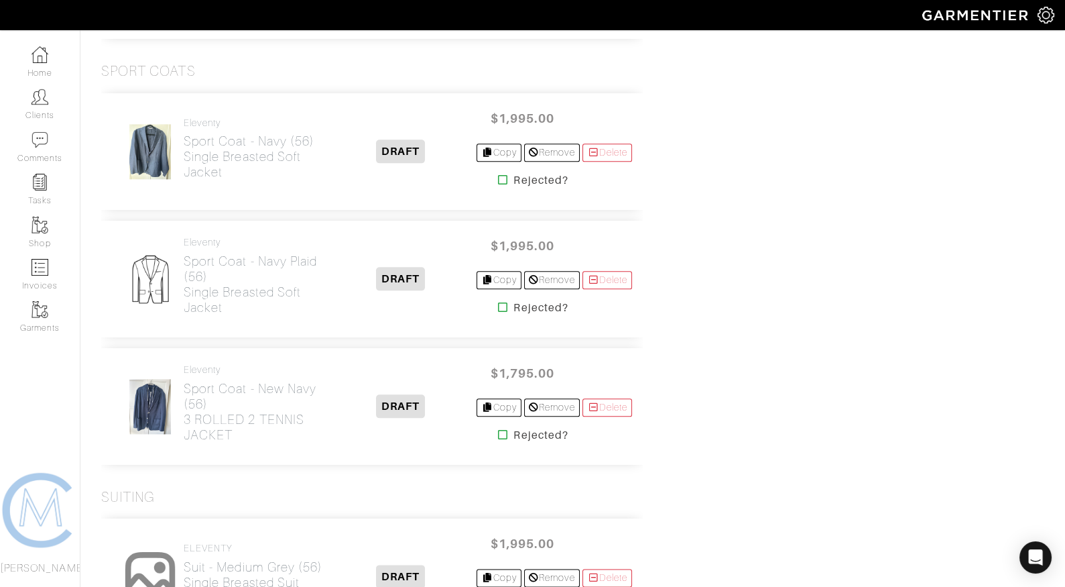
scroll to position [3174, 0]
click at [236, 149] on h2 "Sport Coat - Navy (56) Single Breasted Soft Jacket" at bounding box center [254, 158] width 141 height 46
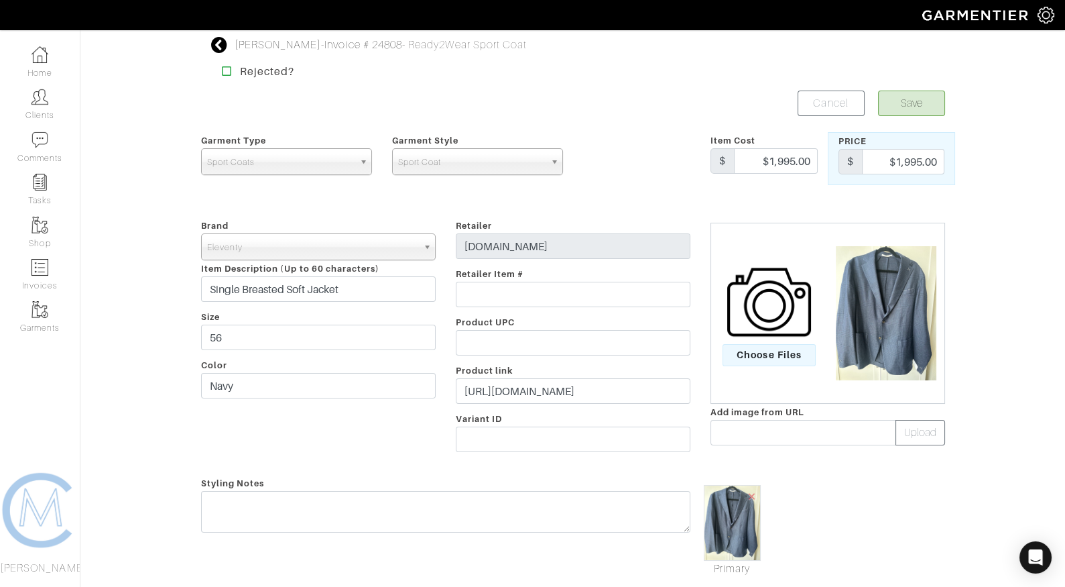
scroll to position [3174, 0]
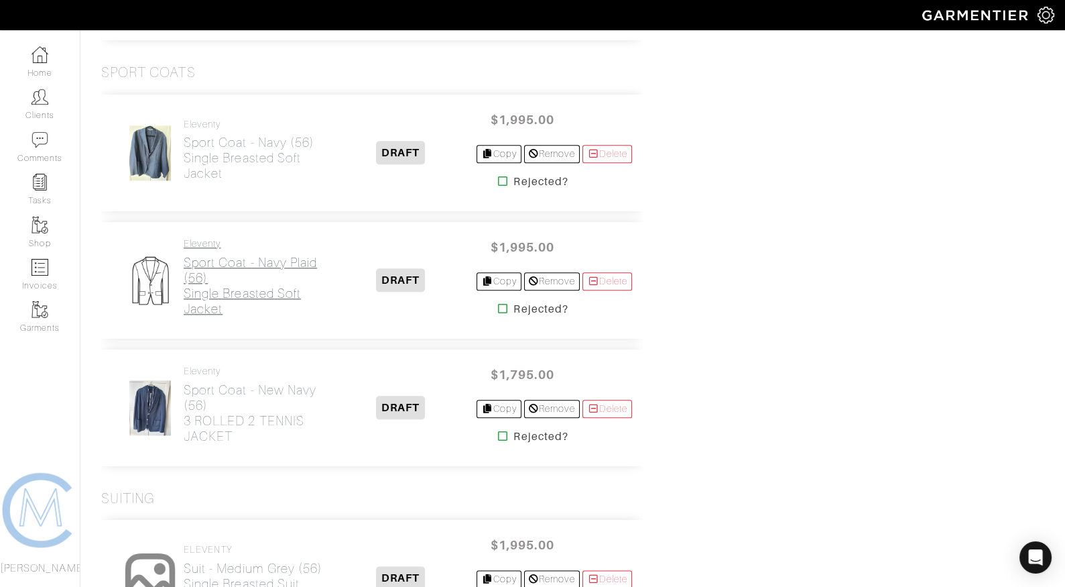
click at [198, 280] on h2 "Sport Coat - Navy Plaid (56) Single Breasted Soft Jacket" at bounding box center [254, 286] width 141 height 62
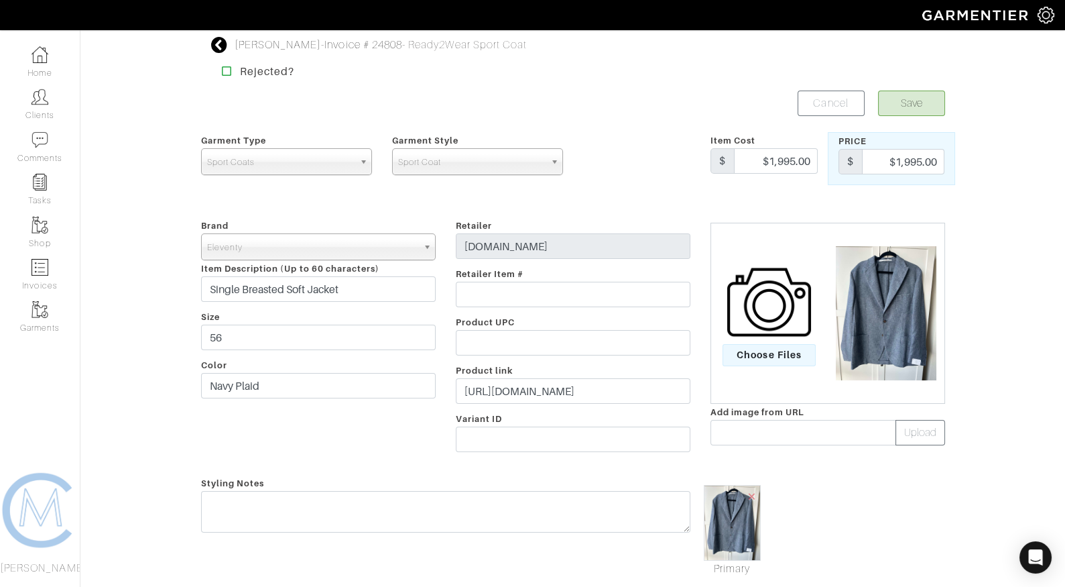
click at [884, 353] on img at bounding box center [886, 313] width 114 height 134
click at [219, 43] on icon at bounding box center [219, 45] width 17 height 16
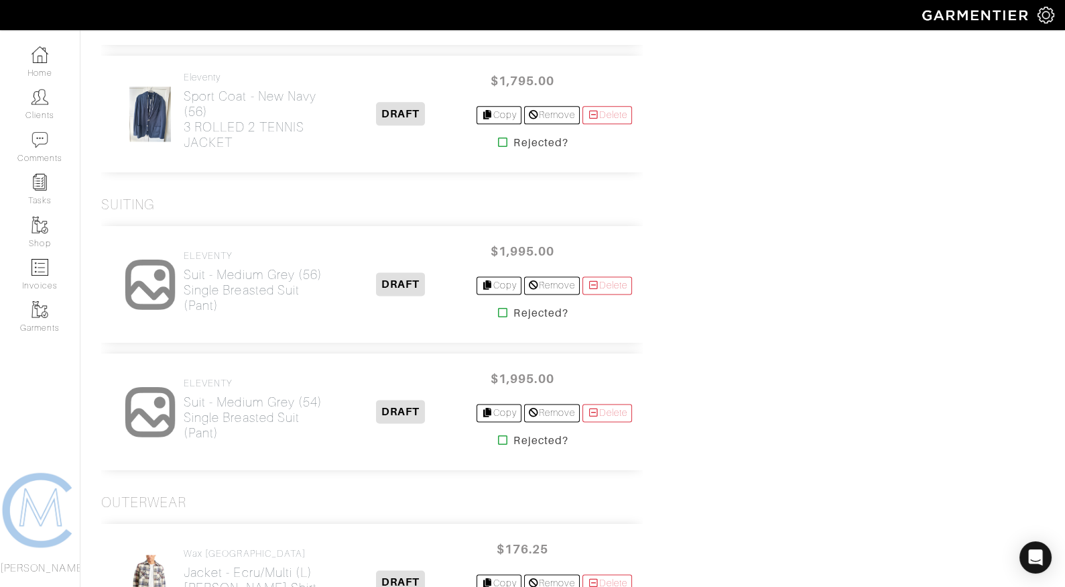
scroll to position [3487, 0]
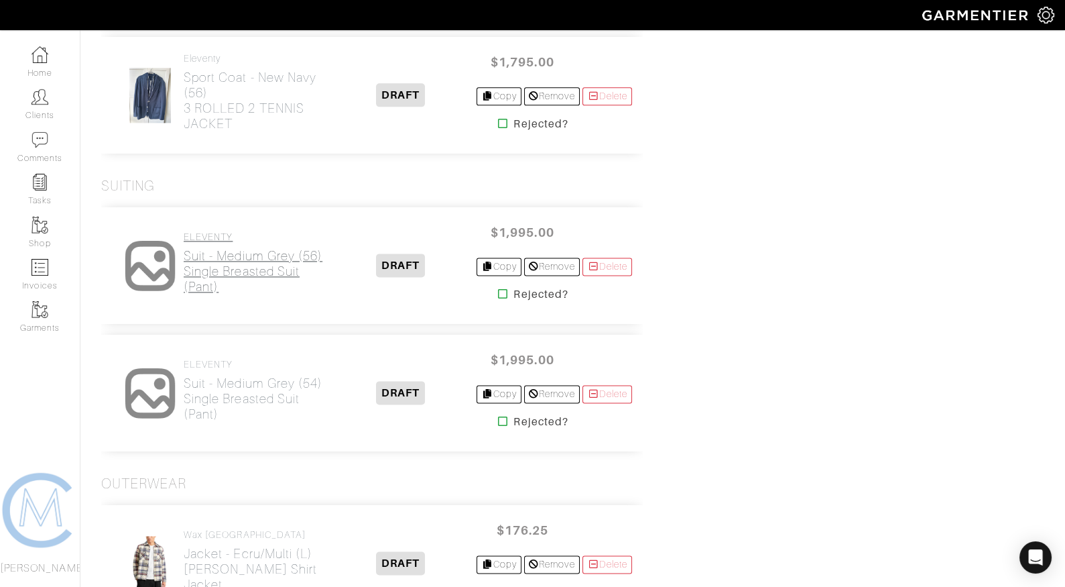
click at [239, 272] on h2 "Suit - Medium Grey (56) Single Breasted Suit (Pant)" at bounding box center [254, 271] width 141 height 46
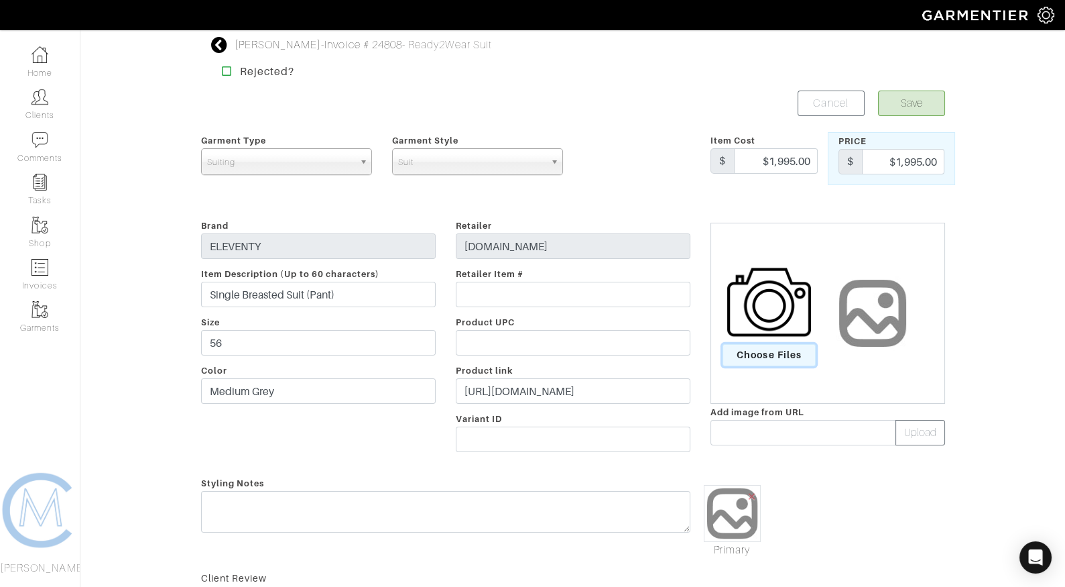
click at [749, 344] on span "Choose Files" at bounding box center [769, 355] width 93 height 22
click at [0, 0] on input "Choose Files" at bounding box center [0, 0] width 0 height 0
click at [734, 519] on link "Mark As Primary" at bounding box center [732, 517] width 57 height 32
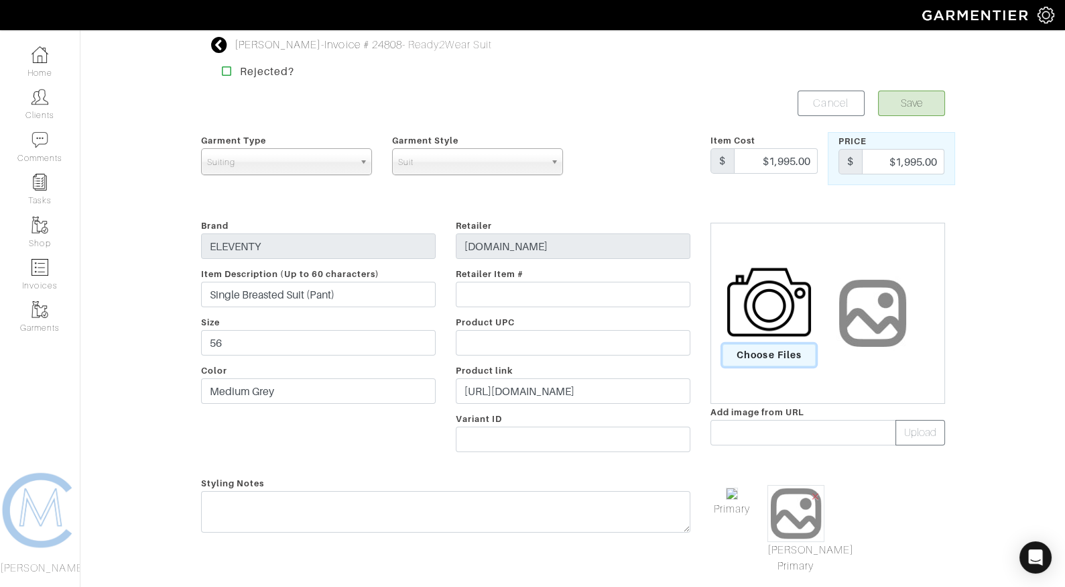
click at [764, 344] on span "Choose Files" at bounding box center [769, 355] width 93 height 22
click at [0, 0] on input "Choose Files" at bounding box center [0, 0] width 0 height 0
click at [980, 292] on div "Matt Dubeck - Invoice # 24808 - Ready2Wear Suit Rejected? Save Cancel Garment T…" at bounding box center [532, 413] width 1065 height 752
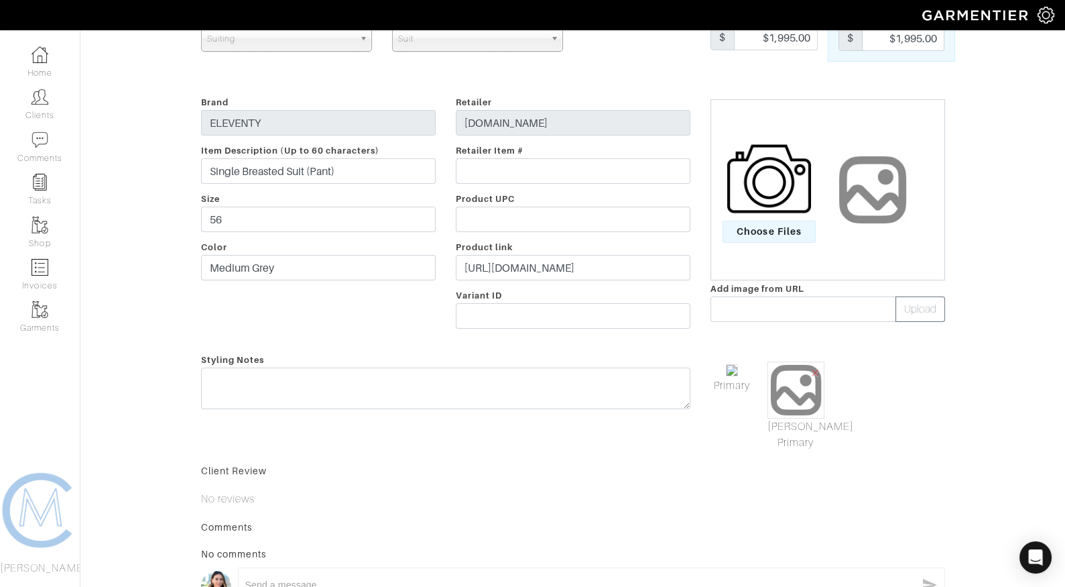
scroll to position [163, 0]
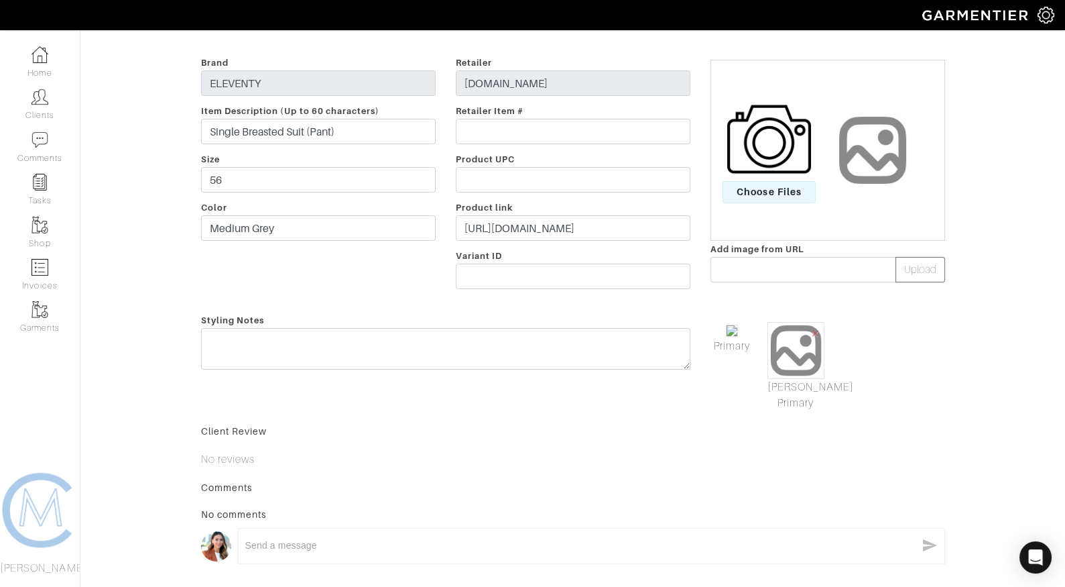
click at [811, 333] on span "×" at bounding box center [815, 333] width 11 height 18
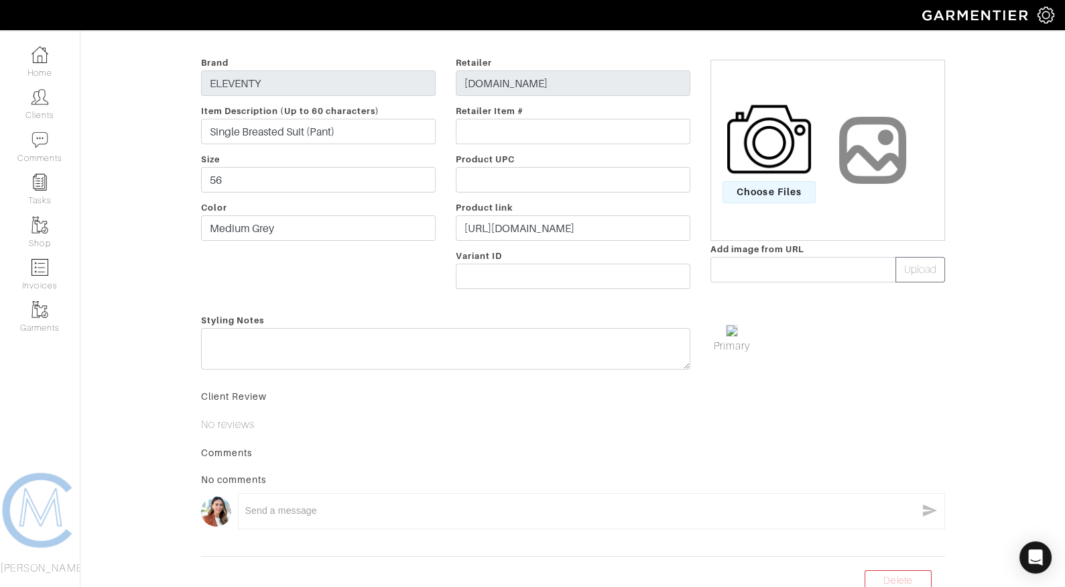
click at [840, 342] on div "Primary" at bounding box center [828, 333] width 255 height 42
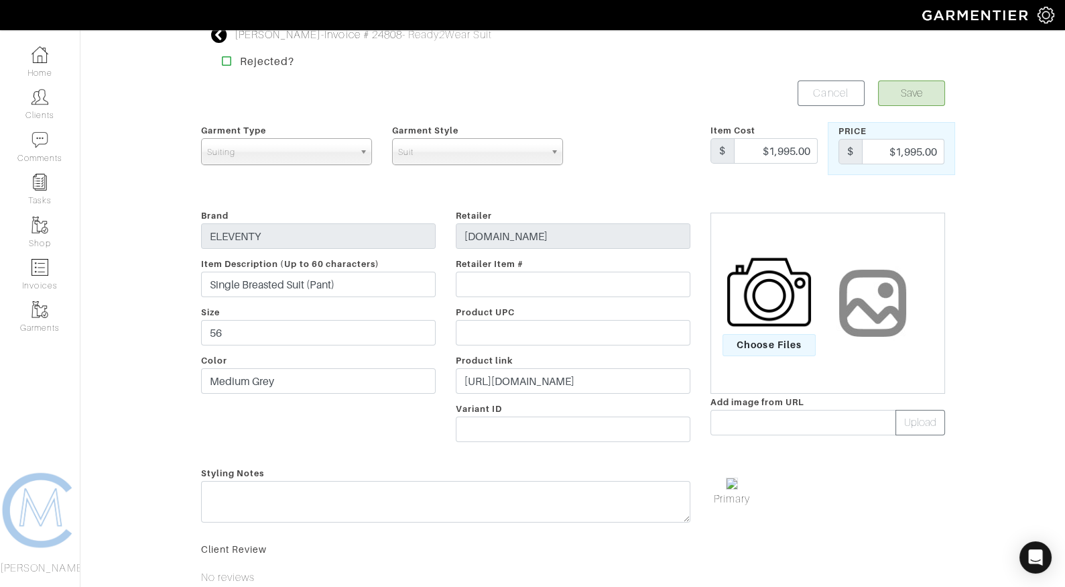
scroll to position [0, 0]
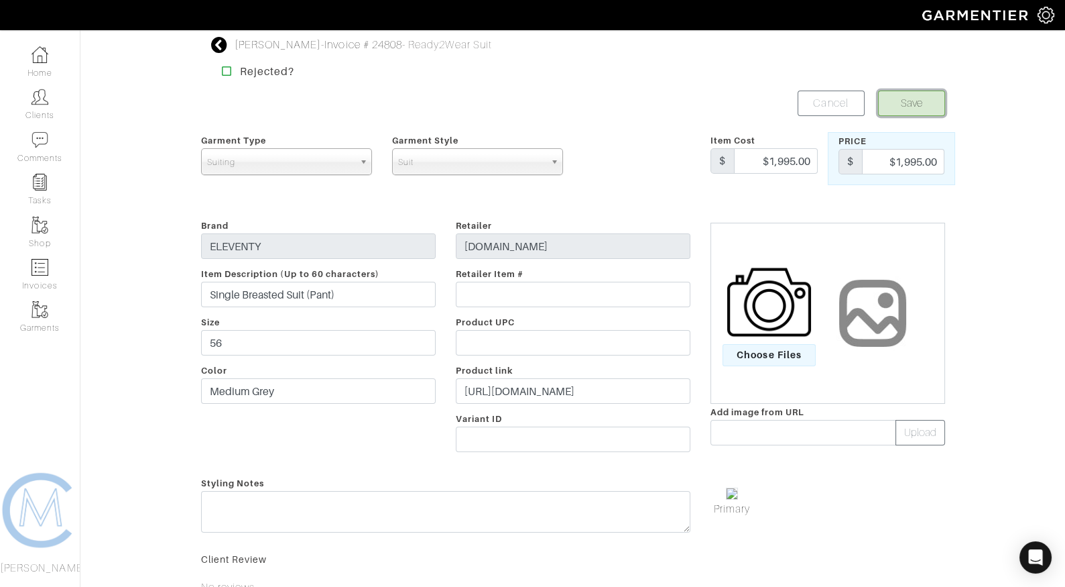
click at [902, 97] on button "Save" at bounding box center [911, 103] width 67 height 25
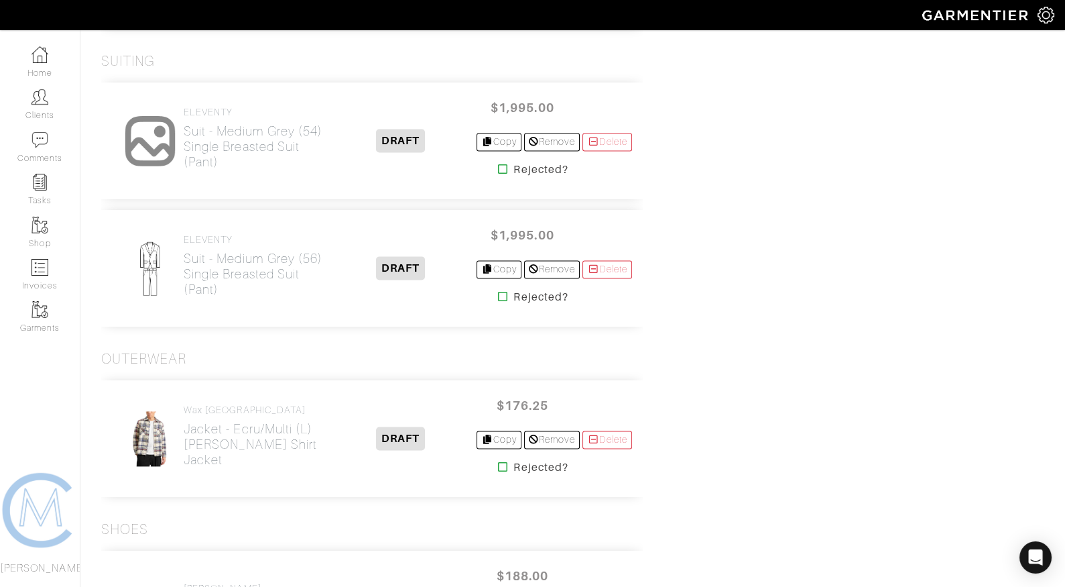
scroll to position [3610, 0]
click at [249, 235] on link "ELEVENTY Suit - Medium Grey (56) Single Breasted Suit (Pant)" at bounding box center [254, 266] width 141 height 63
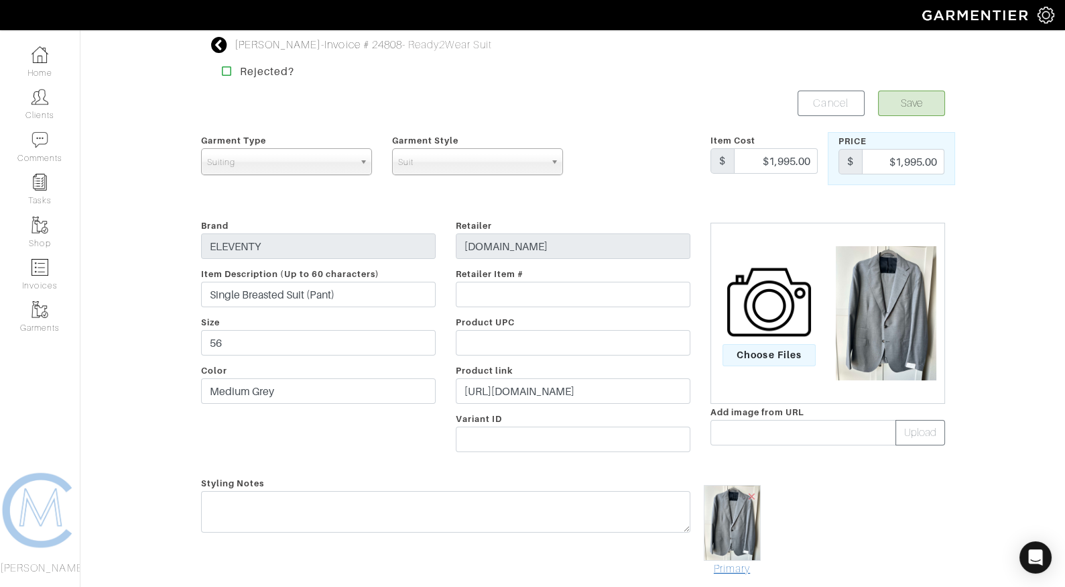
click at [734, 564] on link "Primary" at bounding box center [732, 569] width 57 height 16
click at [918, 107] on button "Save" at bounding box center [911, 103] width 67 height 25
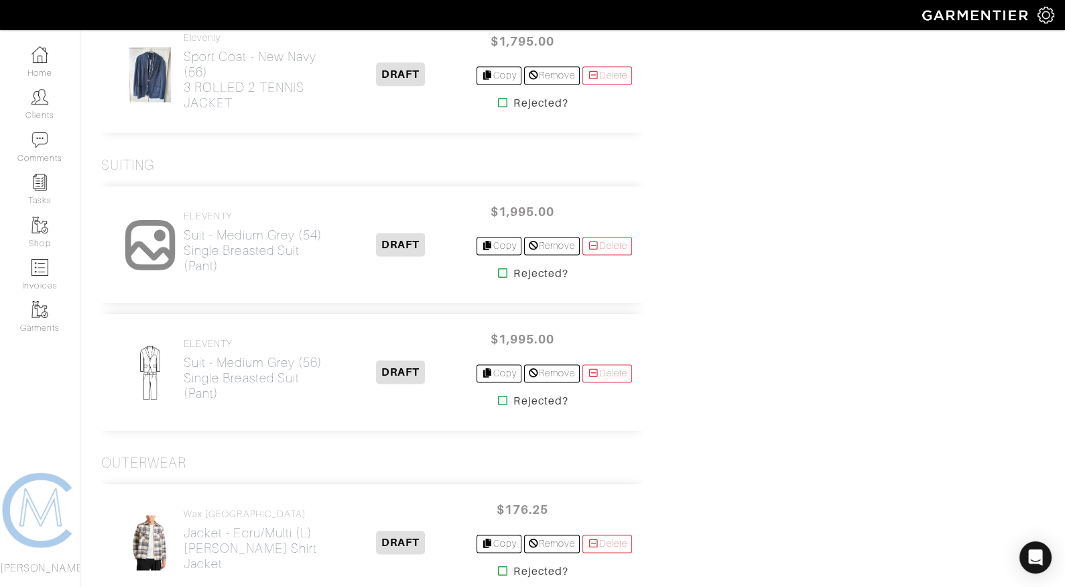
scroll to position [3510, 0]
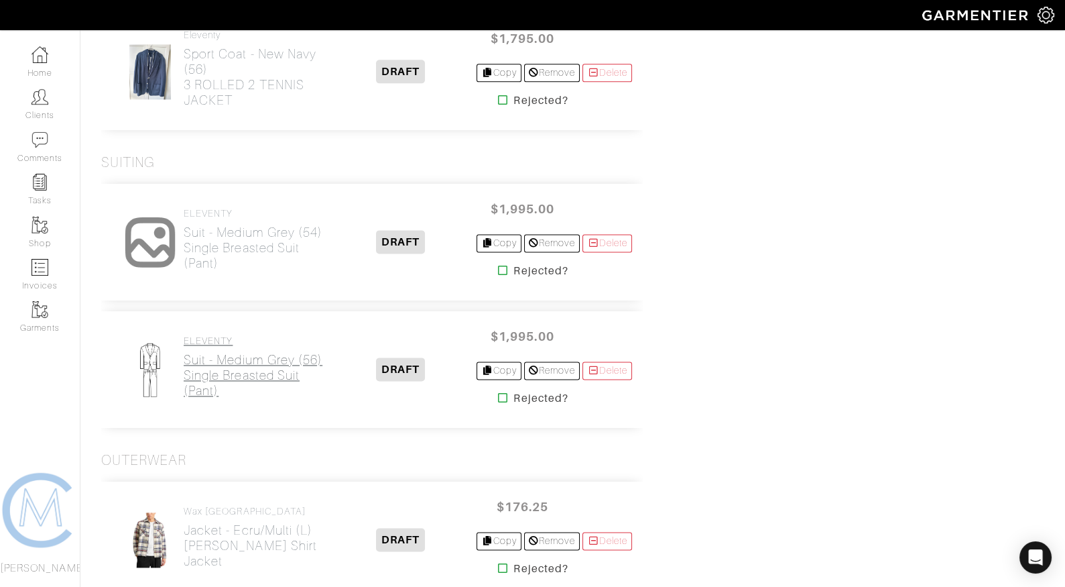
click at [209, 376] on h2 "Suit - Medium Grey (56) Single Breasted Suit (Pant)" at bounding box center [254, 375] width 141 height 46
